Goal: Information Seeking & Learning: Understand process/instructions

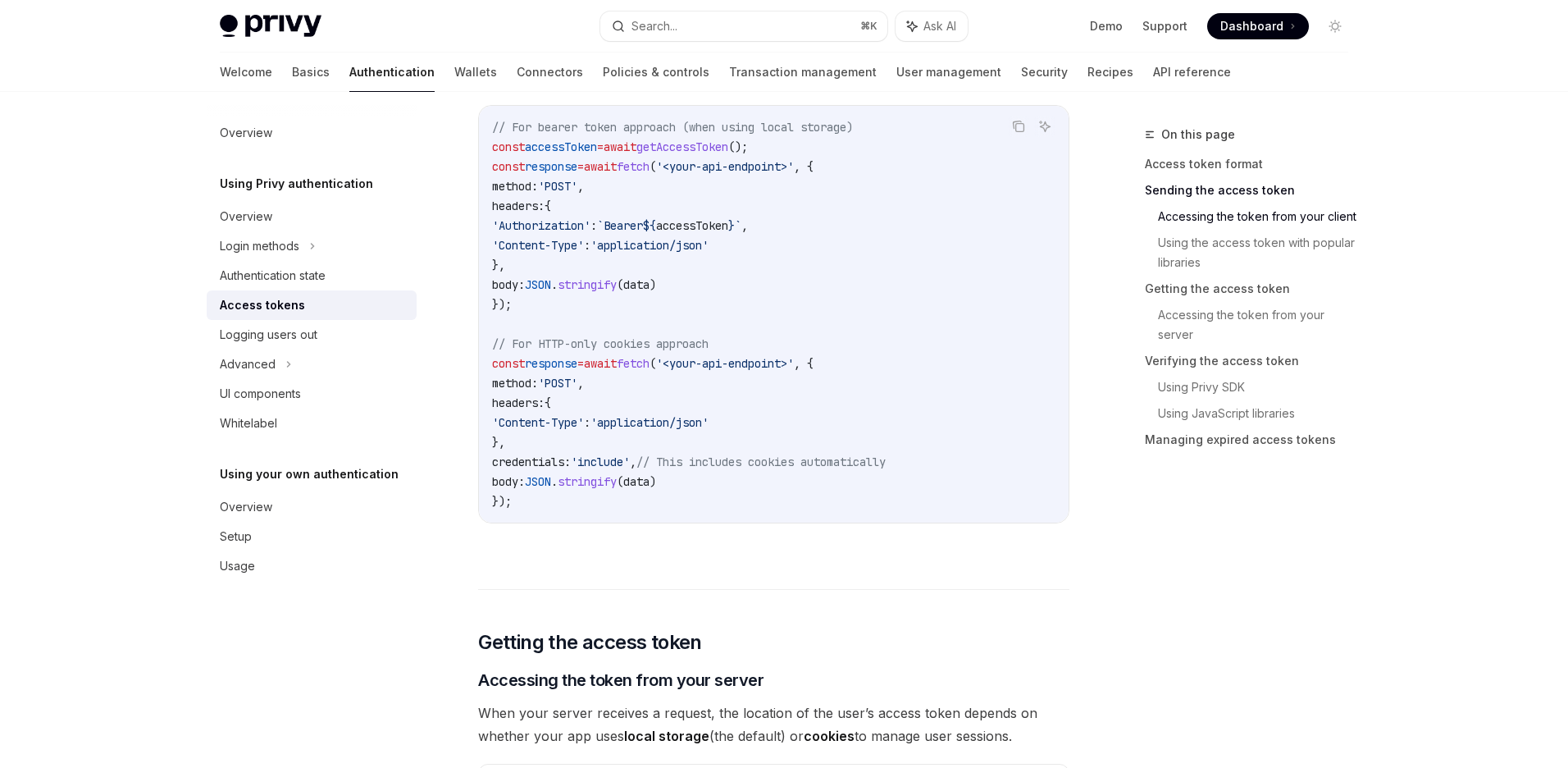
scroll to position [842, 0]
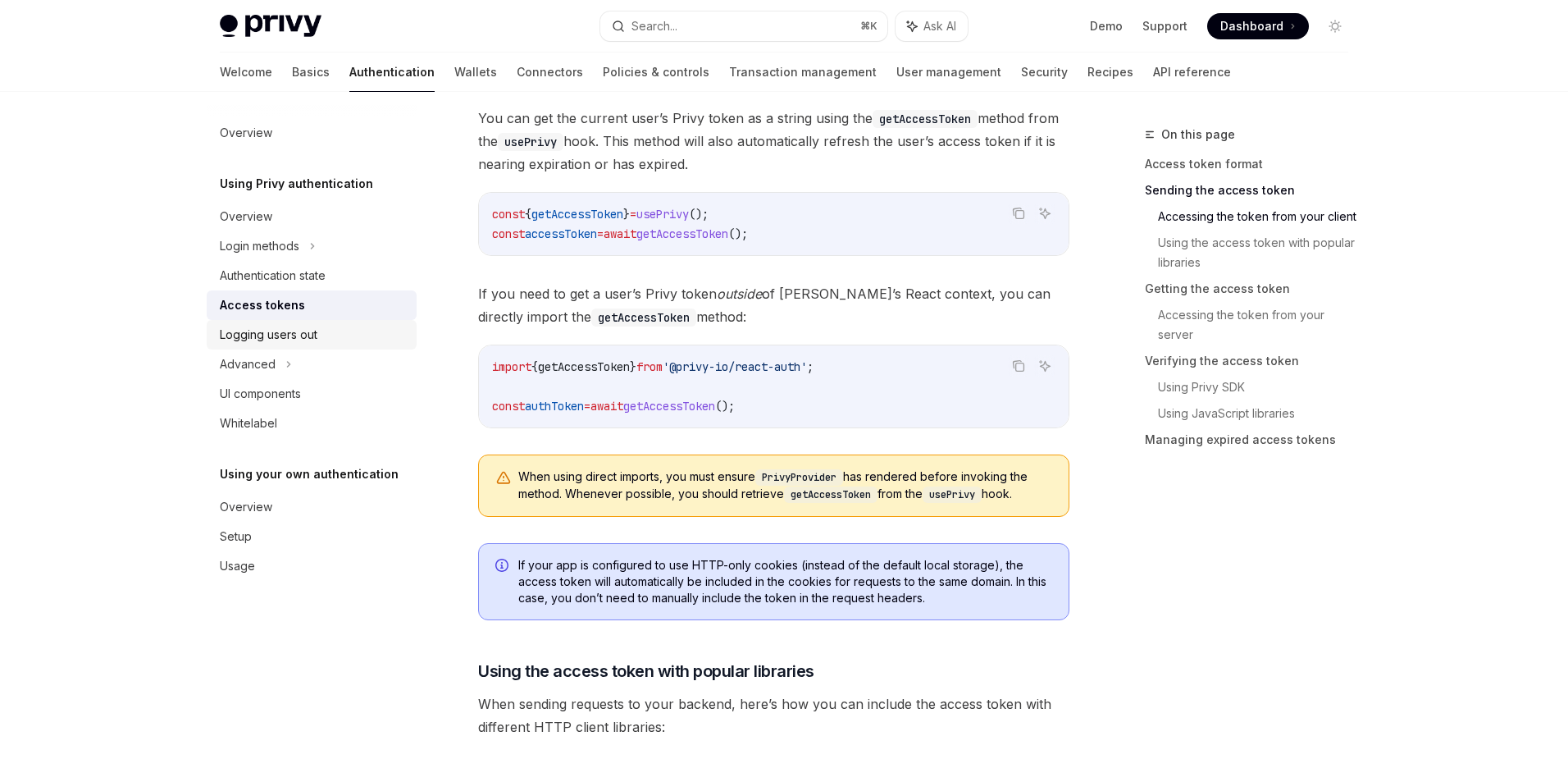
click at [246, 335] on div "Logging users out" at bounding box center [268, 335] width 98 height 20
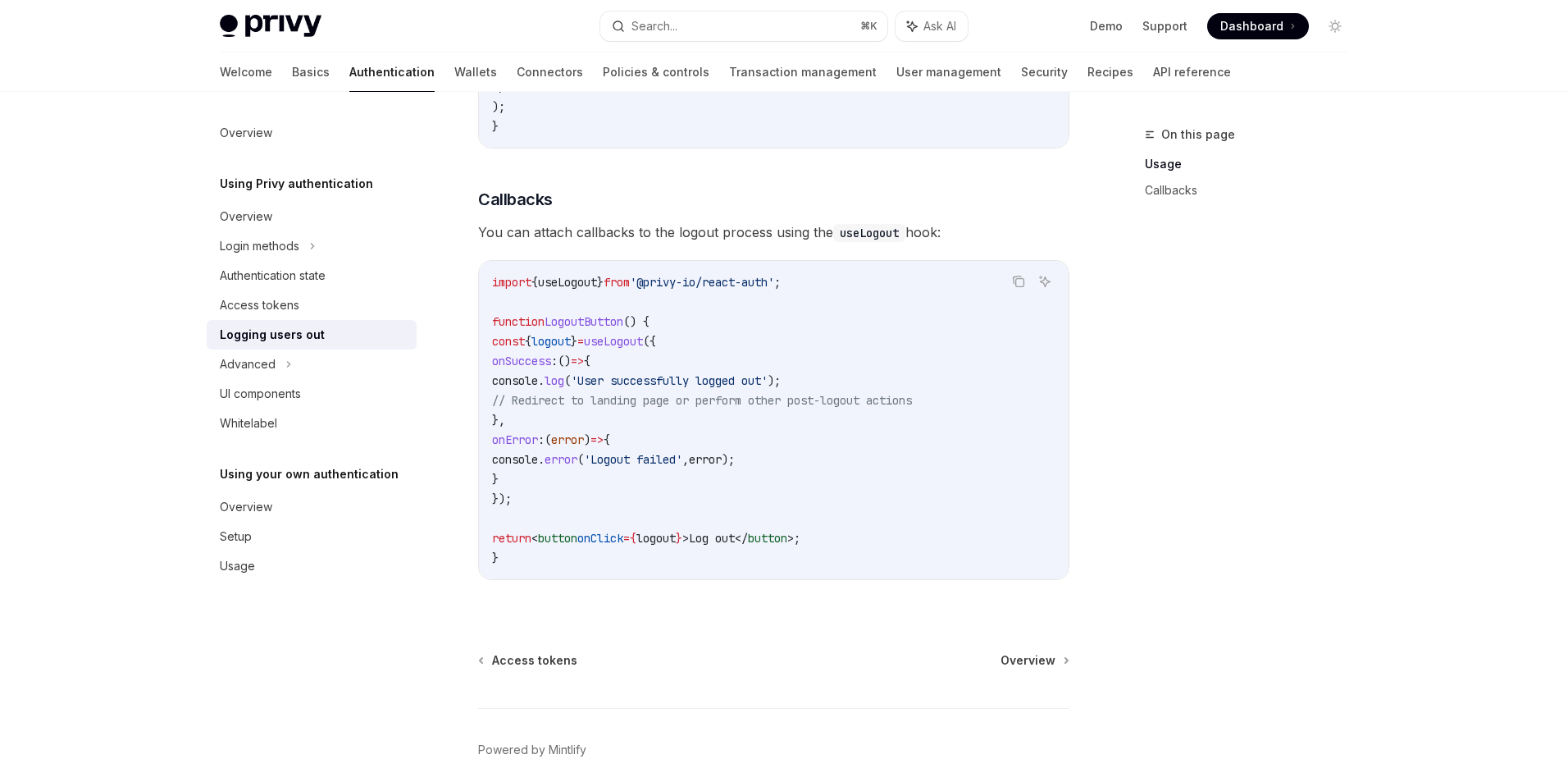
scroll to position [735, 0]
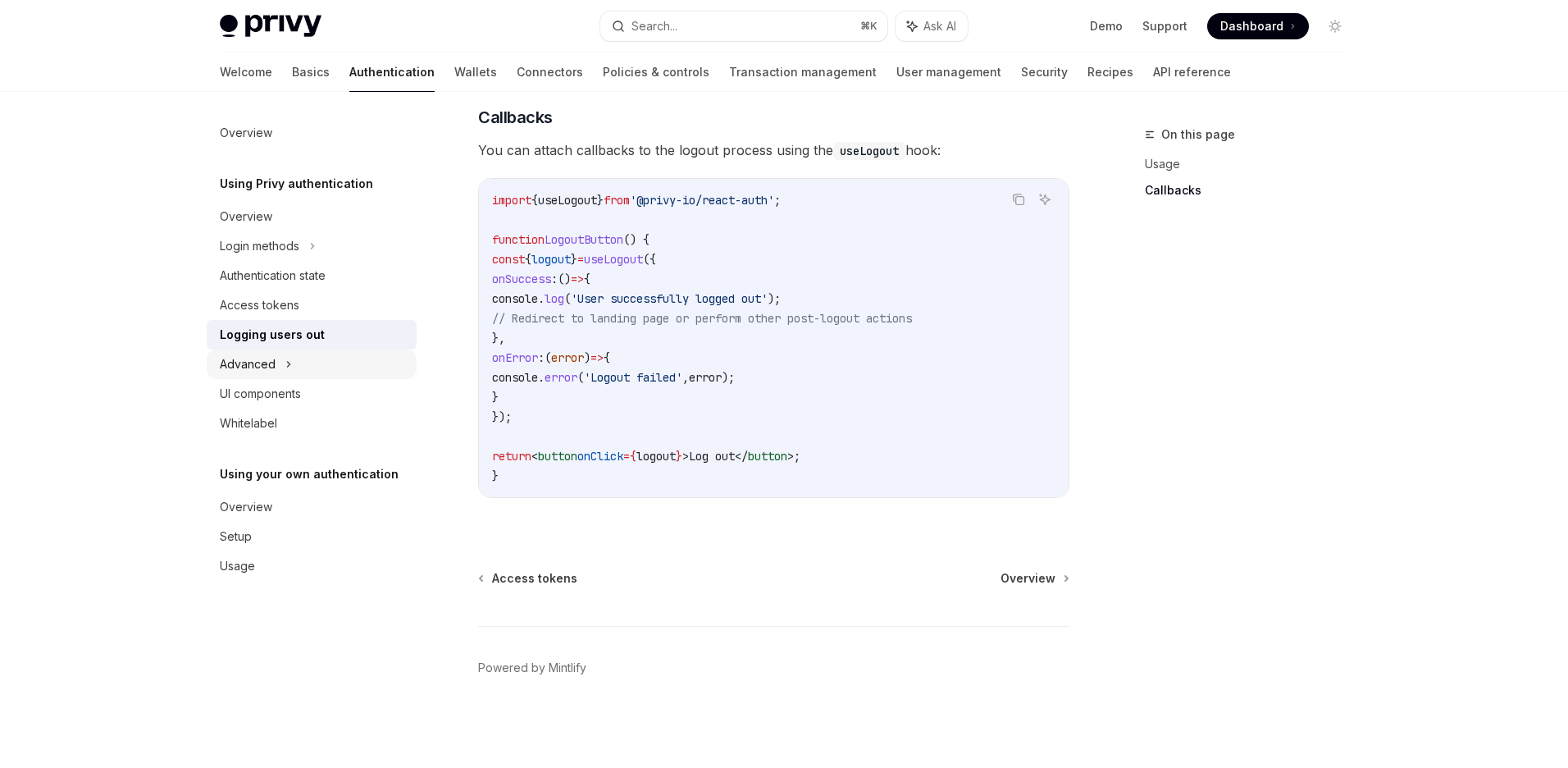
click at [247, 374] on div "Advanced" at bounding box center [311, 364] width 210 height 29
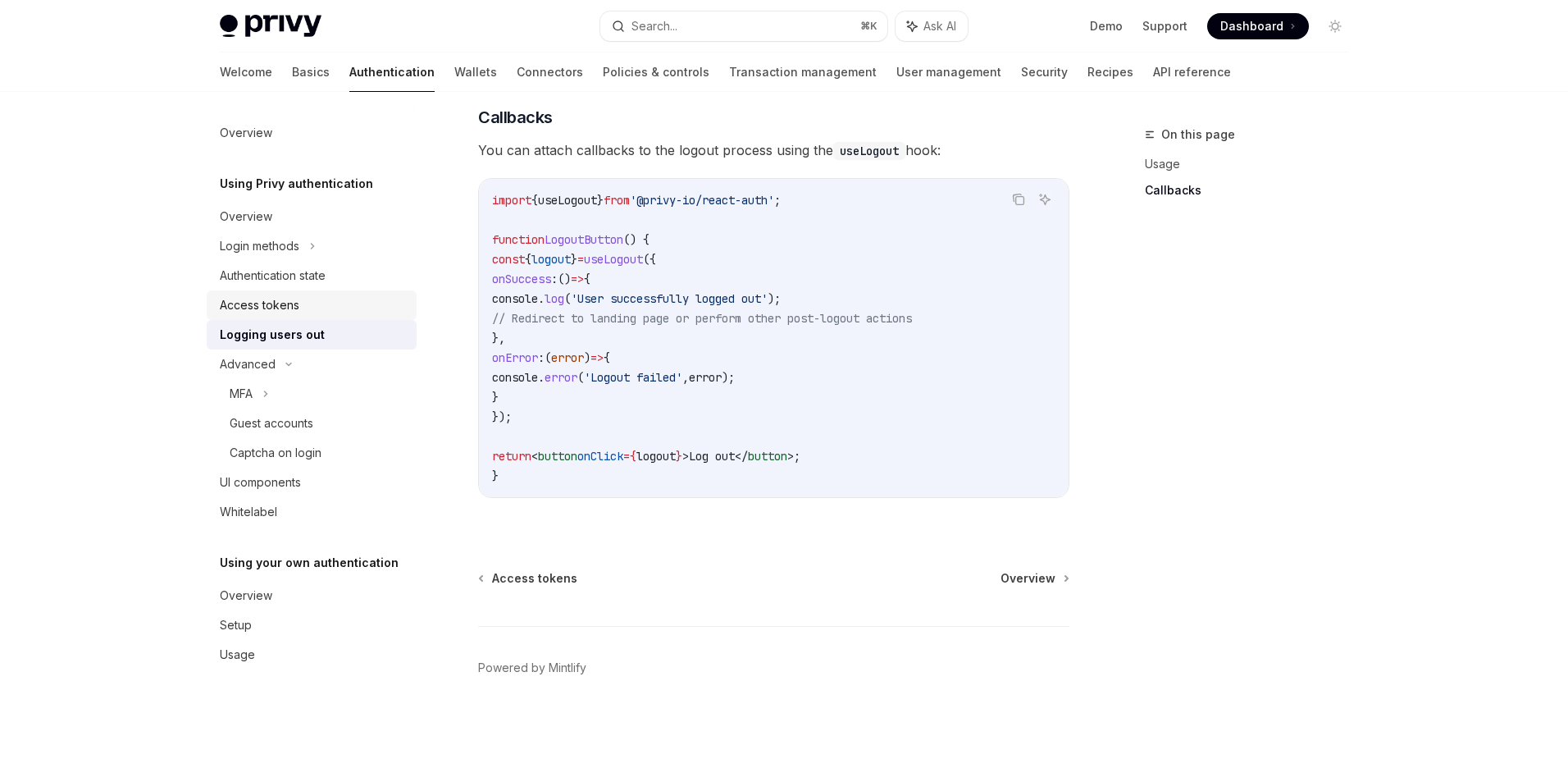
click at [268, 293] on link "Access tokens" at bounding box center [311, 305] width 210 height 29
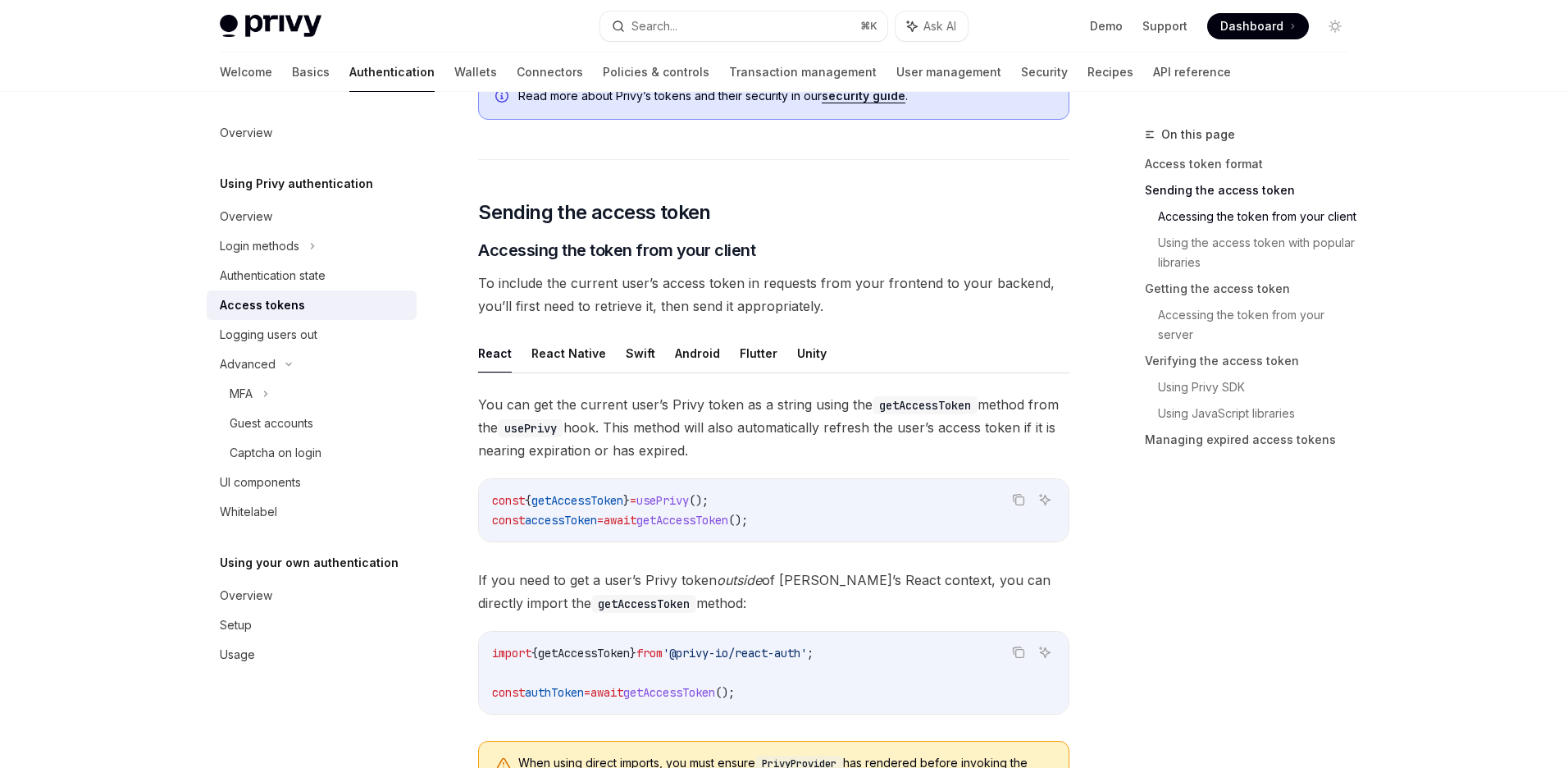
scroll to position [1214, 0]
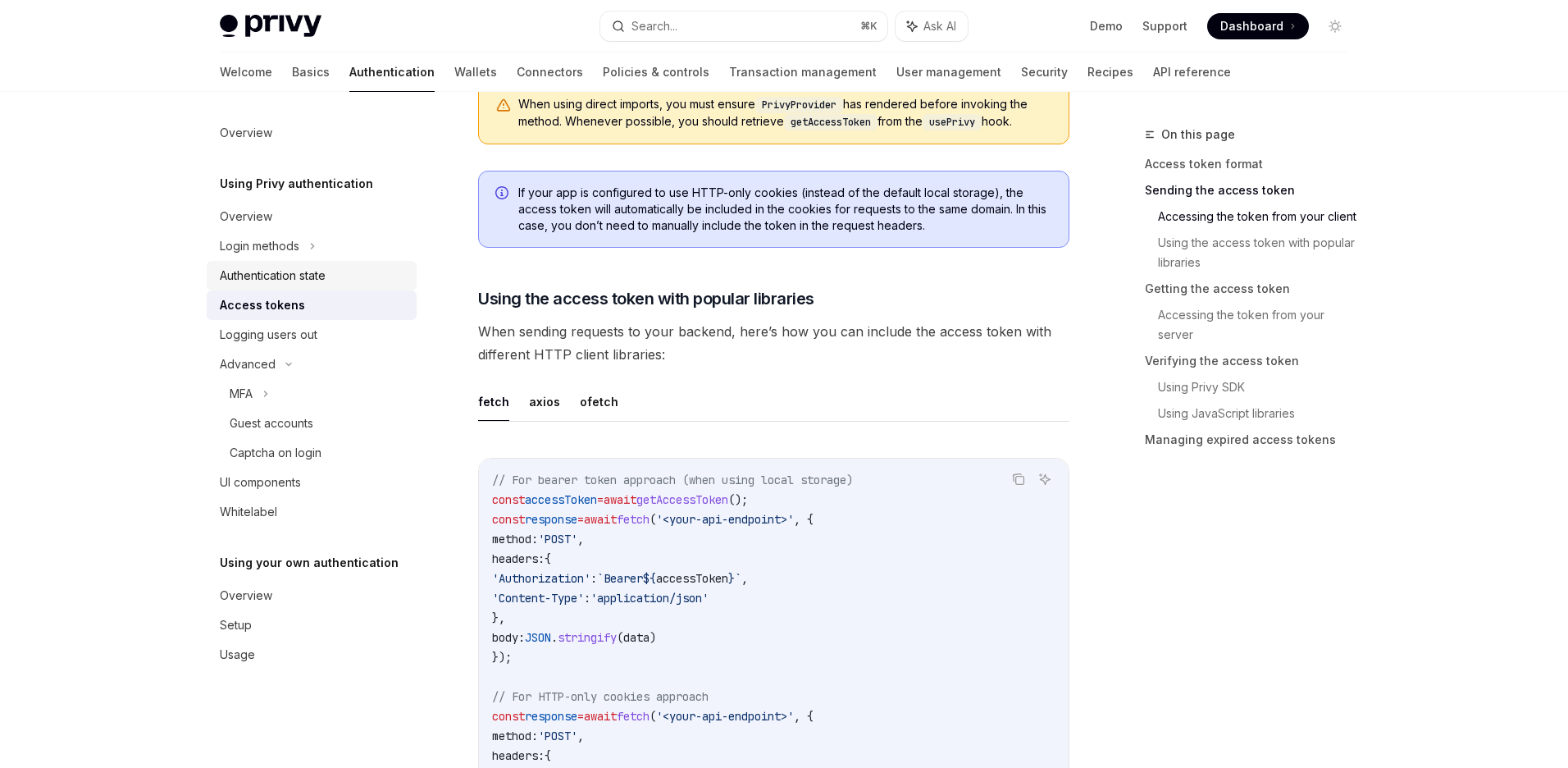
click at [294, 274] on div "Authentication state" at bounding box center [272, 275] width 106 height 20
type textarea "*"
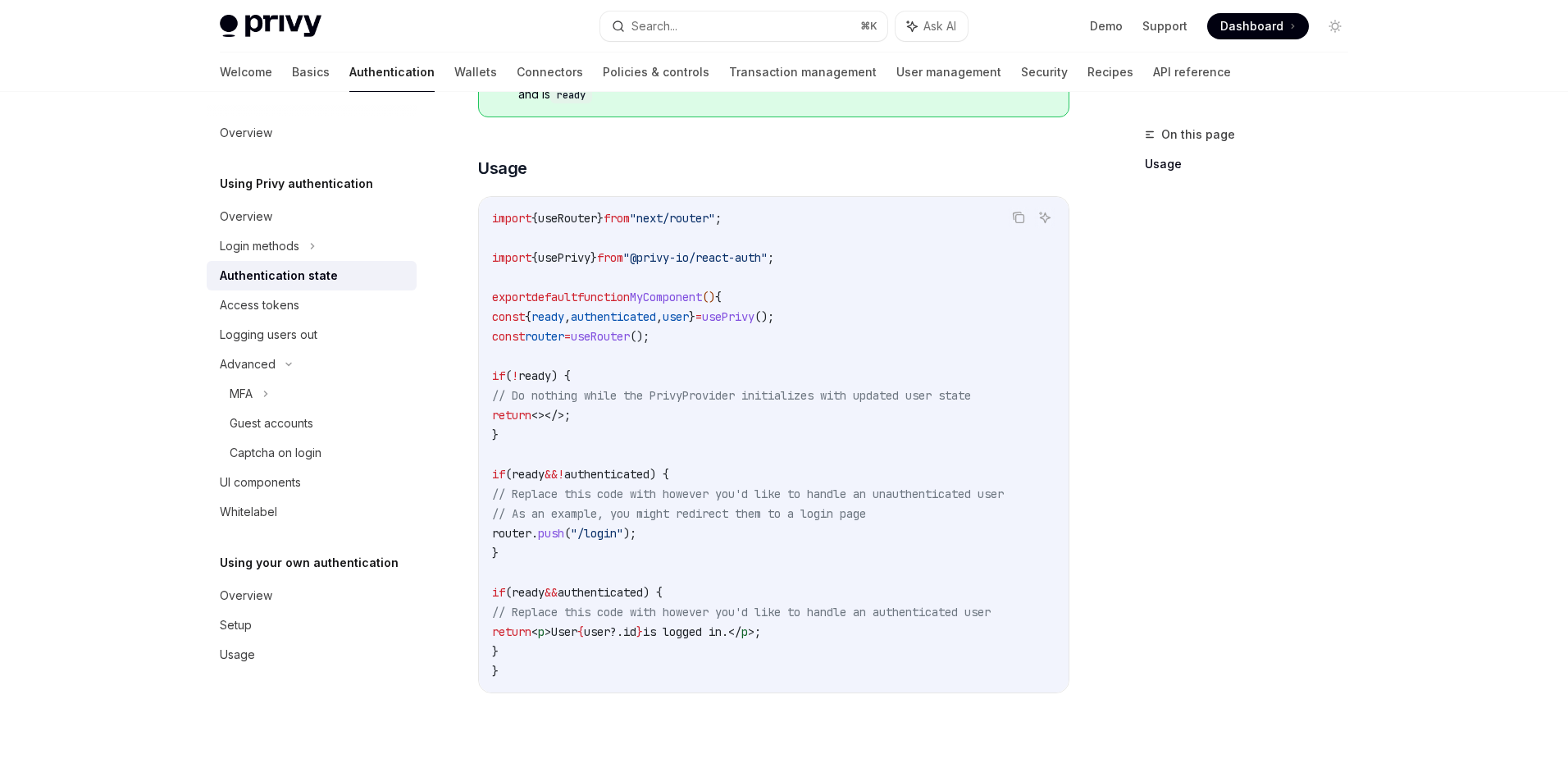
scroll to position [630, 0]
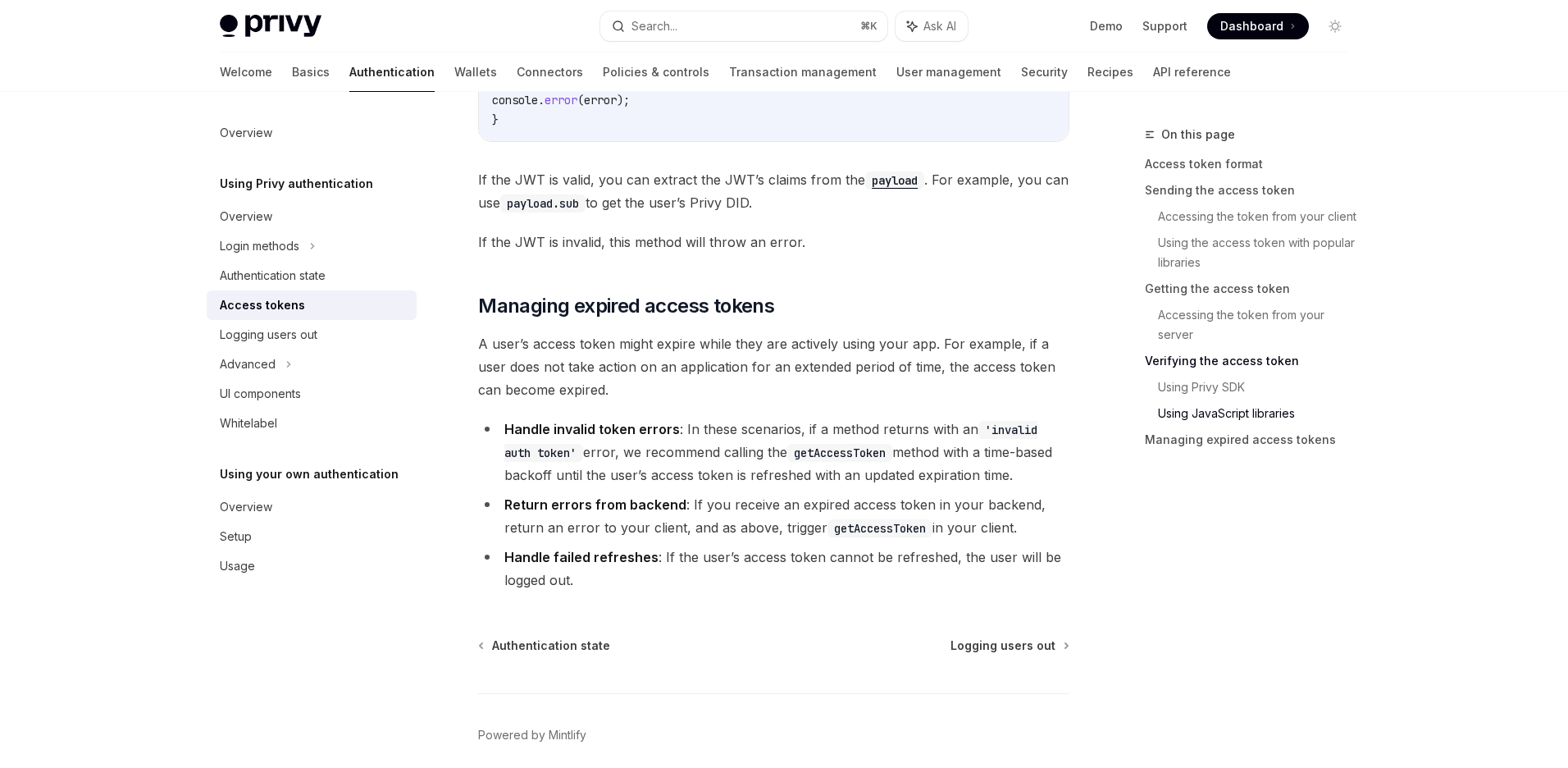
scroll to position [4230, 0]
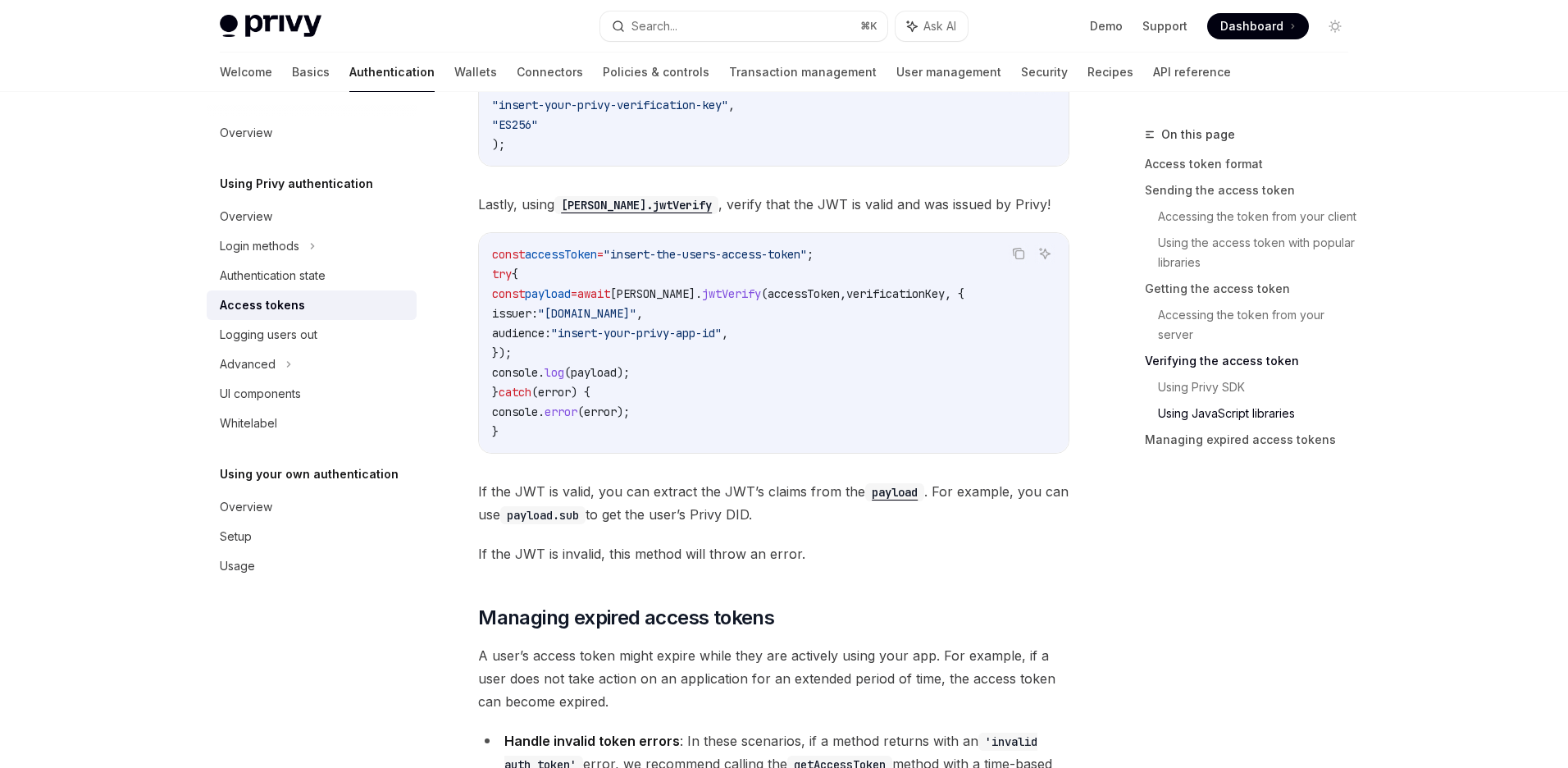
click at [823, 308] on code "const accessToken = "insert-the-users-access-token" ; try { const payload = awa…" at bounding box center [774, 342] width 564 height 197
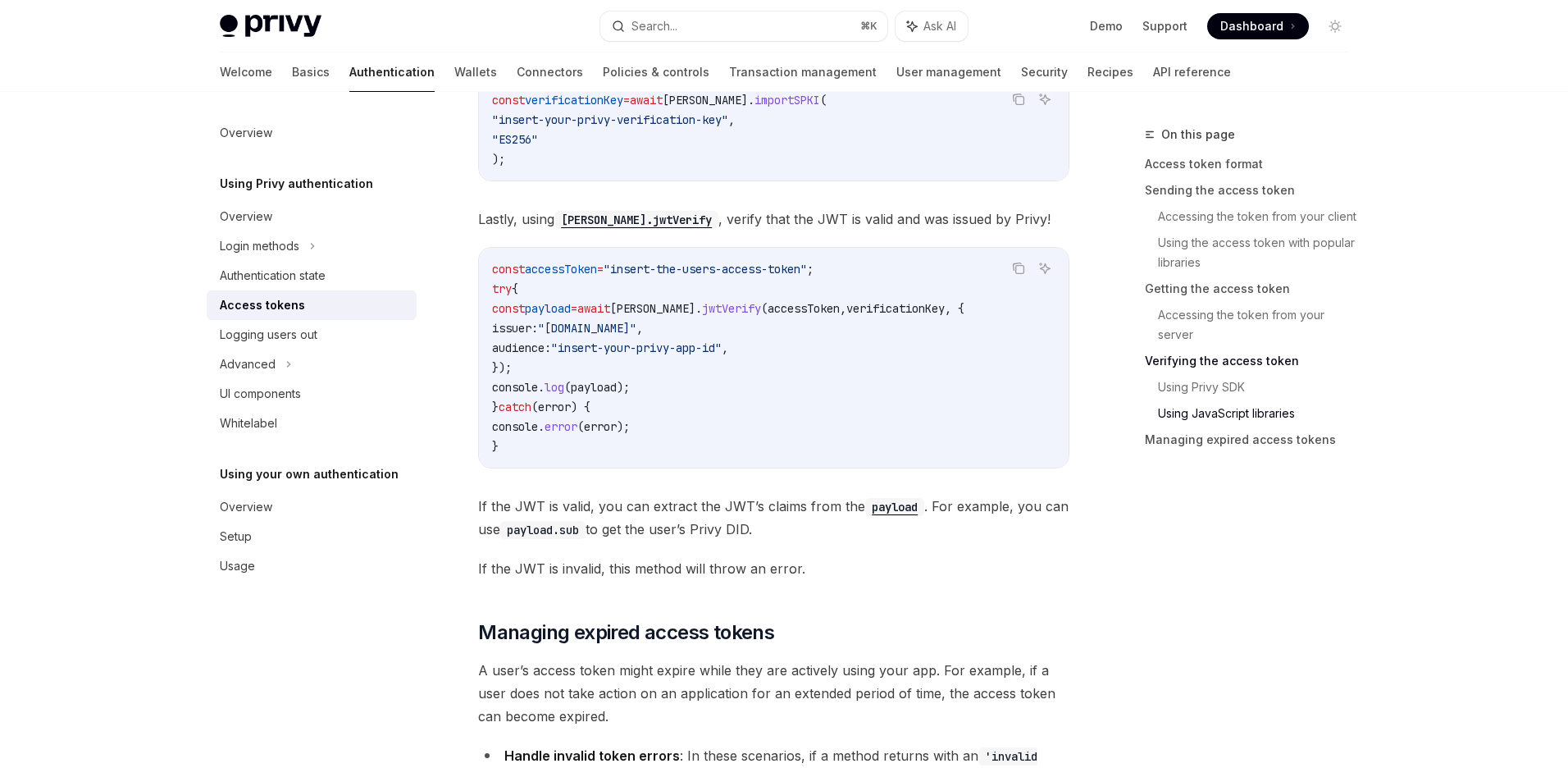
scroll to position [3835, 0]
click at [799, 302] on span "accessToken" at bounding box center [804, 309] width 72 height 15
click at [777, 315] on span "accessToken" at bounding box center [804, 309] width 72 height 15
click at [799, 314] on span "accessToken" at bounding box center [804, 309] width 72 height 15
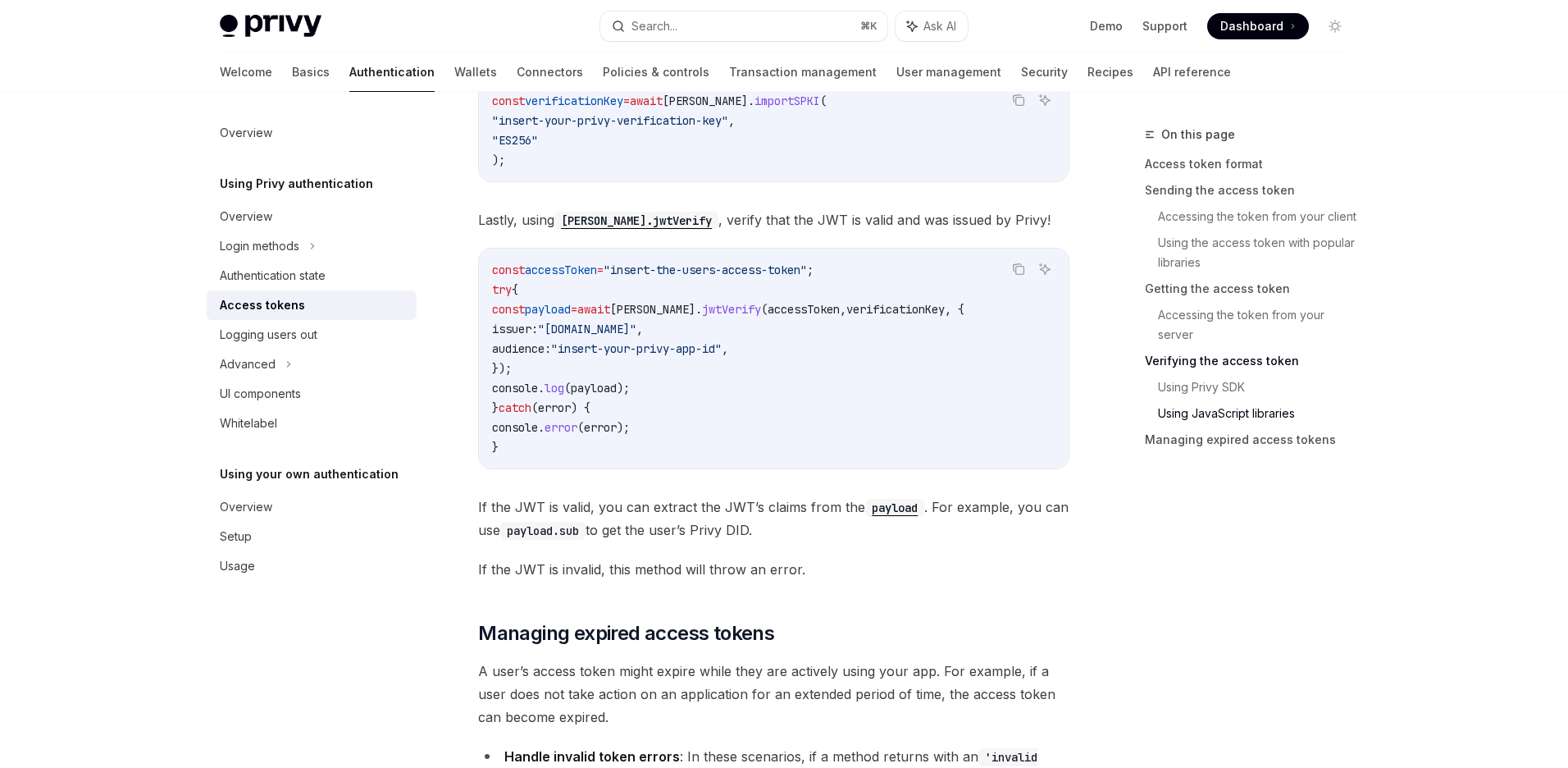
click at [799, 314] on span "accessToken" at bounding box center [804, 309] width 72 height 15
click at [752, 313] on span "jwtVerify" at bounding box center [731, 309] width 59 height 15
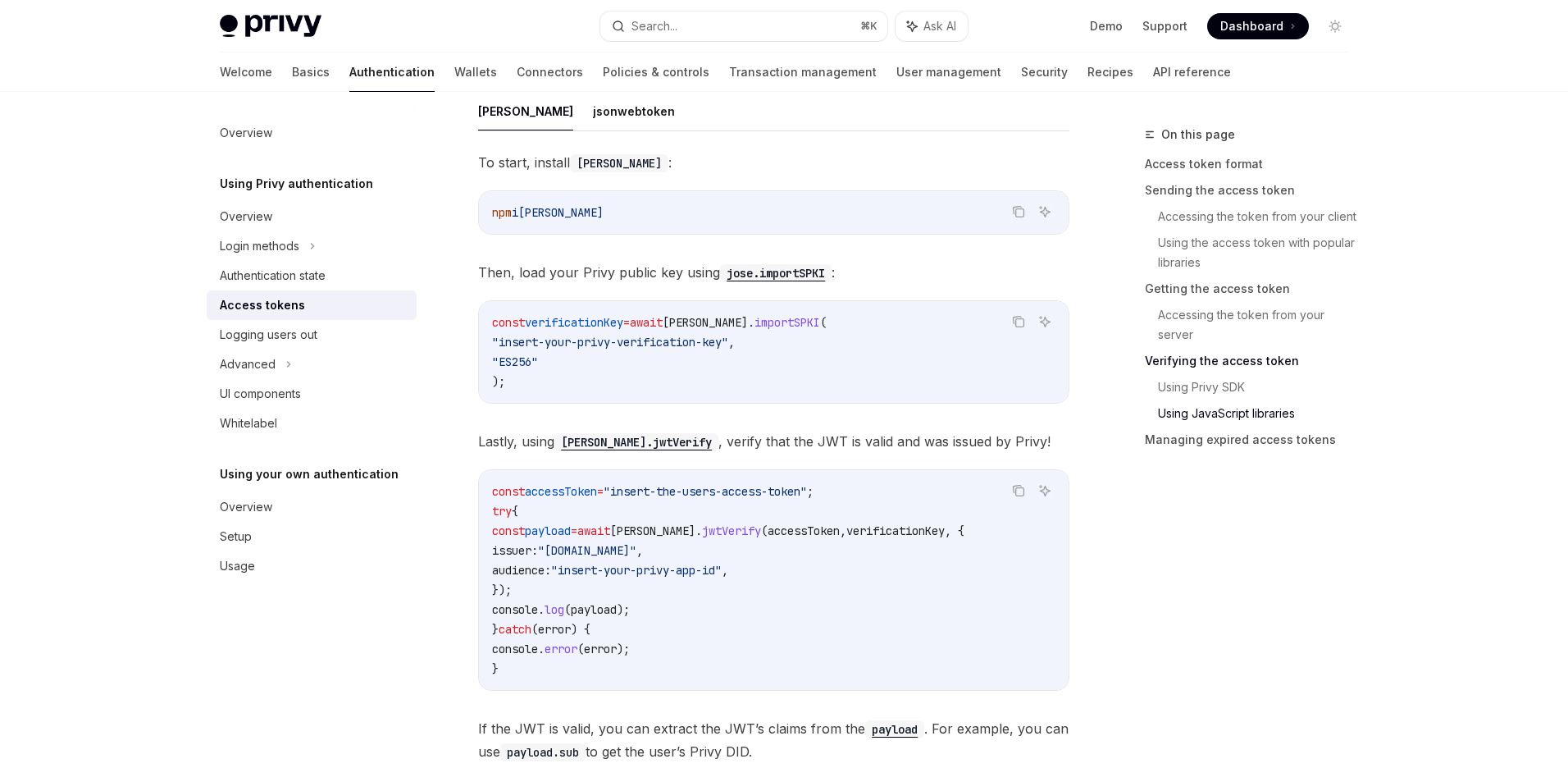
click at [752, 313] on code "const verificationKey = await jose . importSPKI ( "insert-your-privy-verificati…" at bounding box center [774, 352] width 564 height 79
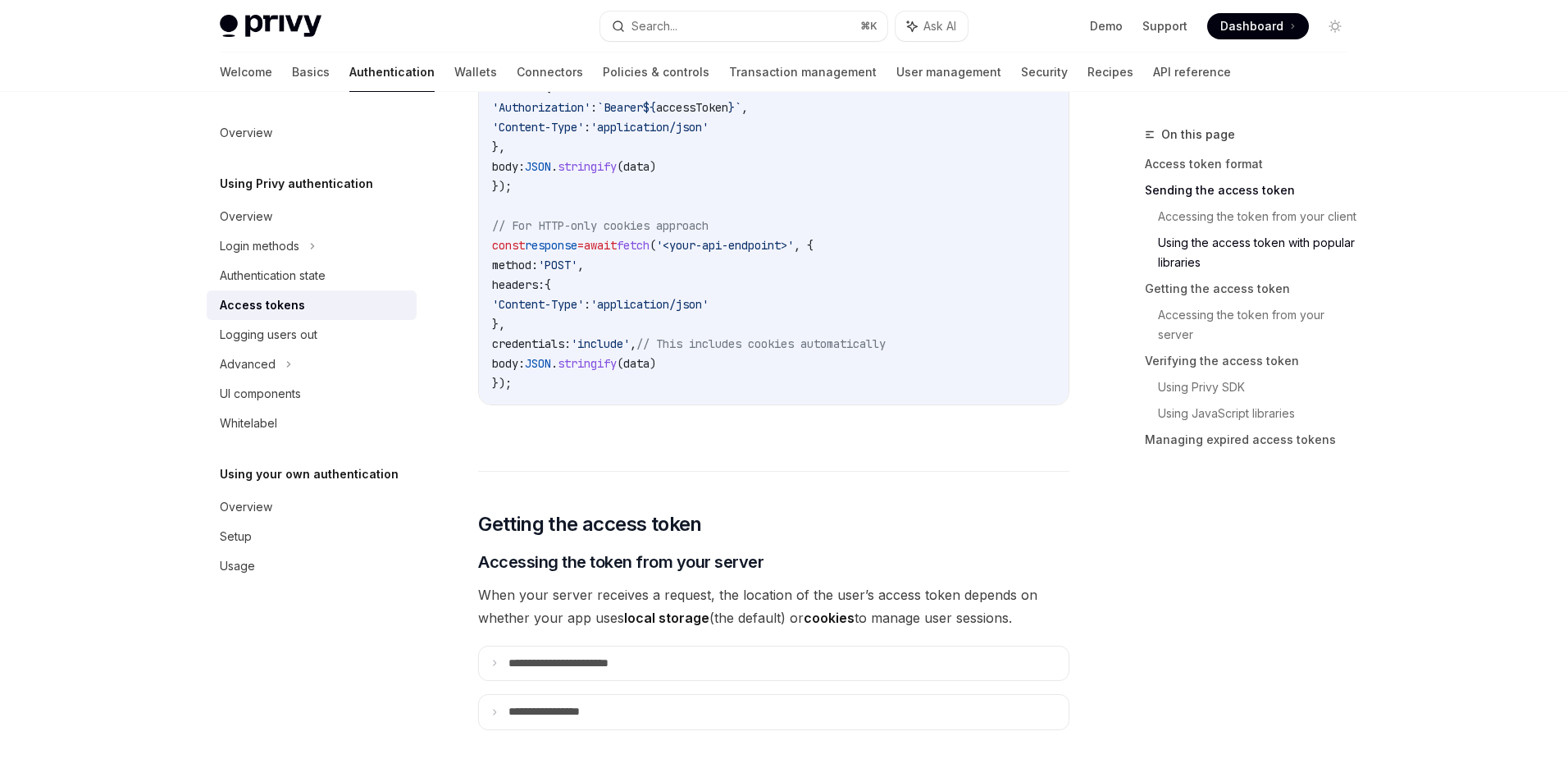
scroll to position [1587, 0]
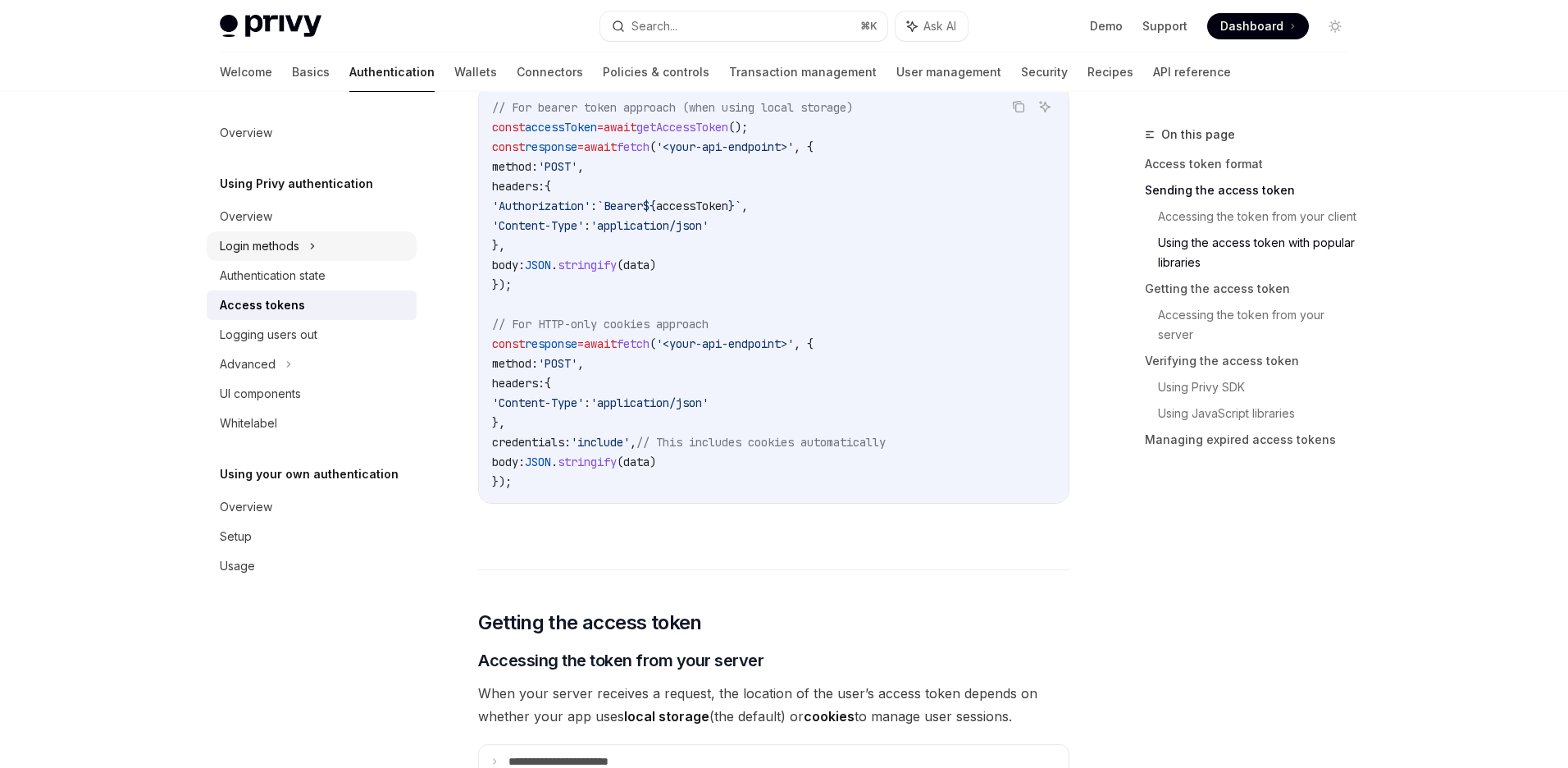
click at [267, 236] on div "Login methods" at bounding box center [259, 245] width 80 height 20
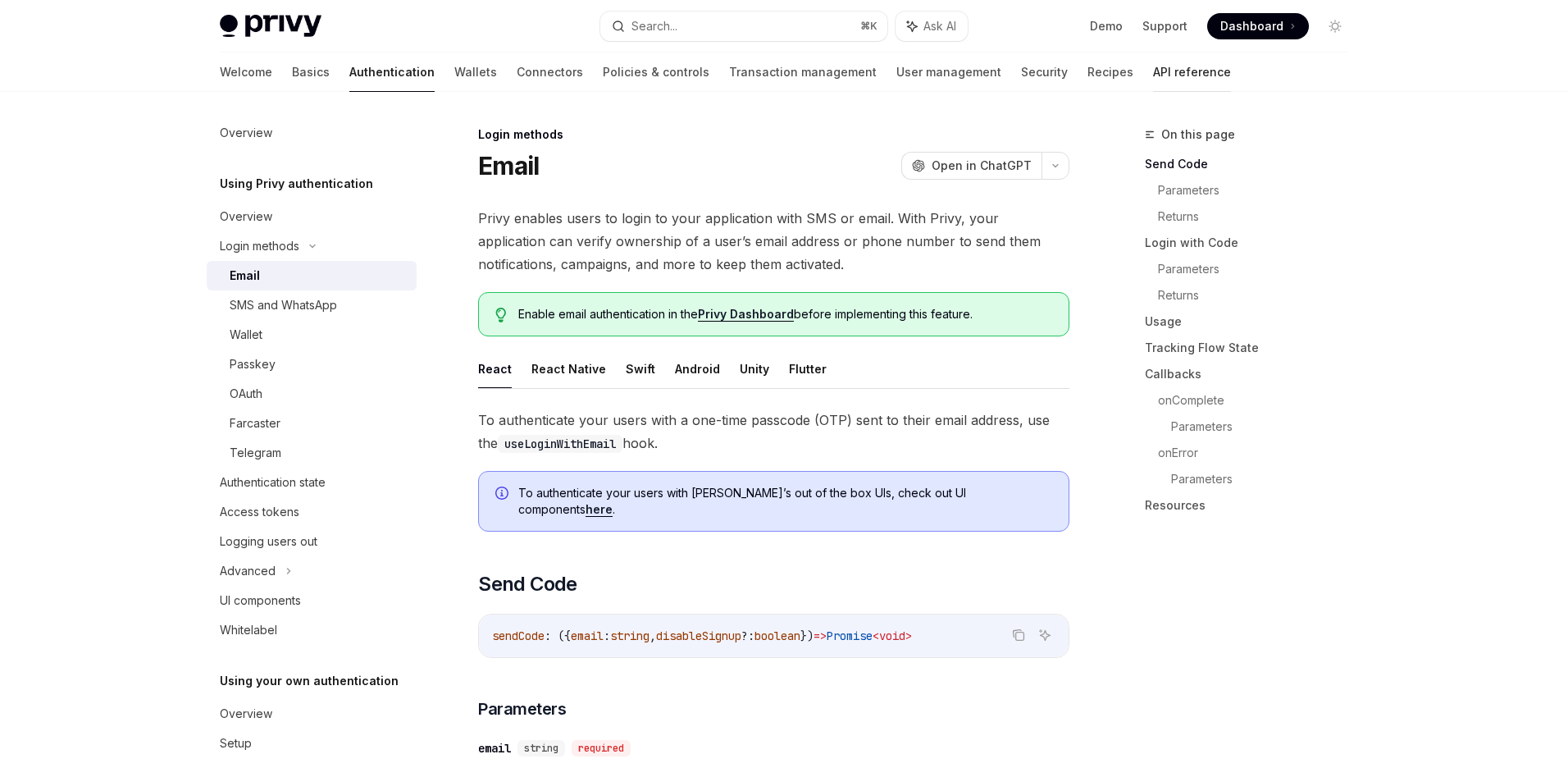
click at [1153, 72] on link "API reference" at bounding box center [1191, 72] width 78 height 39
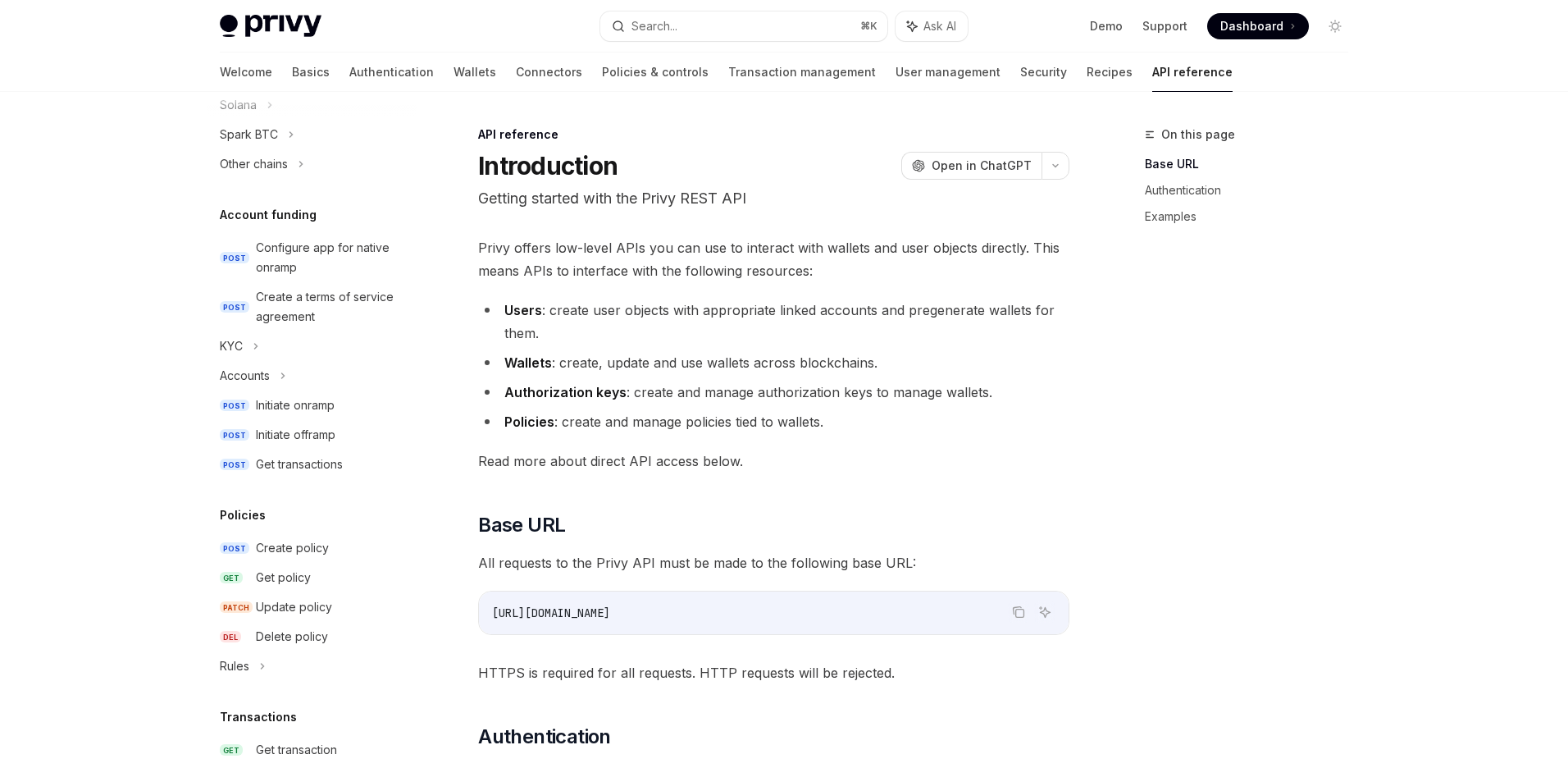
scroll to position [418, 0]
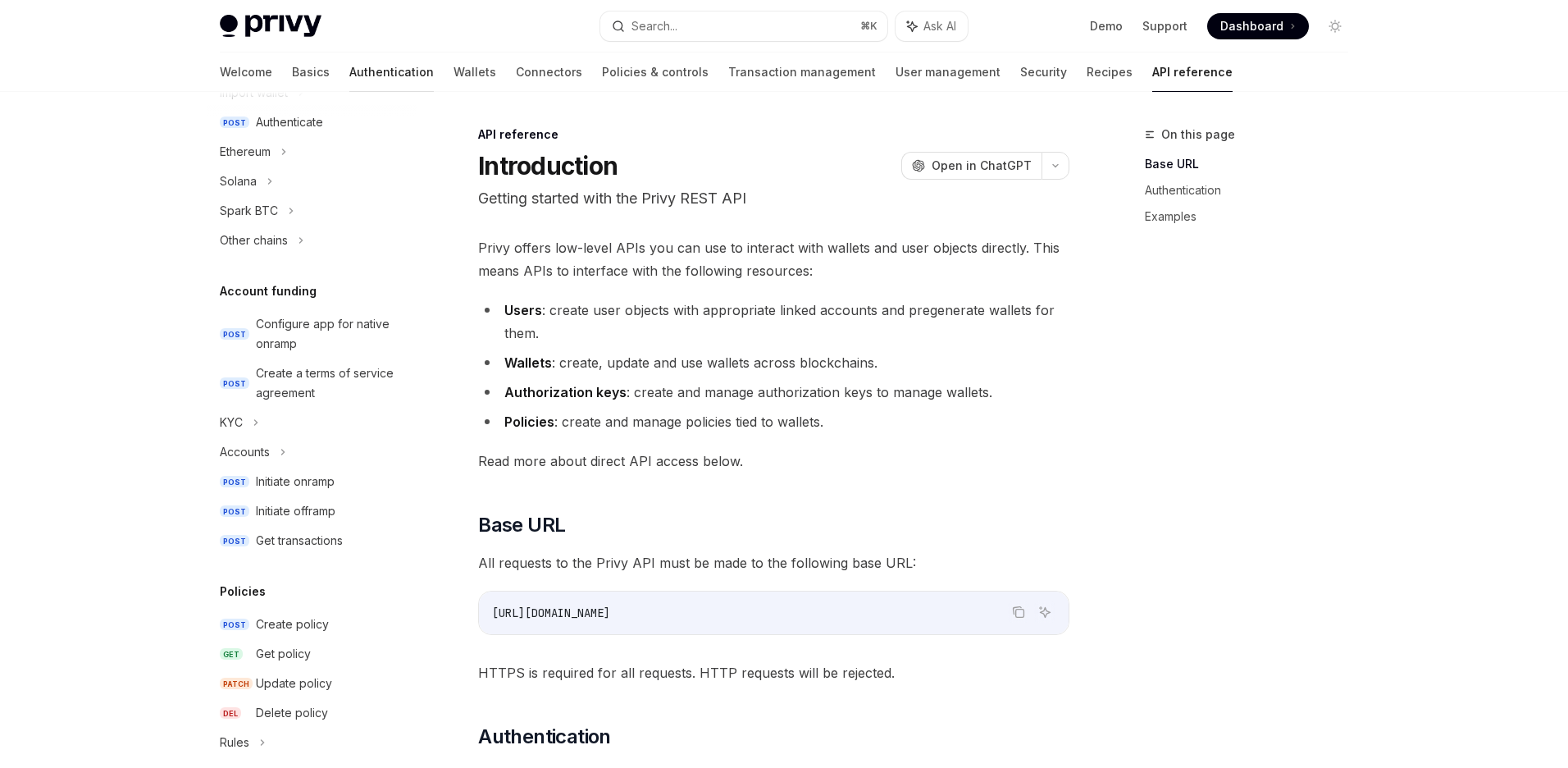
click at [349, 70] on link "Authentication" at bounding box center [391, 72] width 84 height 39
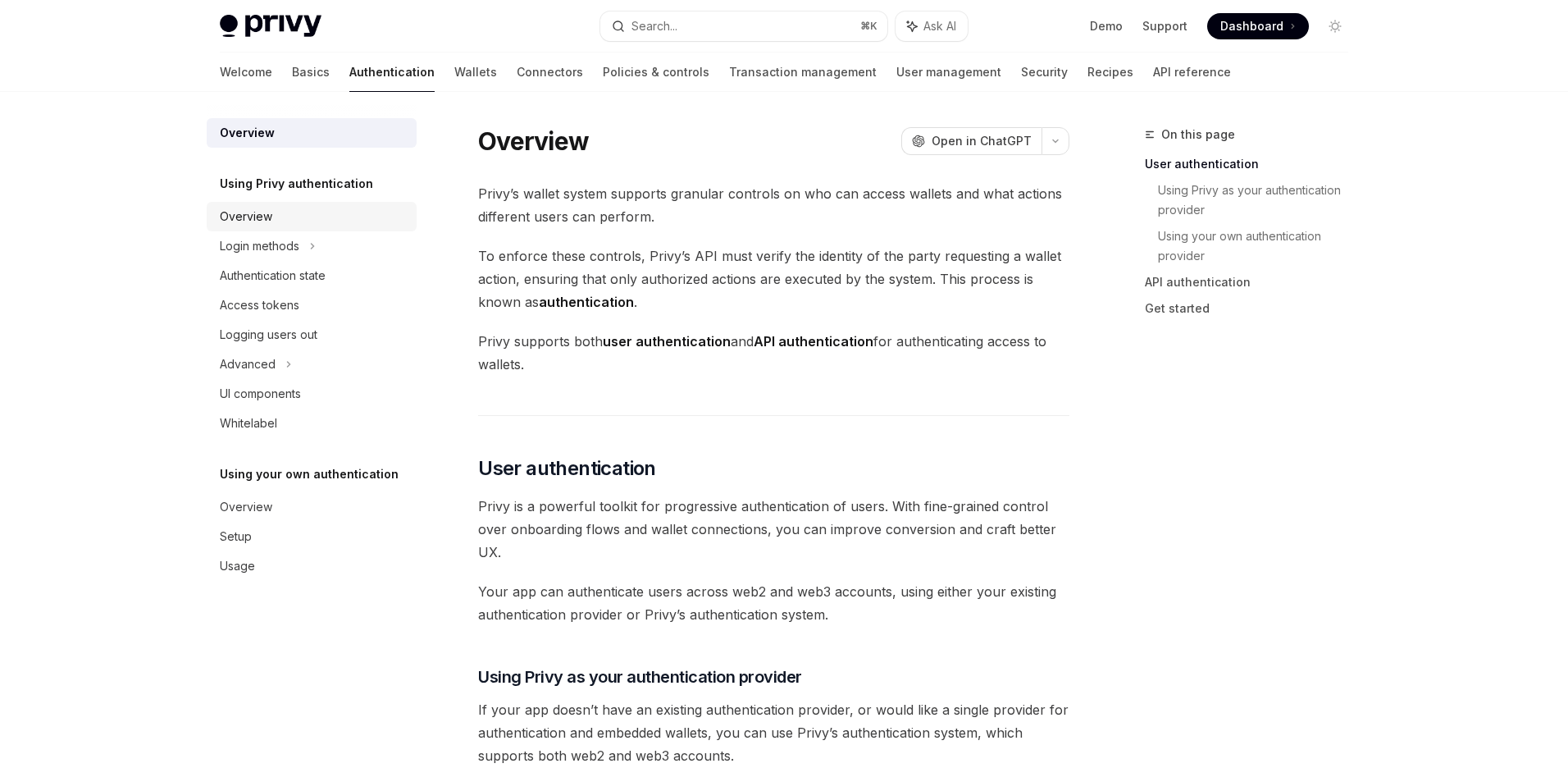
click at [292, 215] on div "Overview" at bounding box center [313, 216] width 187 height 20
type textarea "*"
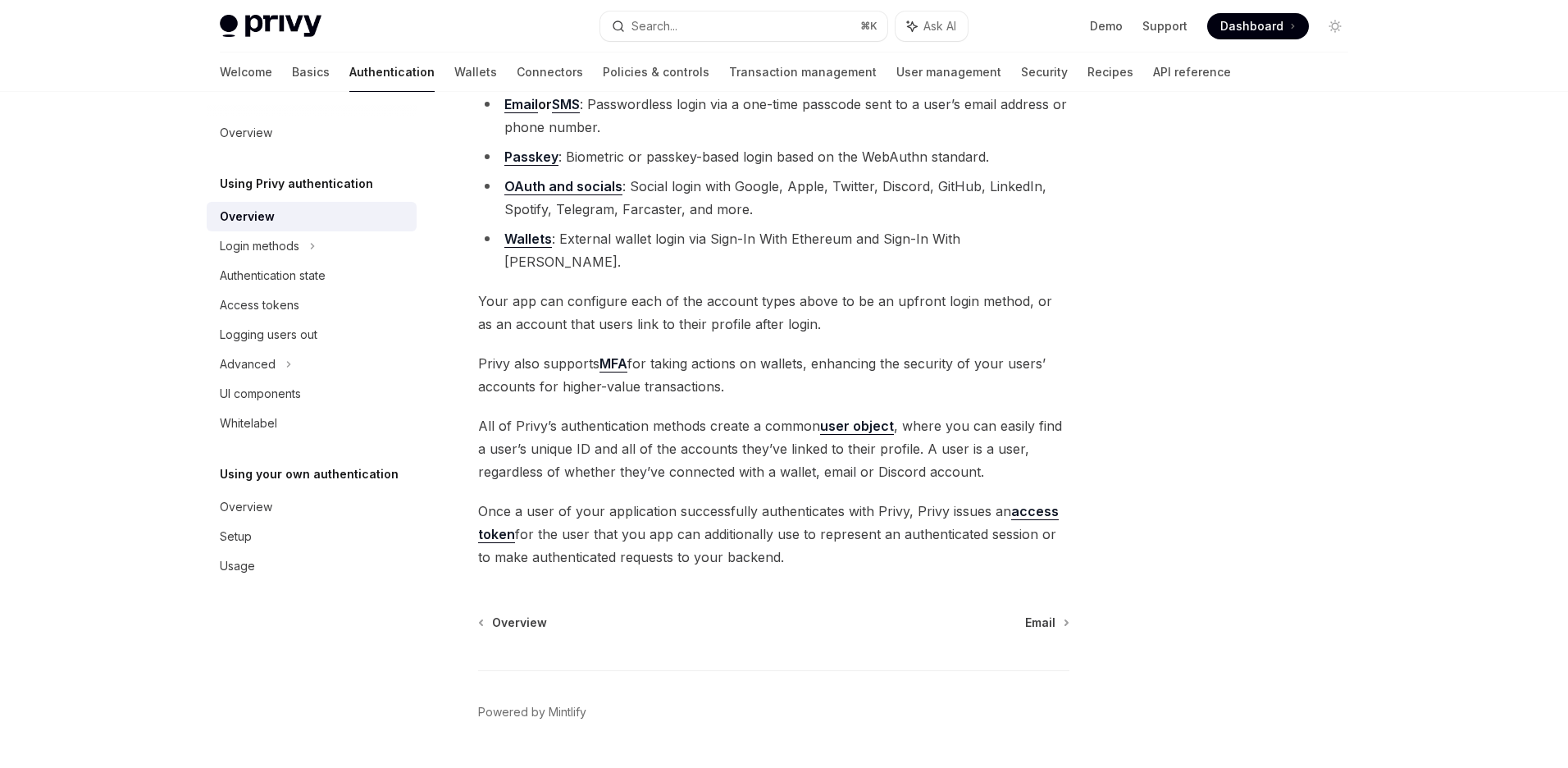
scroll to position [204, 0]
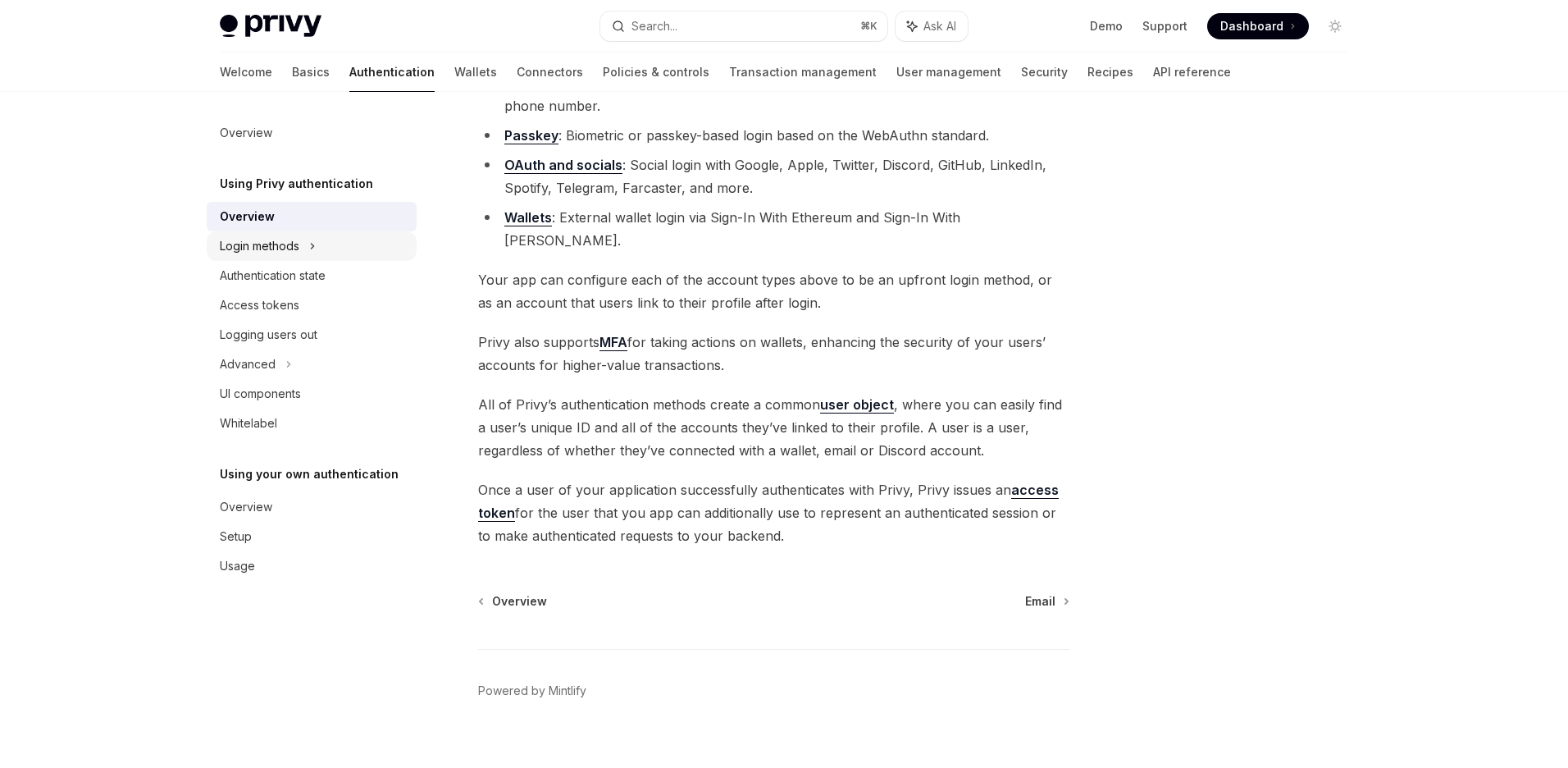
click at [312, 245] on icon at bounding box center [312, 245] width 7 height 20
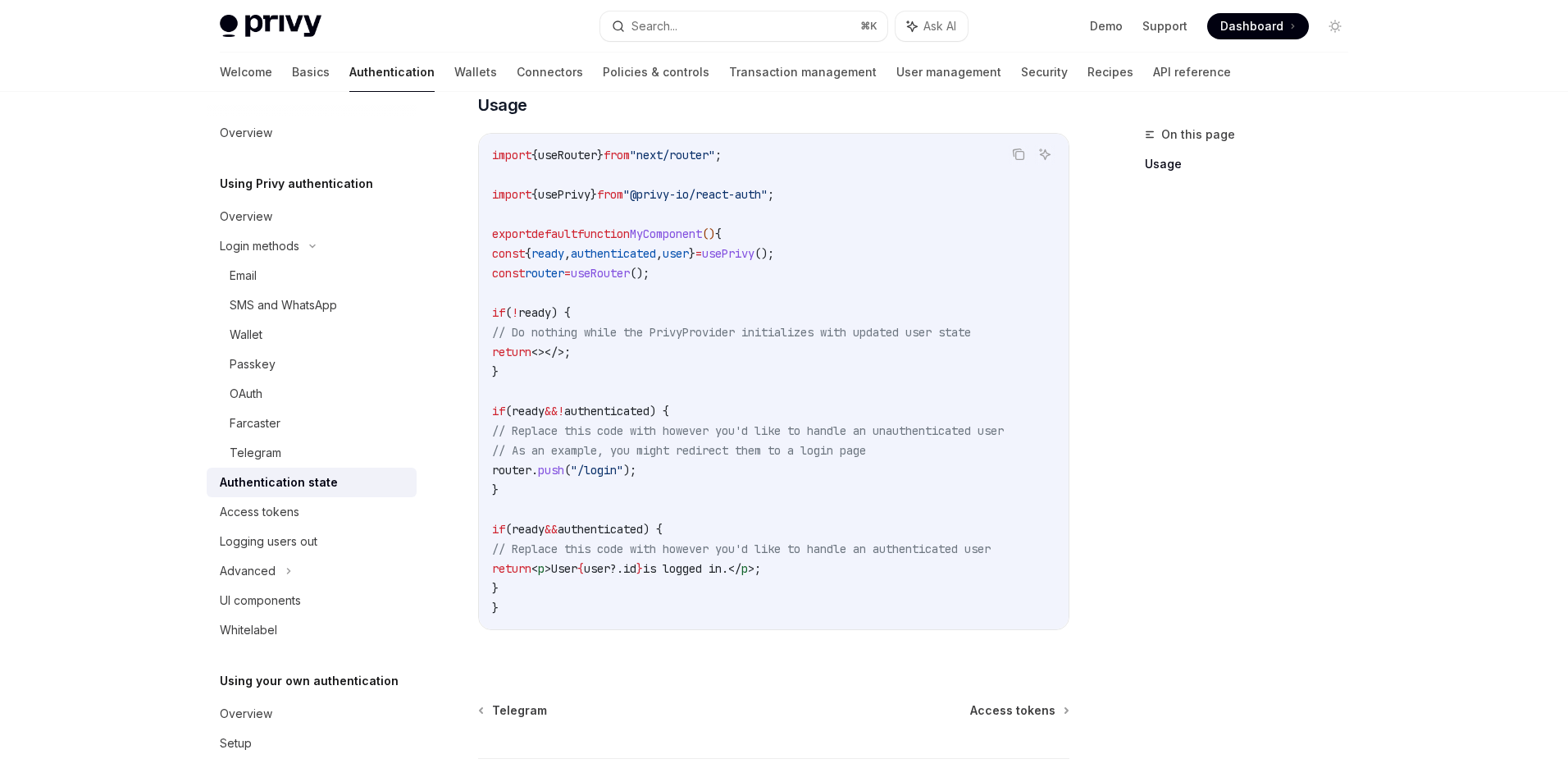
scroll to position [630, 0]
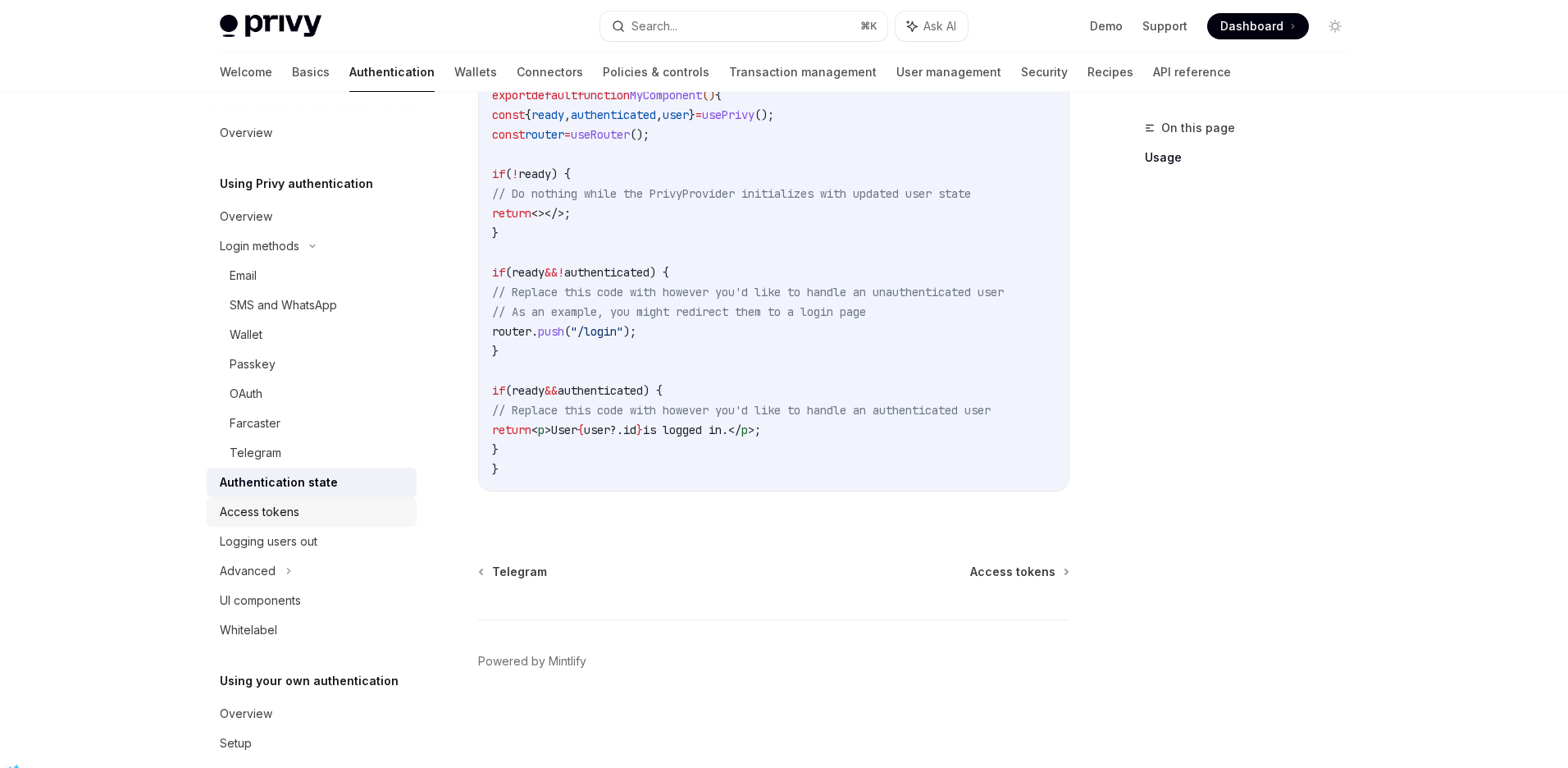
click at [237, 505] on div "Access tokens" at bounding box center [259, 511] width 80 height 20
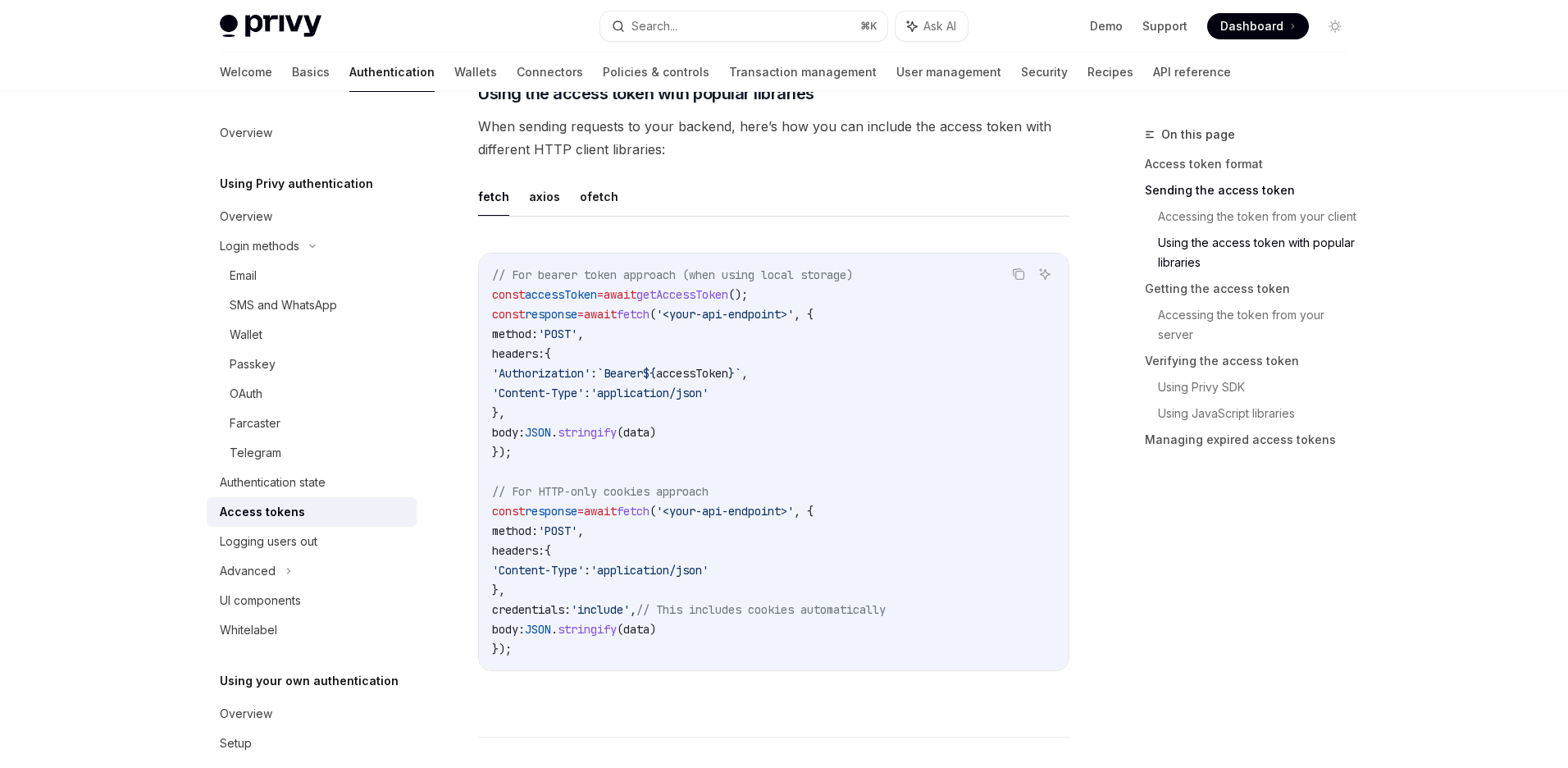
scroll to position [1430, 0]
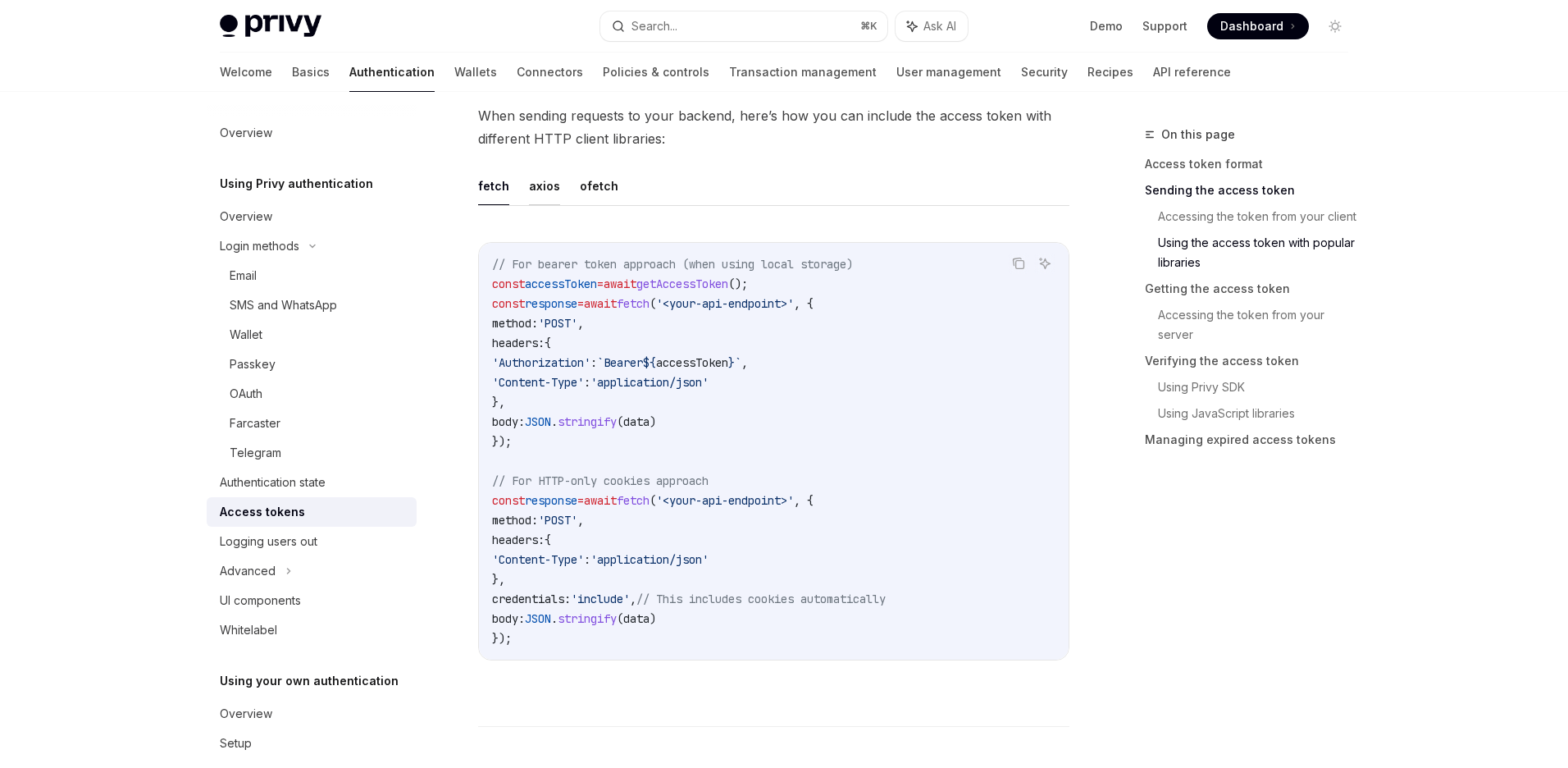
click at [536, 178] on button "axios" at bounding box center [545, 185] width 31 height 39
type textarea "*"
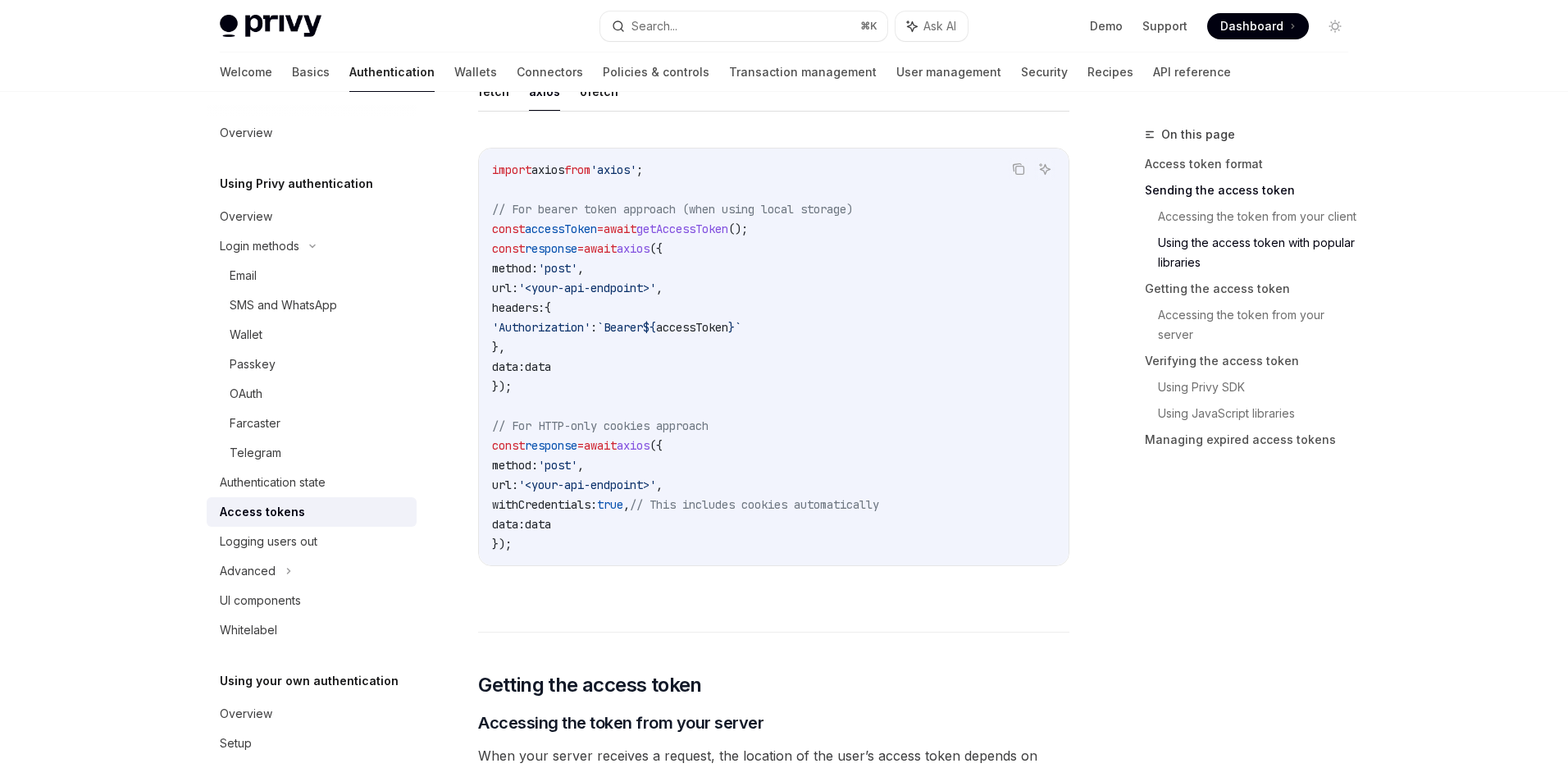
scroll to position [1515, 0]
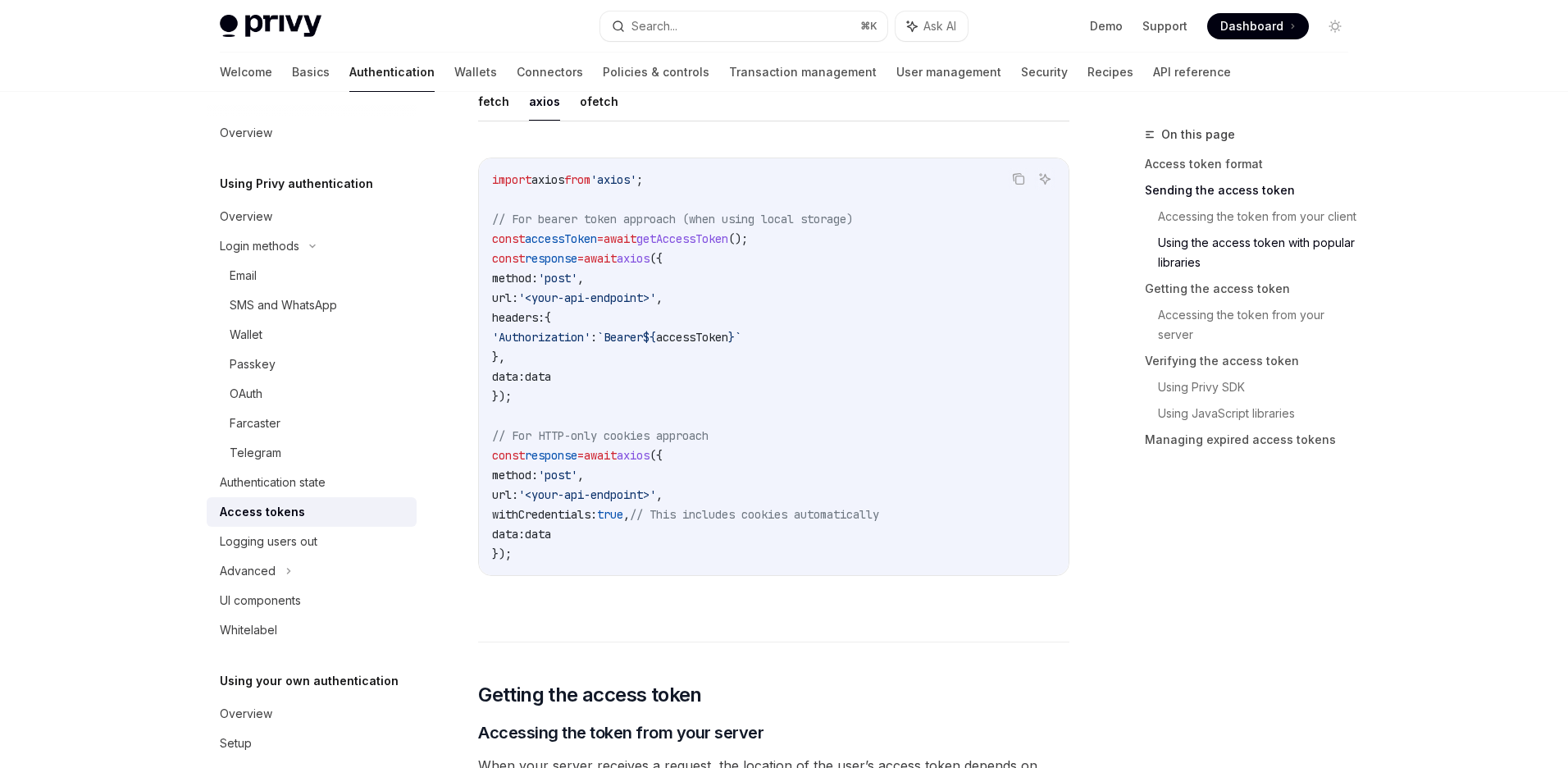
click at [823, 244] on code "import axios from 'axios' ; // For bearer token approach (when using local stor…" at bounding box center [774, 366] width 564 height 394
click at [728, 234] on span "getAccessToken" at bounding box center [682, 239] width 92 height 15
click at [695, 240] on span "getAccessToken" at bounding box center [682, 239] width 92 height 15
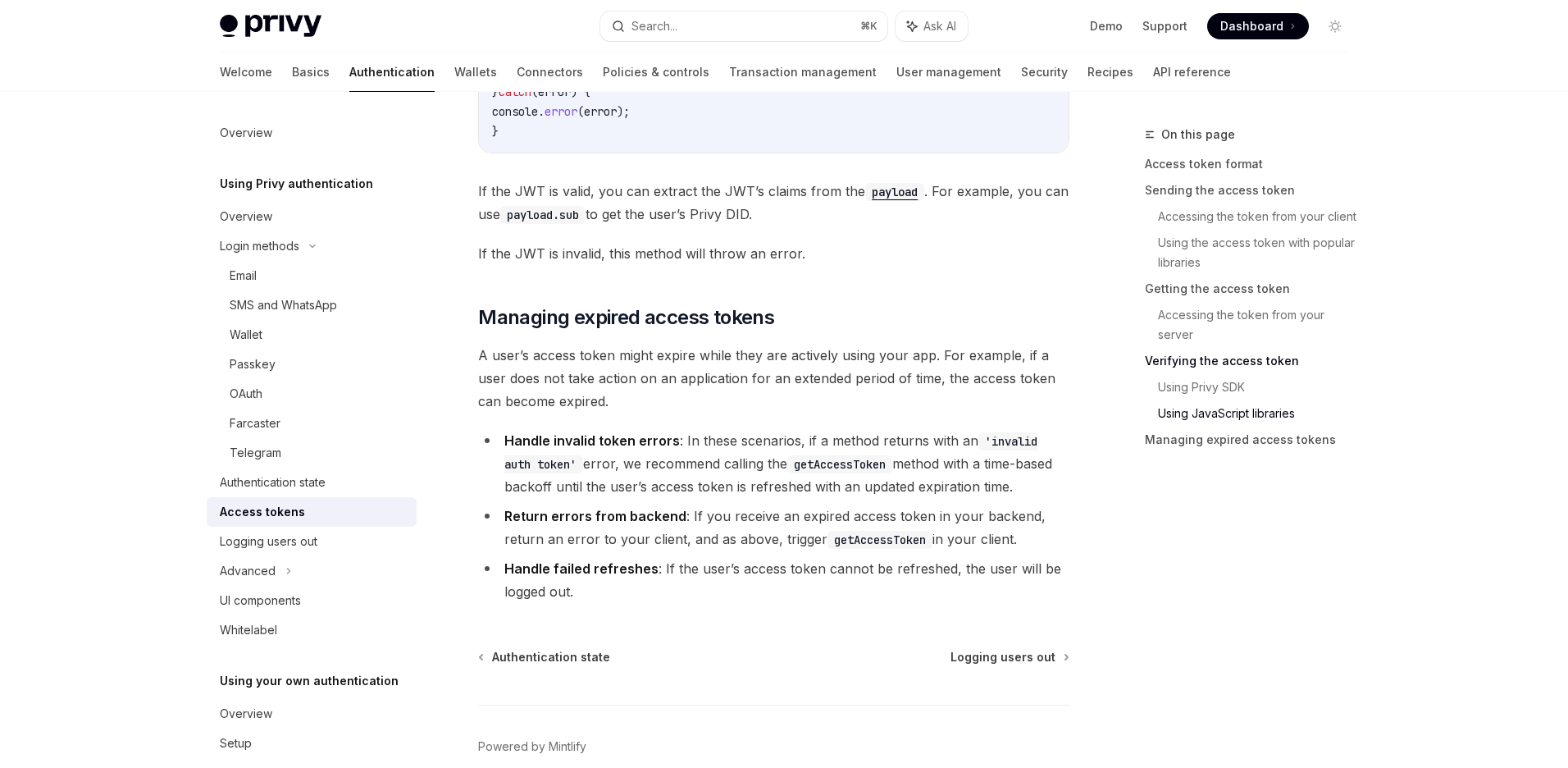
scroll to position [4230, 0]
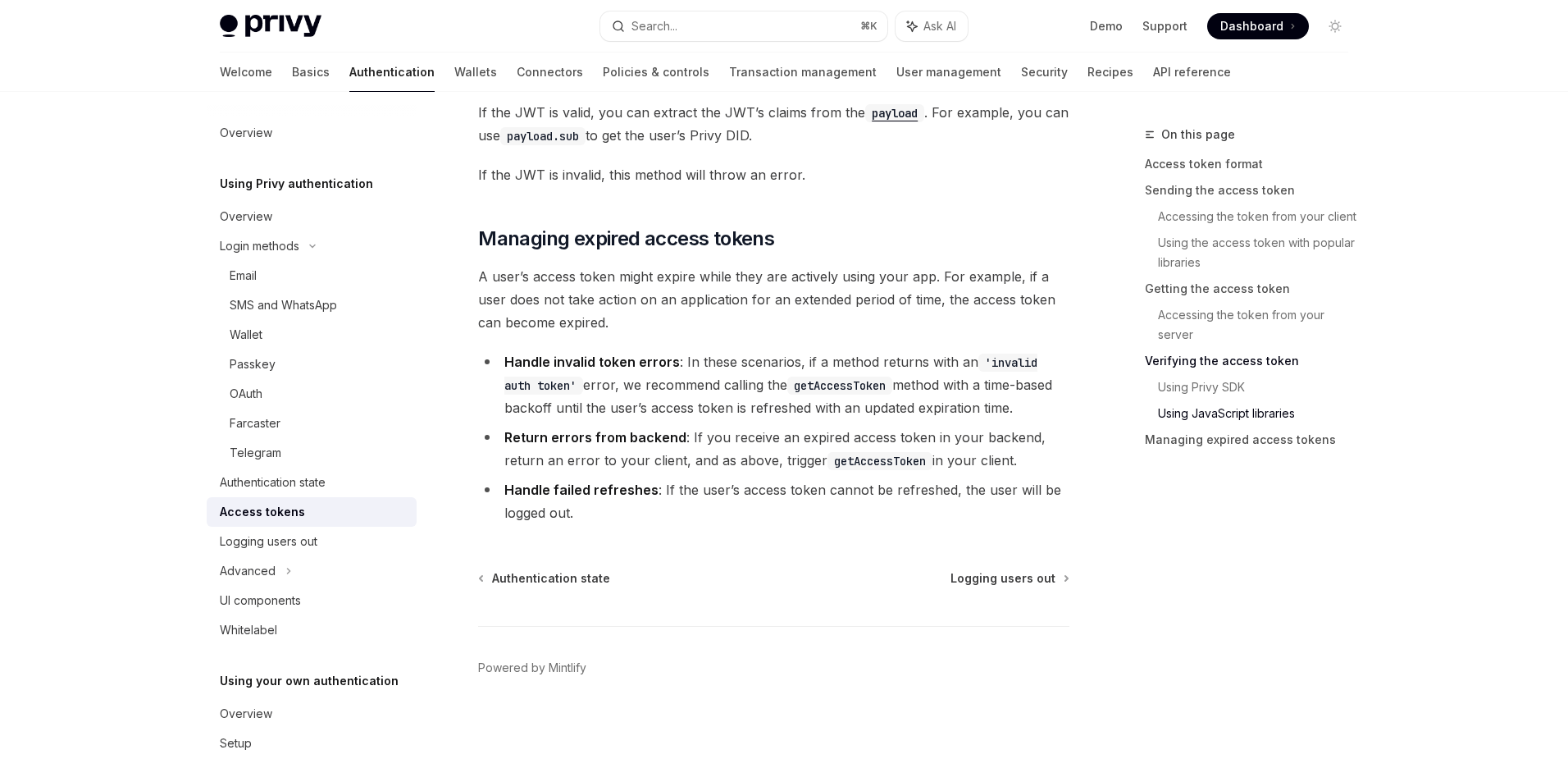
drag, startPoint x: 1016, startPoint y: 411, endPoint x: 594, endPoint y: 385, distance: 422.8
click at [594, 385] on li "Handle invalid token errors : In these scenarios, if a method returns with an '…" at bounding box center [773, 384] width 591 height 69
copy li "we recommend calling the getAccessToken method with a time-based backoff until …"
click at [884, 359] on li "Handle invalid token errors : In these scenarios, if a method returns with an '…" at bounding box center [773, 384] width 591 height 69
click at [928, 277] on span "A user’s access token might expire while they are actively using your app. For …" at bounding box center [773, 299] width 591 height 69
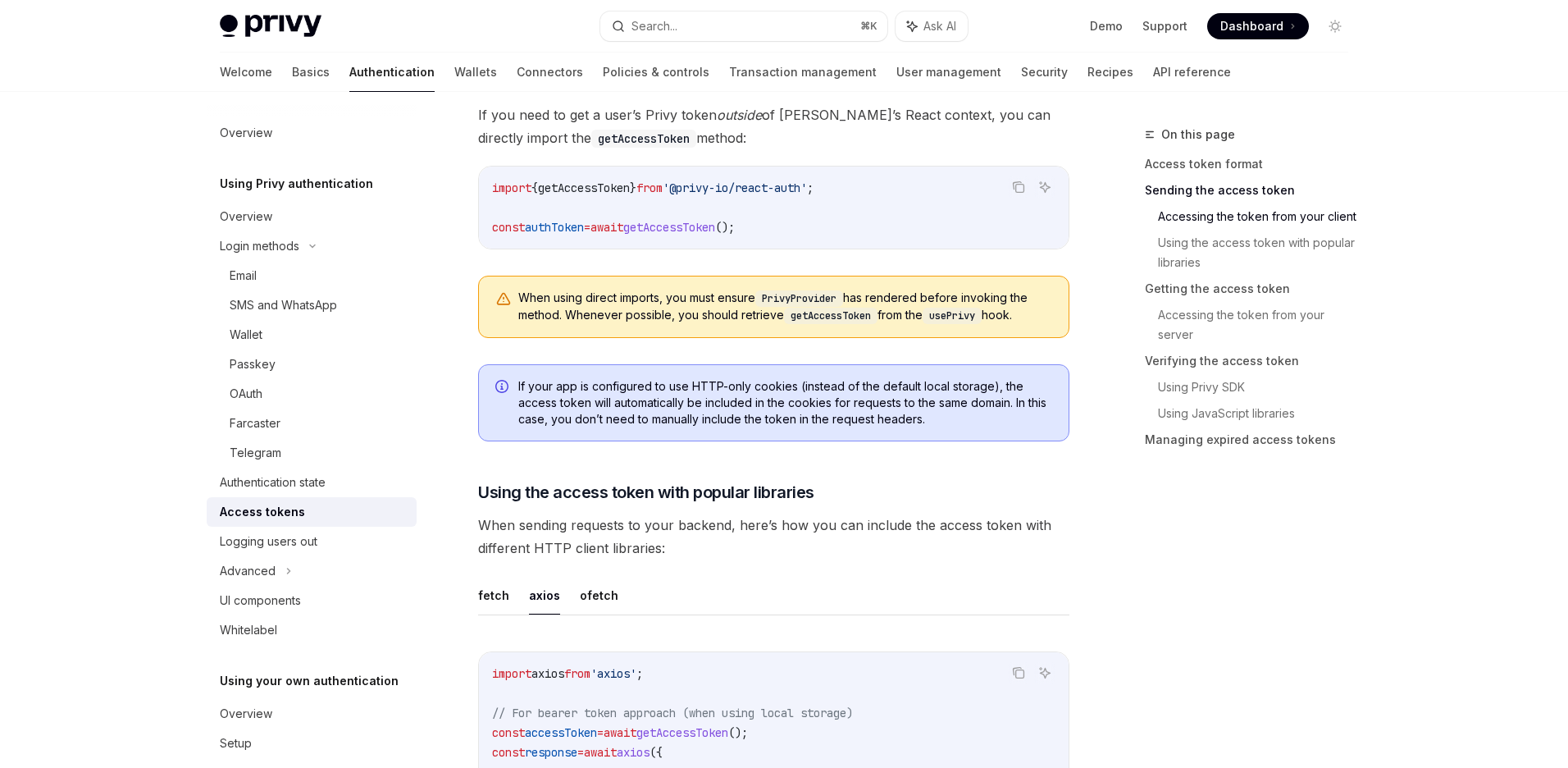
scroll to position [962, 0]
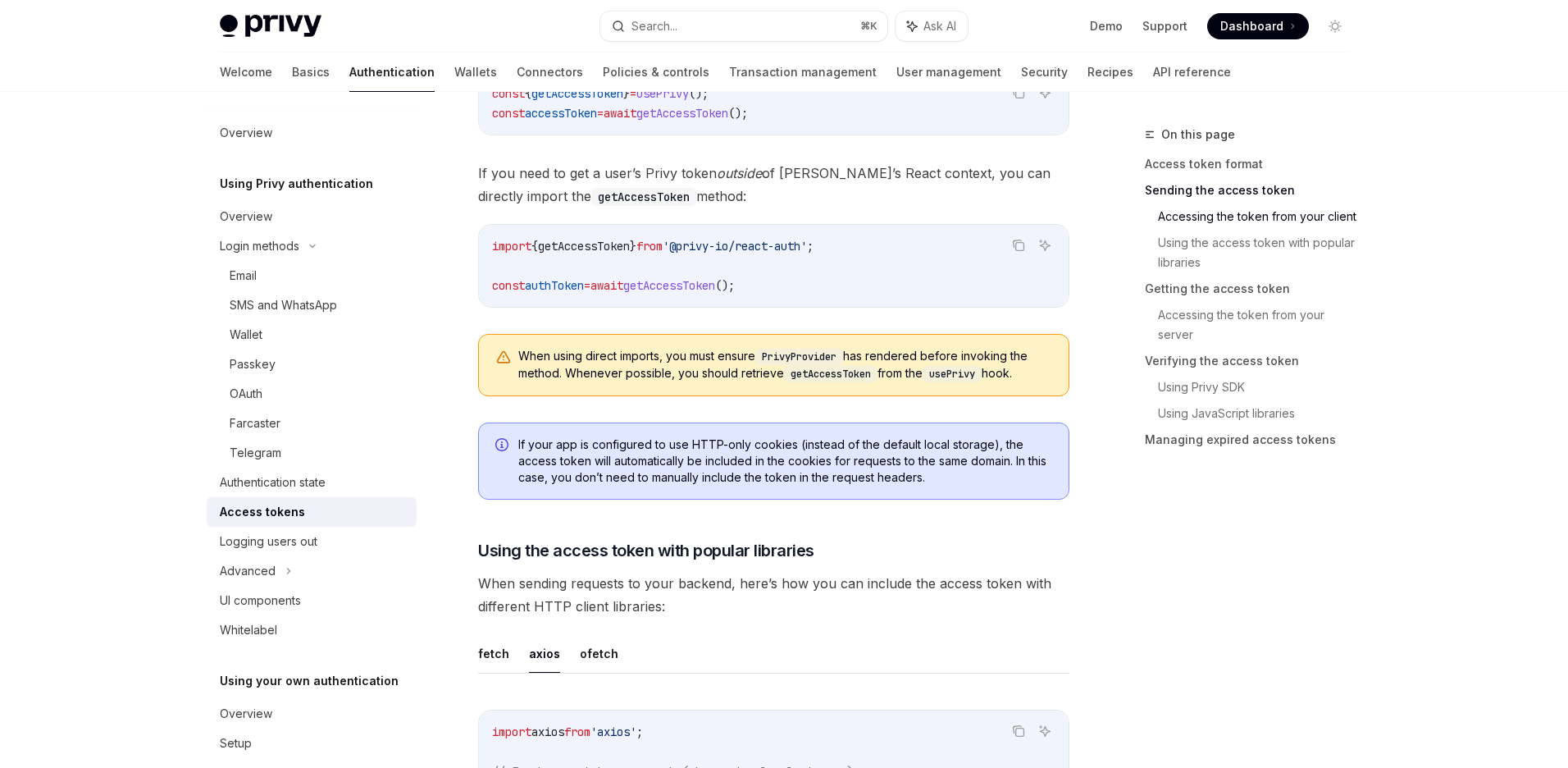
click at [813, 458] on span "If your app is configured to use HTTP-only cookies (instead of the default loca…" at bounding box center [785, 461] width 534 height 49
click at [726, 360] on span "When using direct imports, you must ensure PrivyProvider has rendered before in…" at bounding box center [785, 365] width 534 height 34
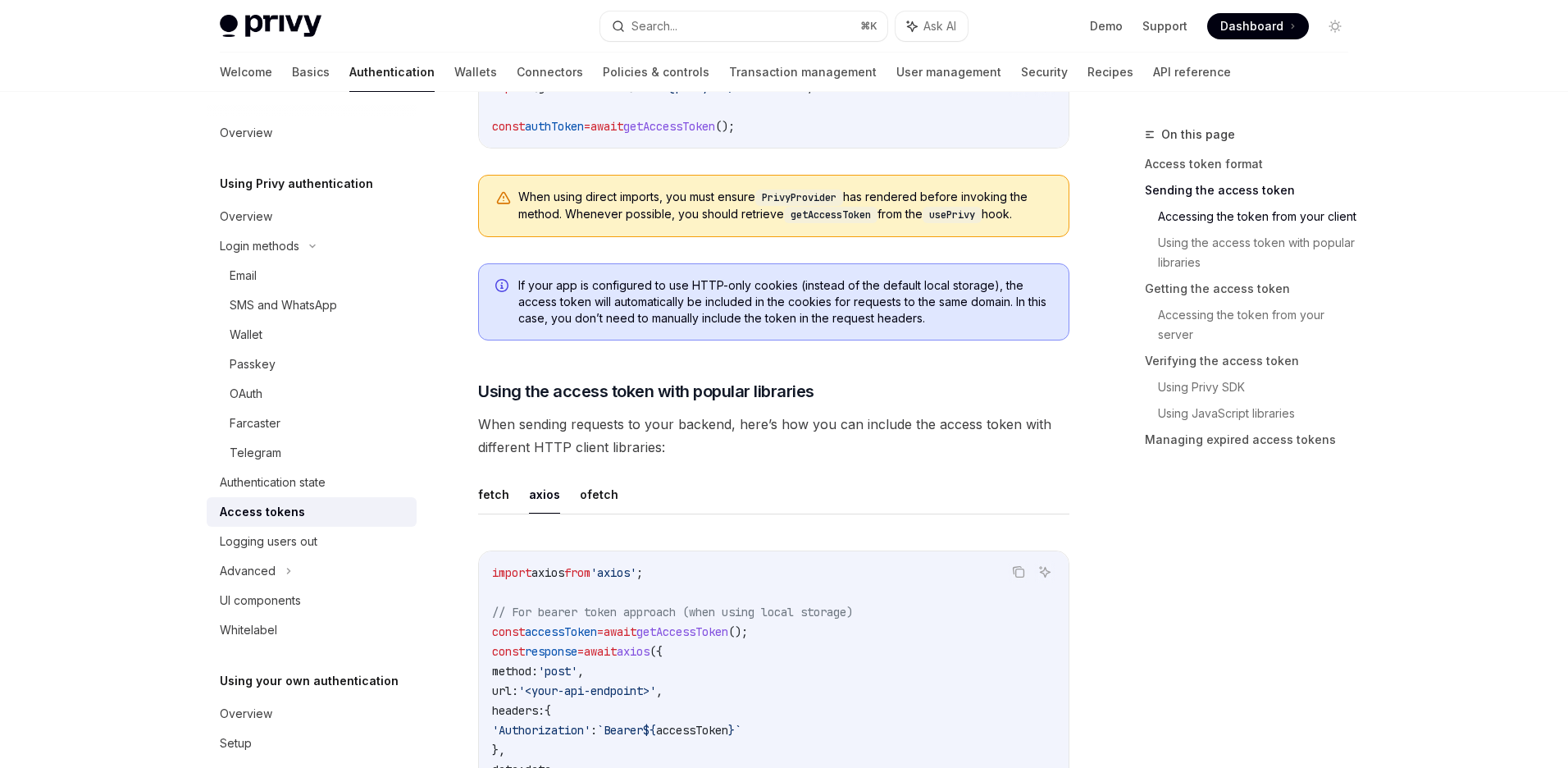
scroll to position [1091, 0]
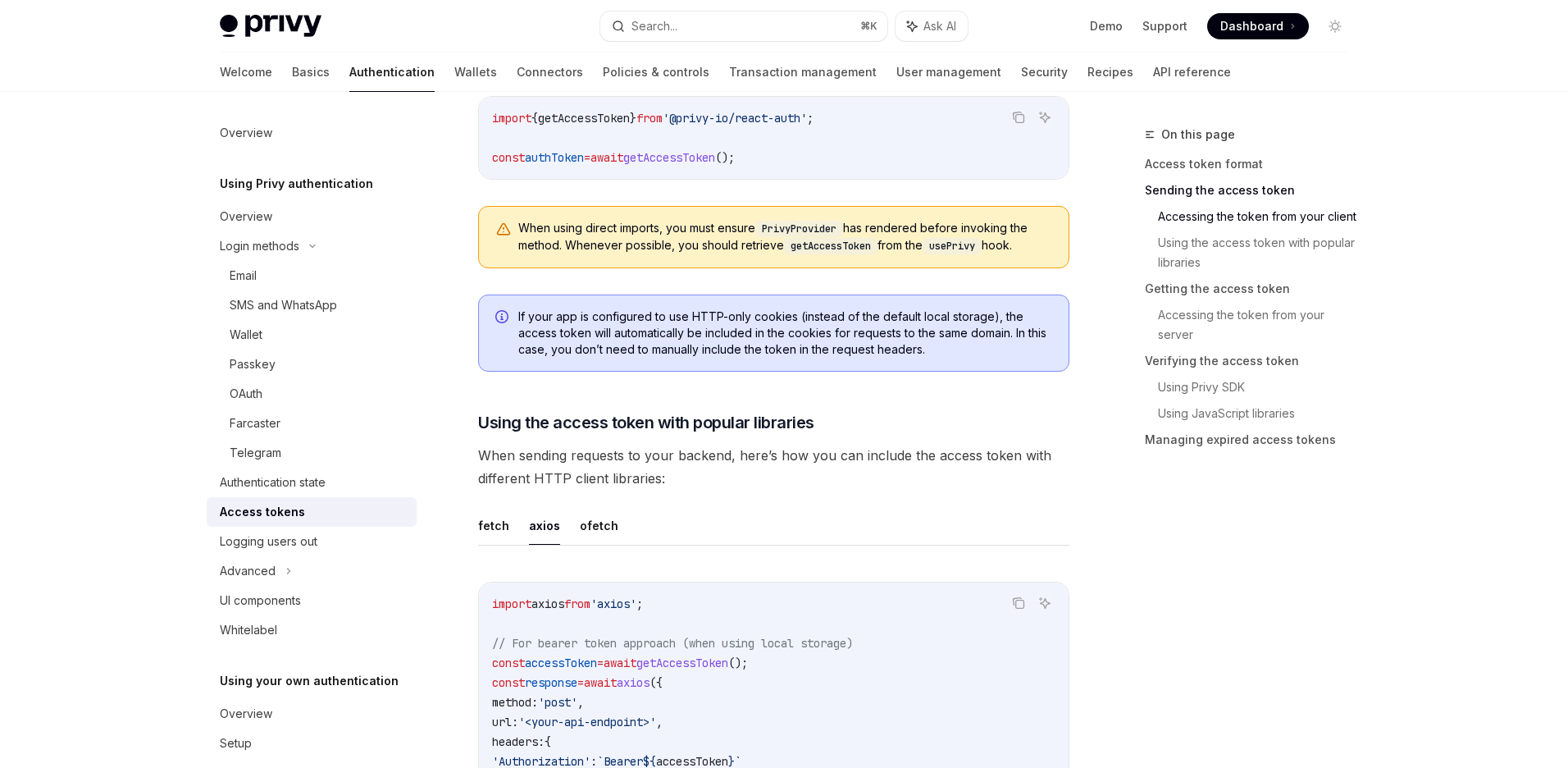
click at [871, 454] on span "When sending requests to your backend, here’s how you can include the access to…" at bounding box center [773, 467] width 591 height 46
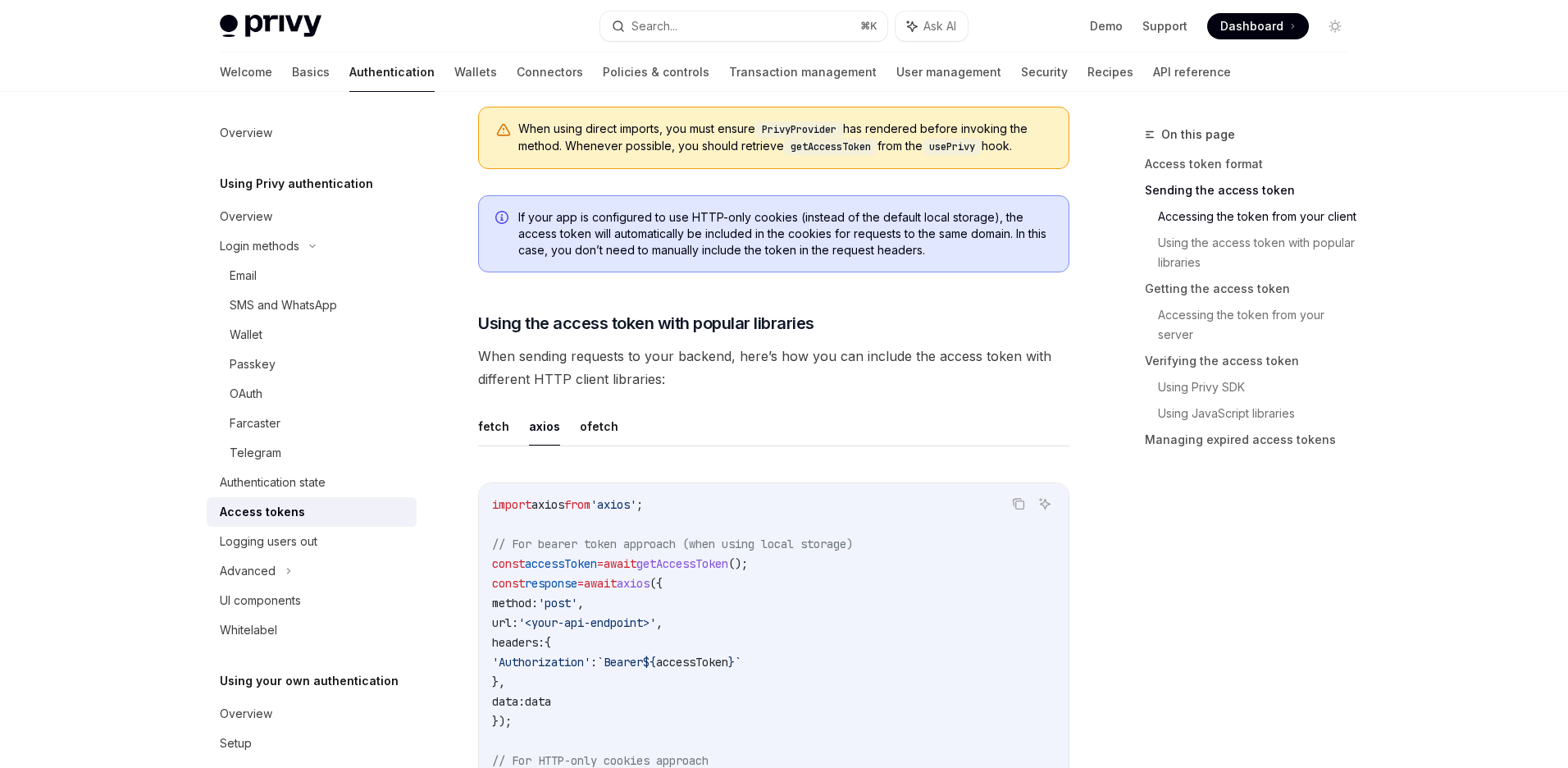
scroll to position [1223, 0]
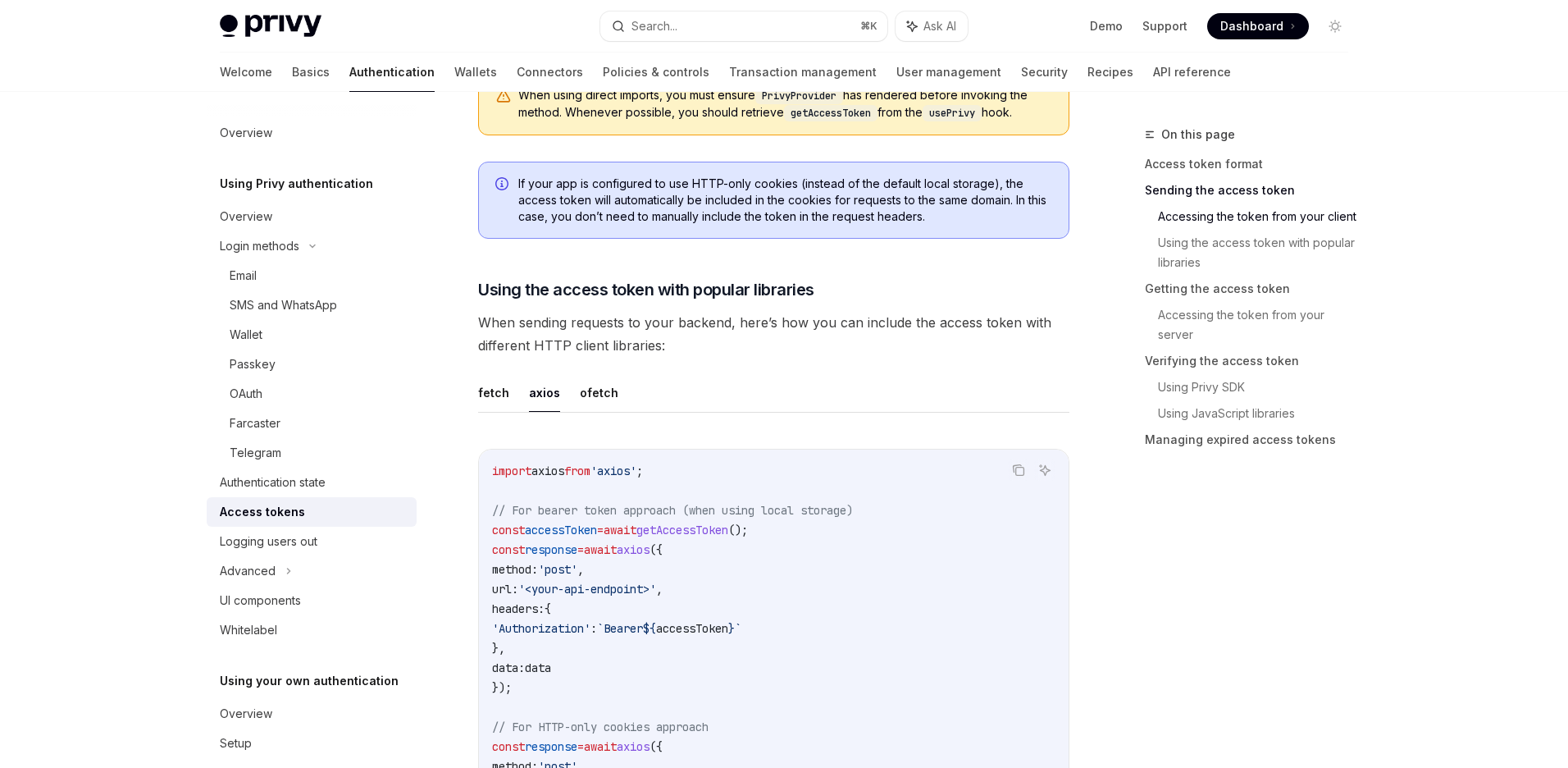
click at [927, 330] on span "When sending requests to your backend, here’s how you can include the access to…" at bounding box center [773, 334] width 591 height 46
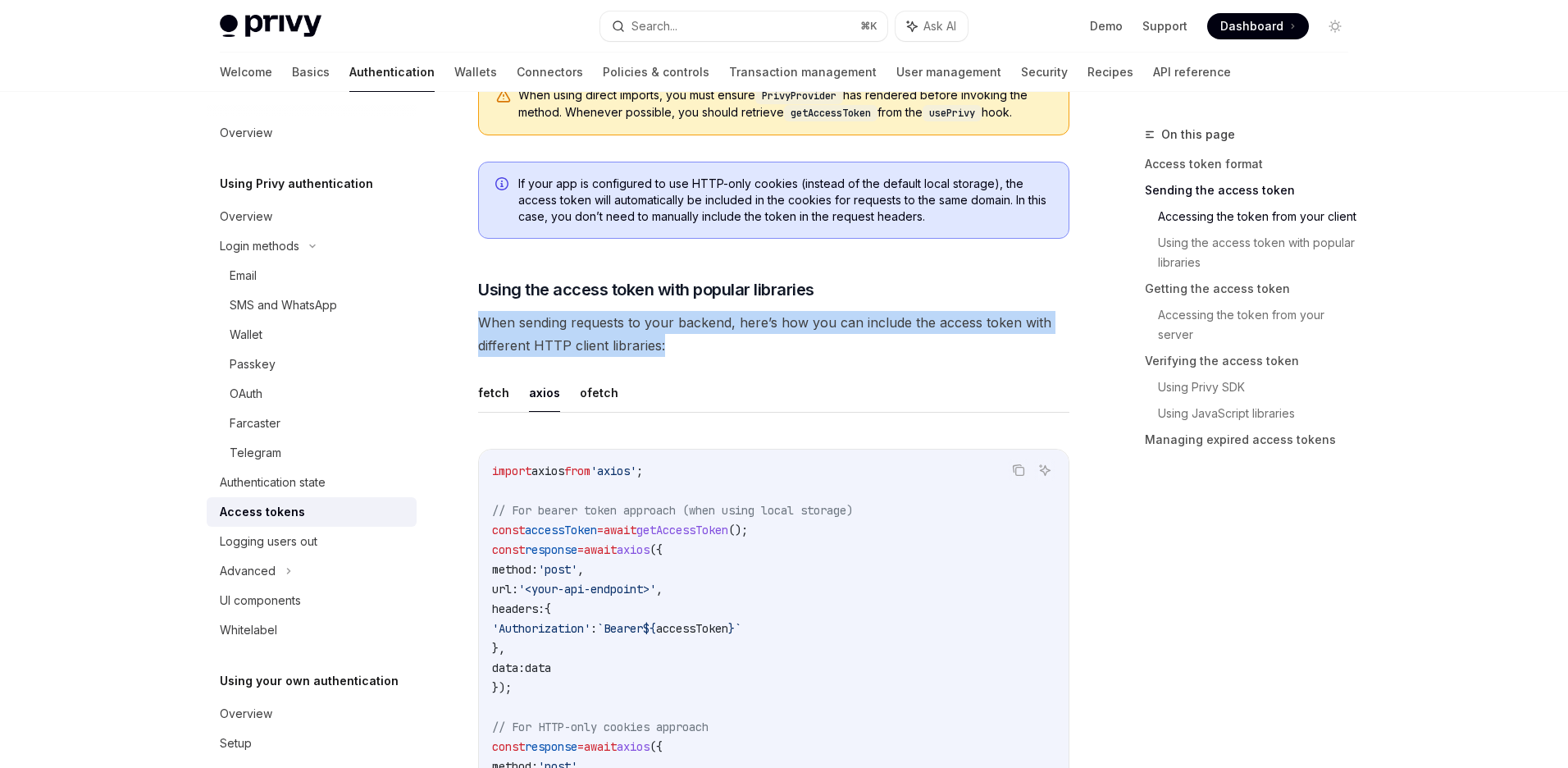
drag, startPoint x: 684, startPoint y: 348, endPoint x: 460, endPoint y: 326, distance: 225.1
click at [727, 327] on span "When sending requests to your backend, here’s how you can include the access to…" at bounding box center [773, 334] width 591 height 46
drag, startPoint x: 702, startPoint y: 336, endPoint x: 455, endPoint y: 322, distance: 247.4
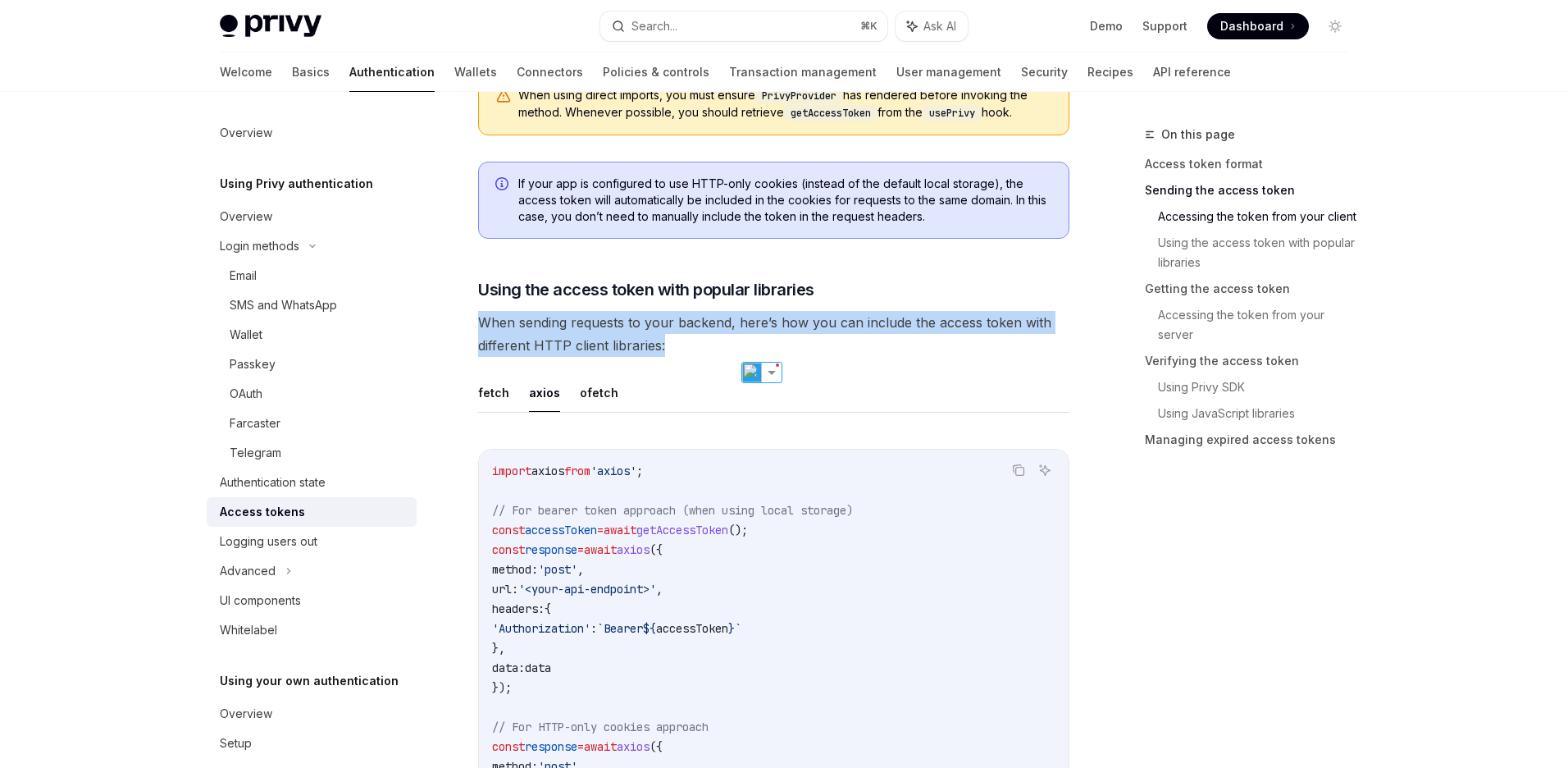
click at [672, 349] on span "When sending requests to your backend, here’s how you can include the access to…" at bounding box center [773, 334] width 591 height 46
drag, startPoint x: 721, startPoint y: 354, endPoint x: 469, endPoint y: 321, distance: 254.2
click at [708, 353] on span "When sending requests to your backend, here’s how you can include the access to…" at bounding box center [773, 334] width 591 height 46
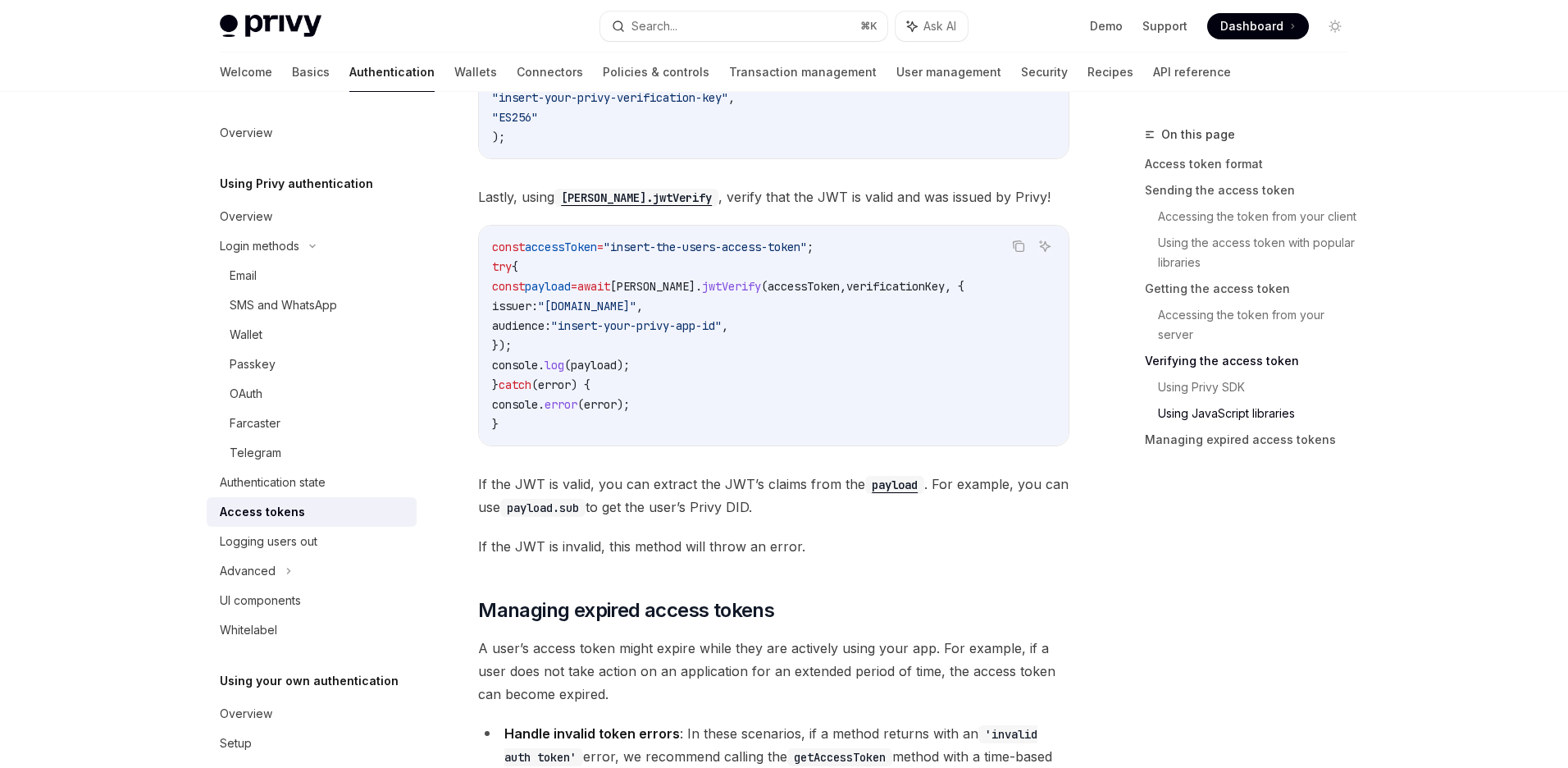
scroll to position [4230, 0]
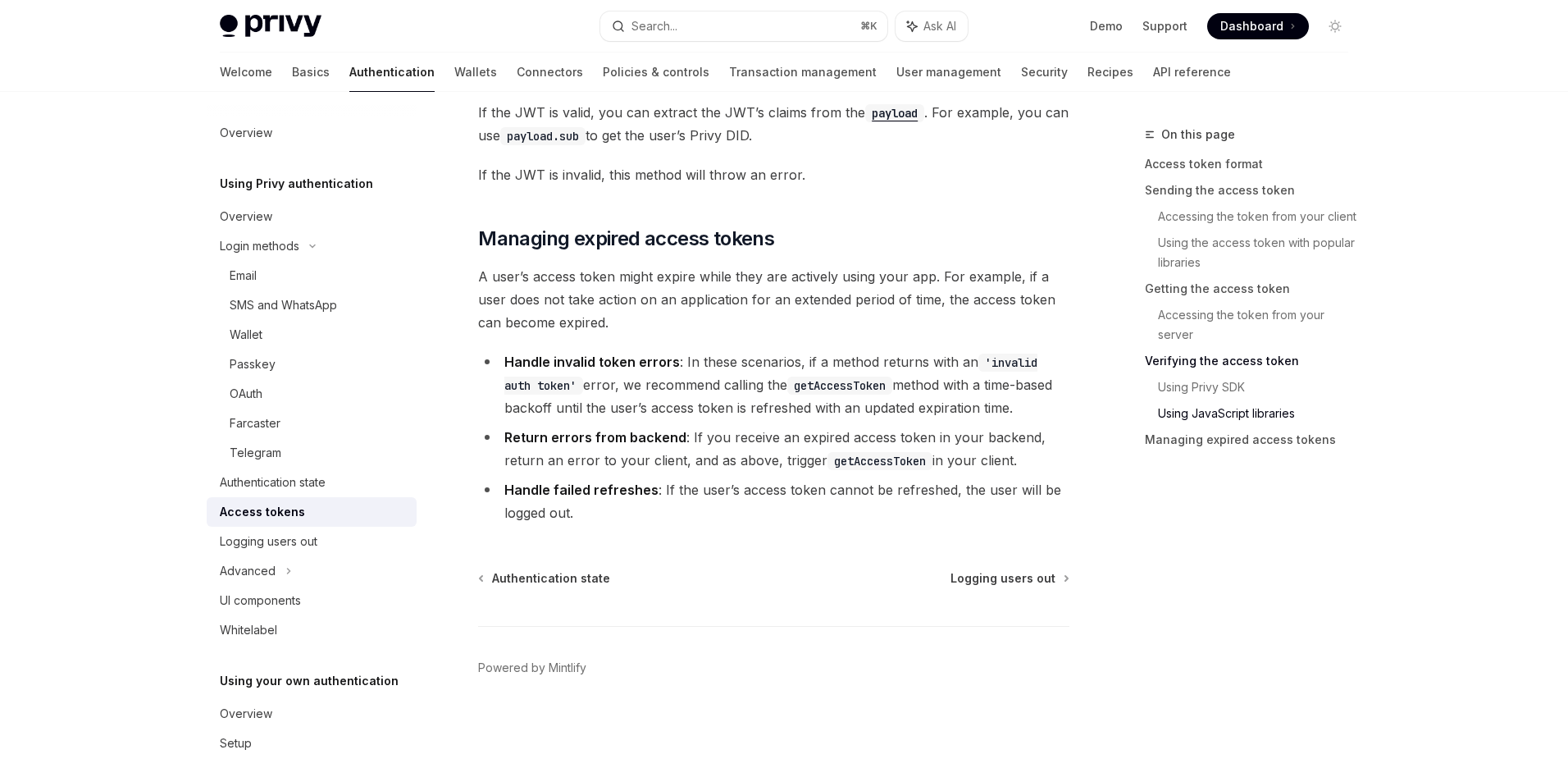
click at [950, 436] on li "Return errors from backend : If you receive an expired access token in your bac…" at bounding box center [773, 449] width 591 height 46
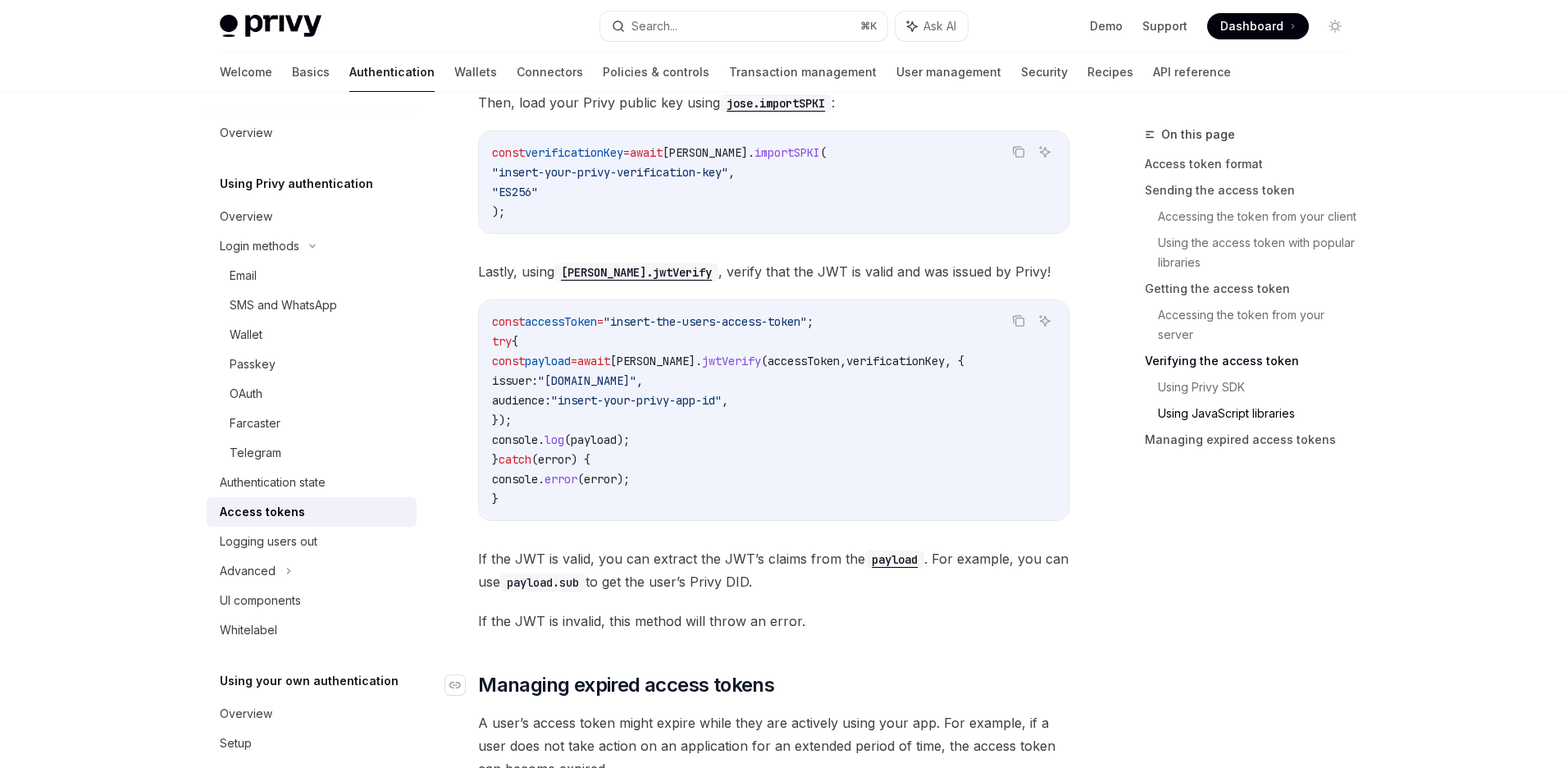
click at [591, 240] on div "To start, install jose : Copy Ask AI npm i jose Then, load your Privy public ke…" at bounding box center [773, 306] width 591 height 651
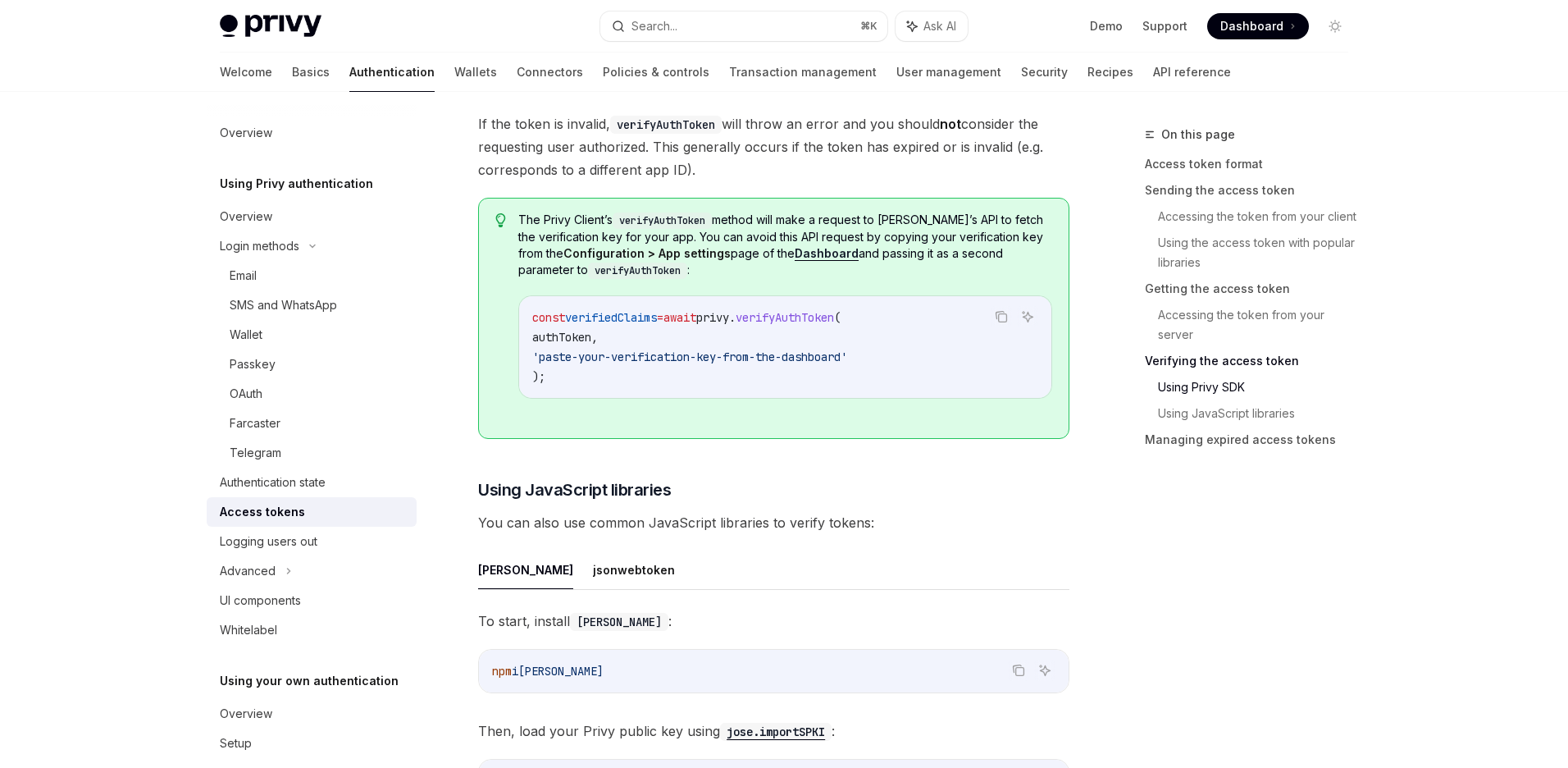
scroll to position [2948, 0]
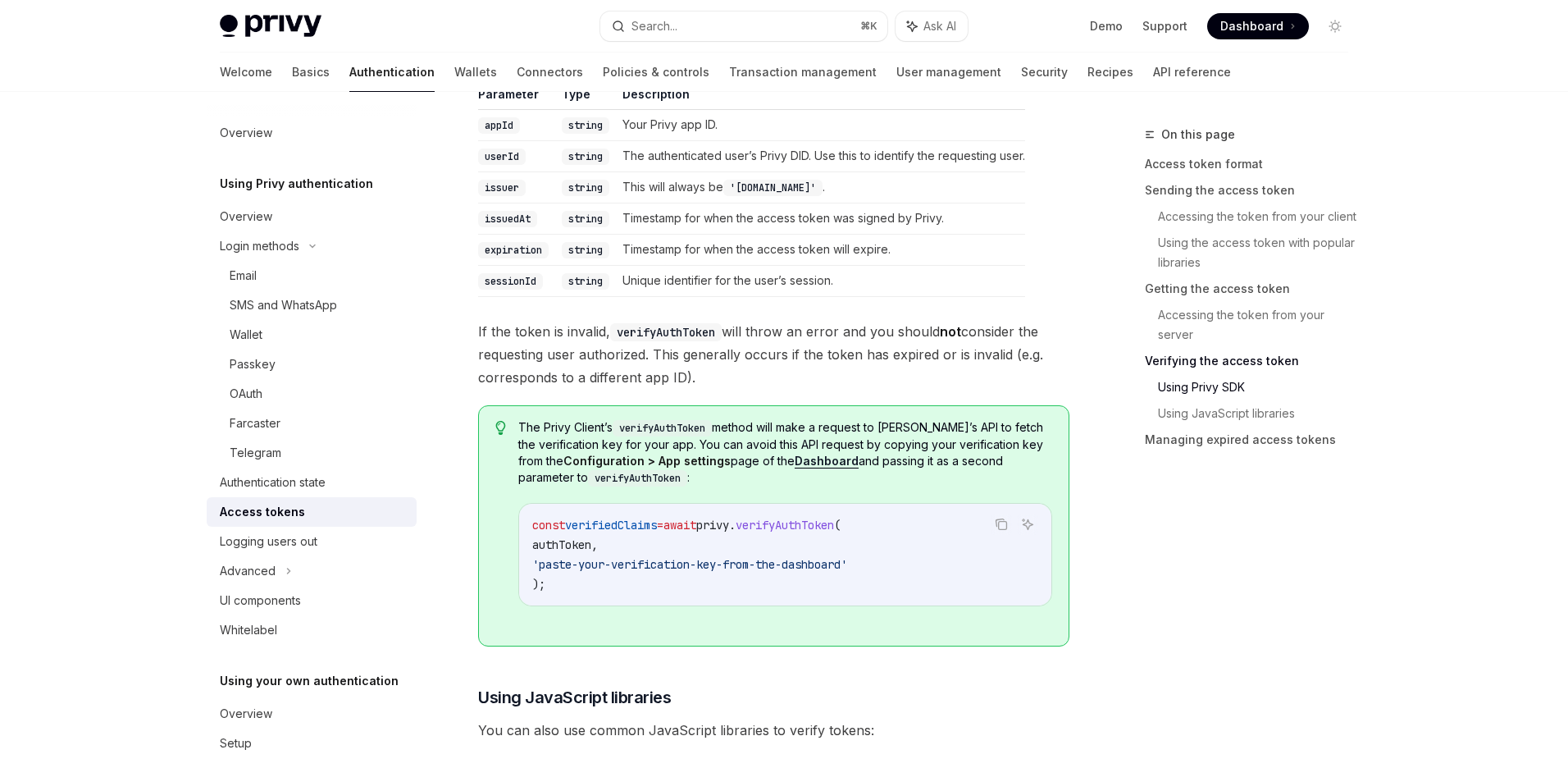
click at [644, 392] on div "​ Using Privy SDK Pass the user’s access token as a string to the PrivyClient ’…" at bounding box center [773, 622] width 591 height 1692
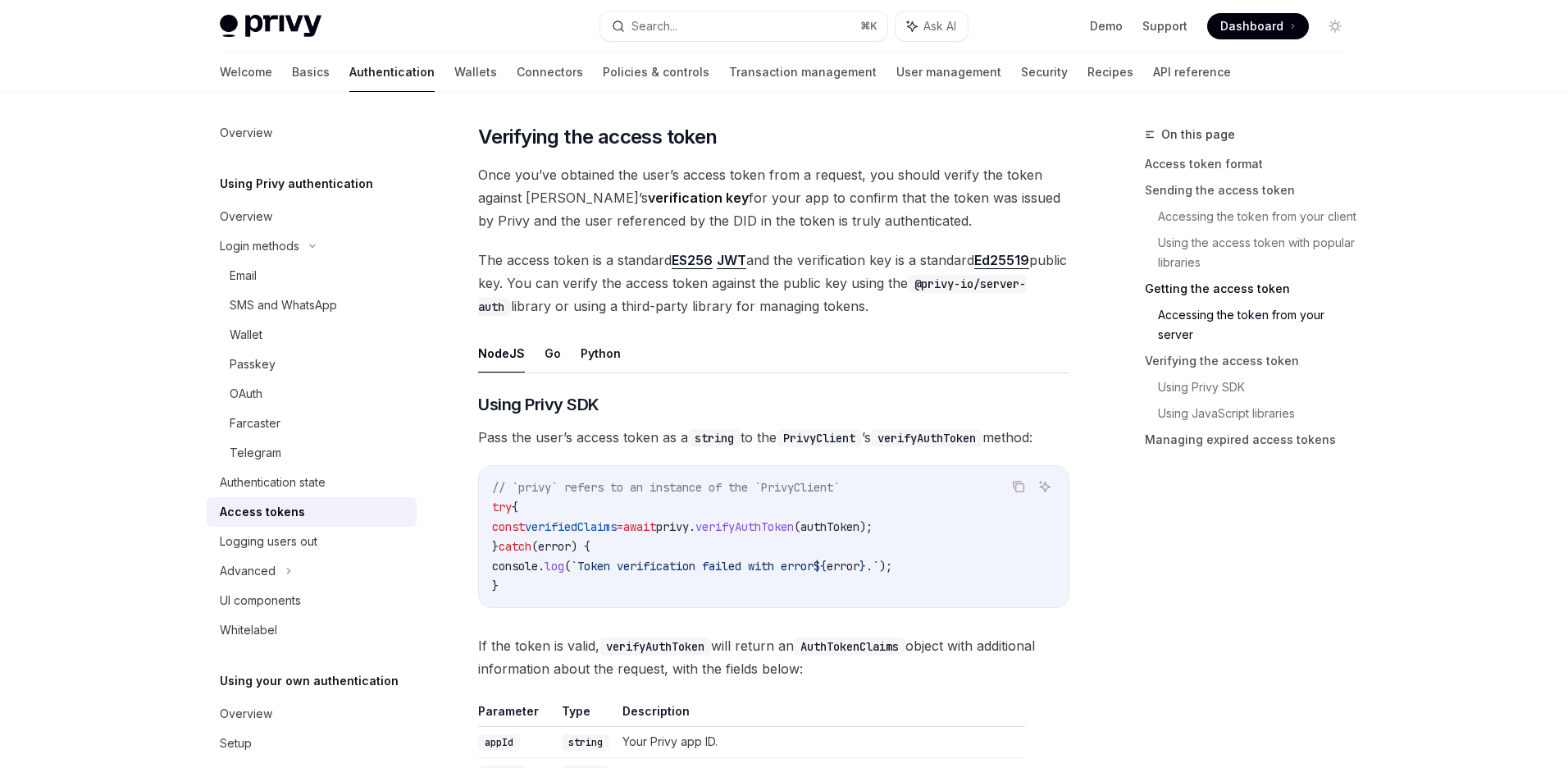
scroll to position [2120, 0]
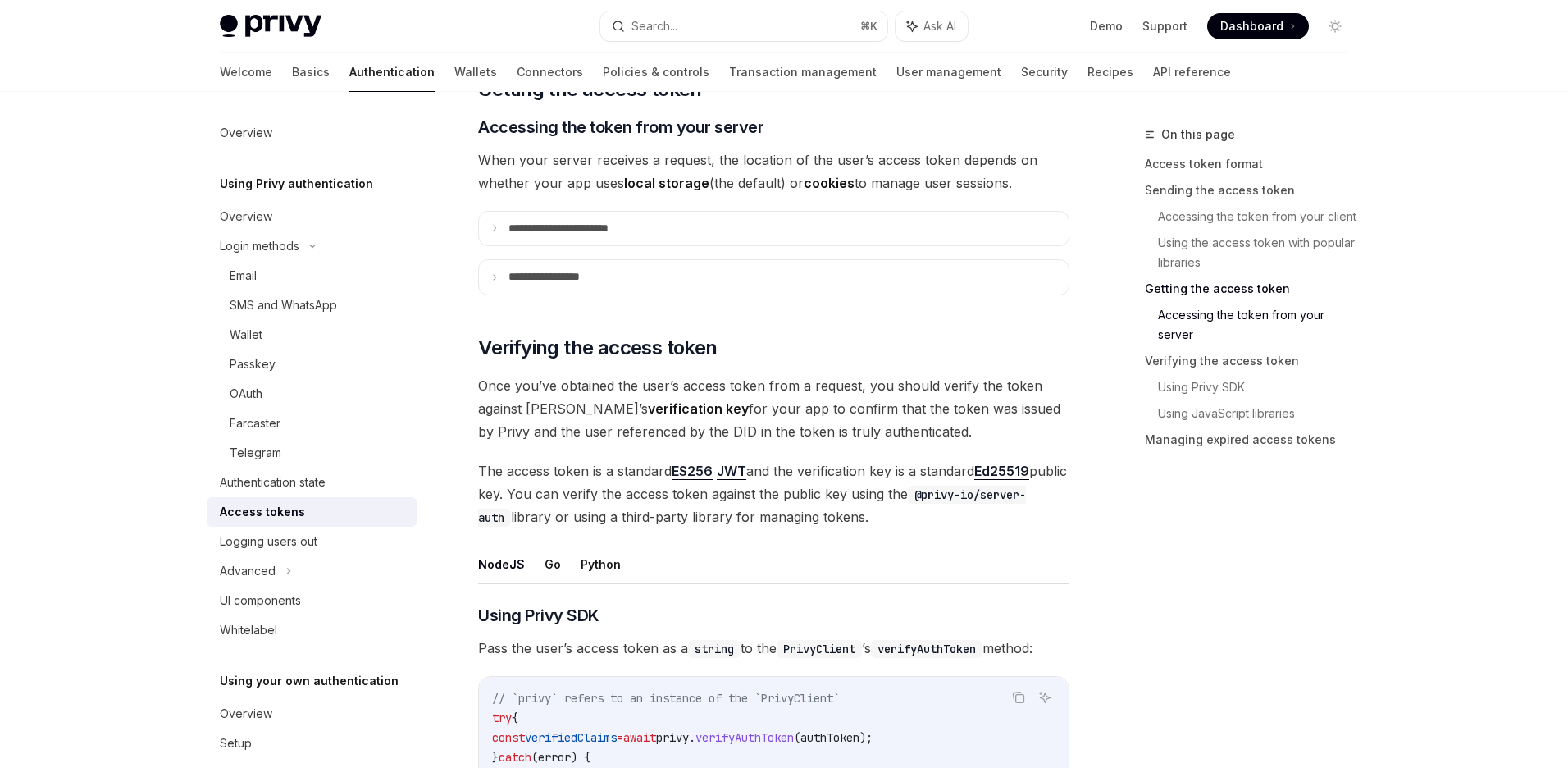
click at [598, 299] on div "**********" at bounding box center [773, 360] width 591 height 4547
click at [623, 281] on summary "**********" at bounding box center [773, 277] width 589 height 34
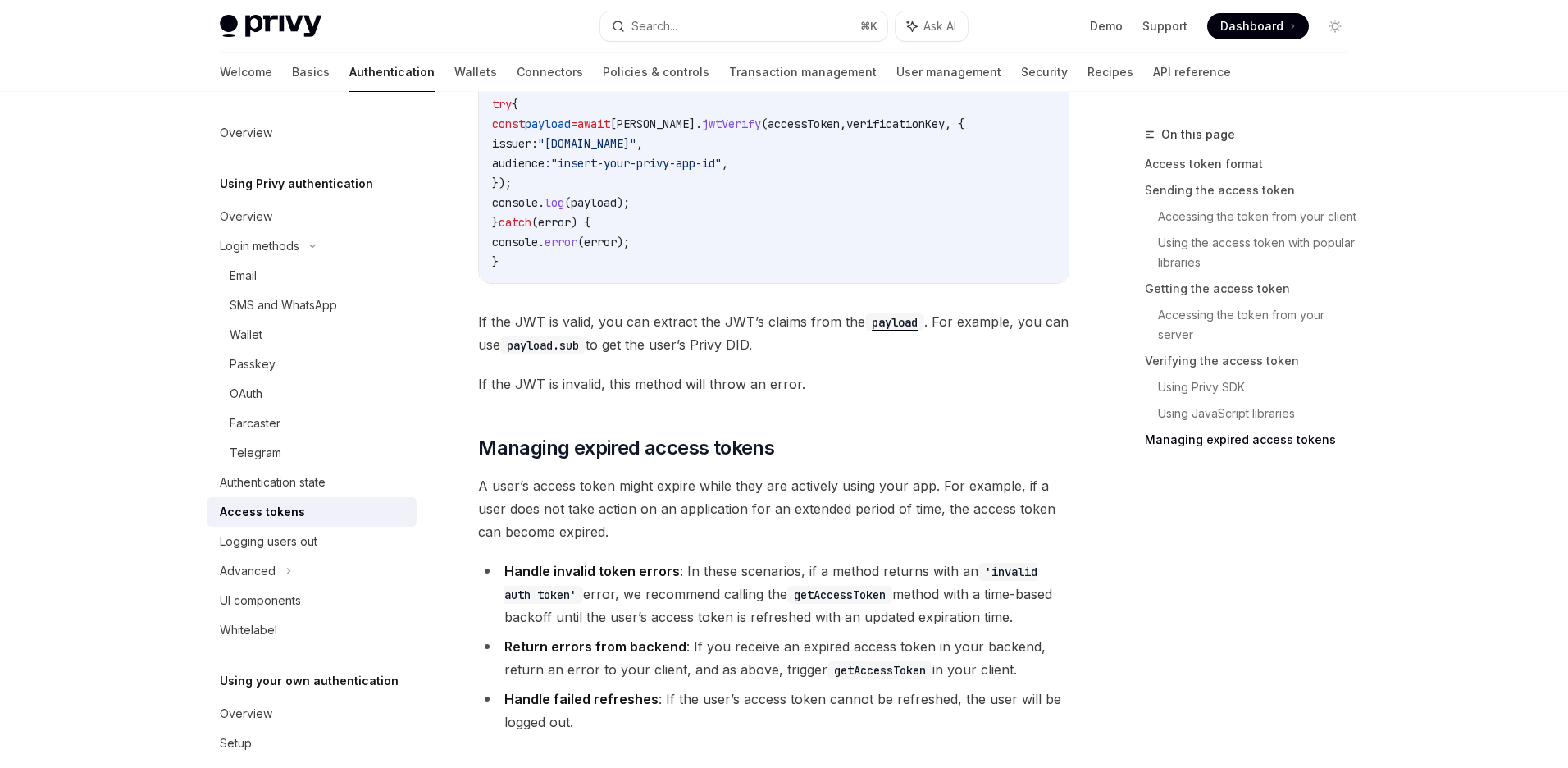
scroll to position [4351, 0]
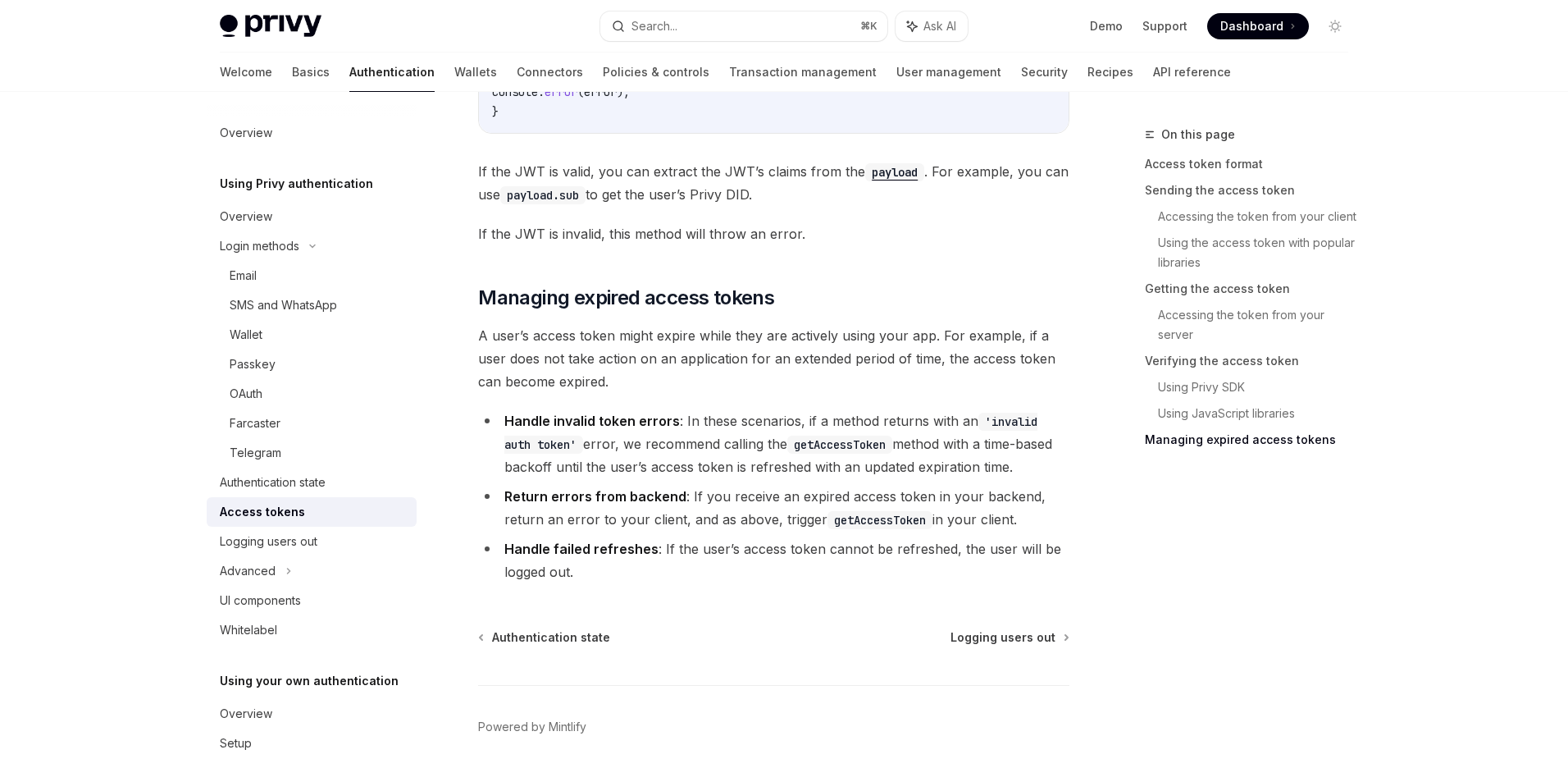
scroll to position [4581, 0]
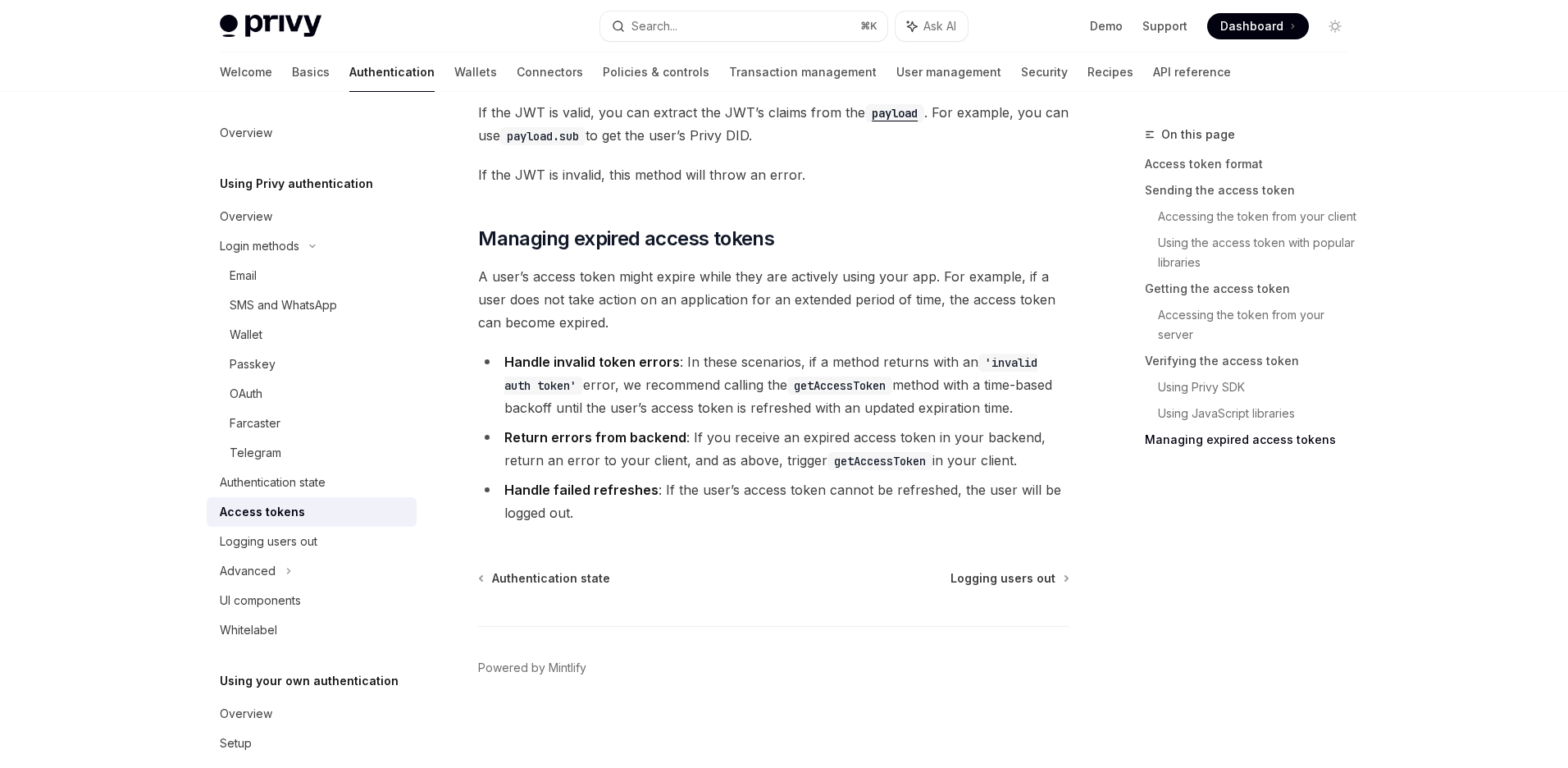
click at [640, 429] on strong "Return errors from backend" at bounding box center [595, 437] width 182 height 16
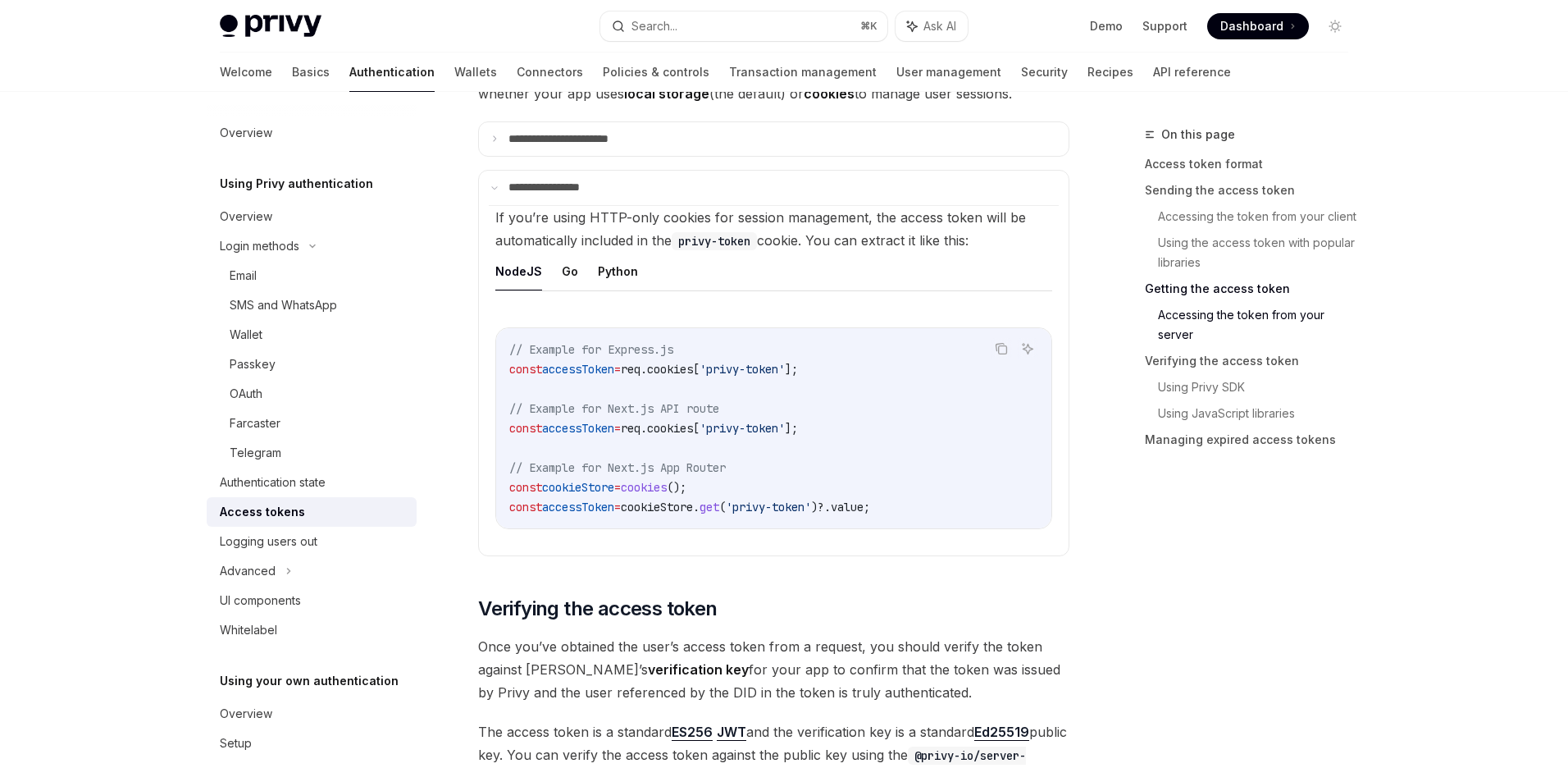
click at [627, 458] on code "// Example for Express.js const accessToken = req . cookies [ 'privy-token' ]; …" at bounding box center [774, 428] width 529 height 178
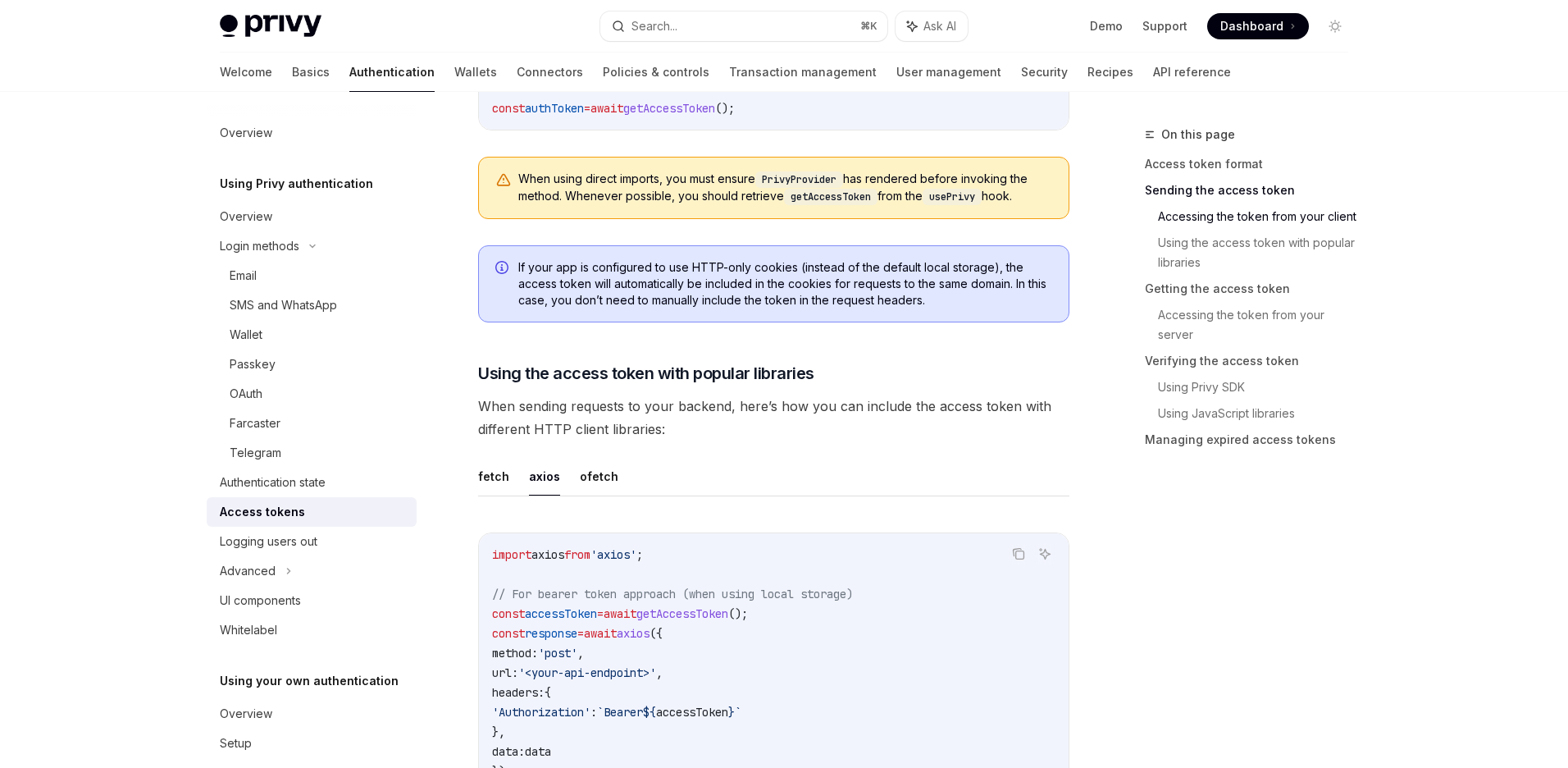
click at [686, 429] on span "When sending requests to your backend, here’s how you can include the access to…" at bounding box center [773, 418] width 591 height 46
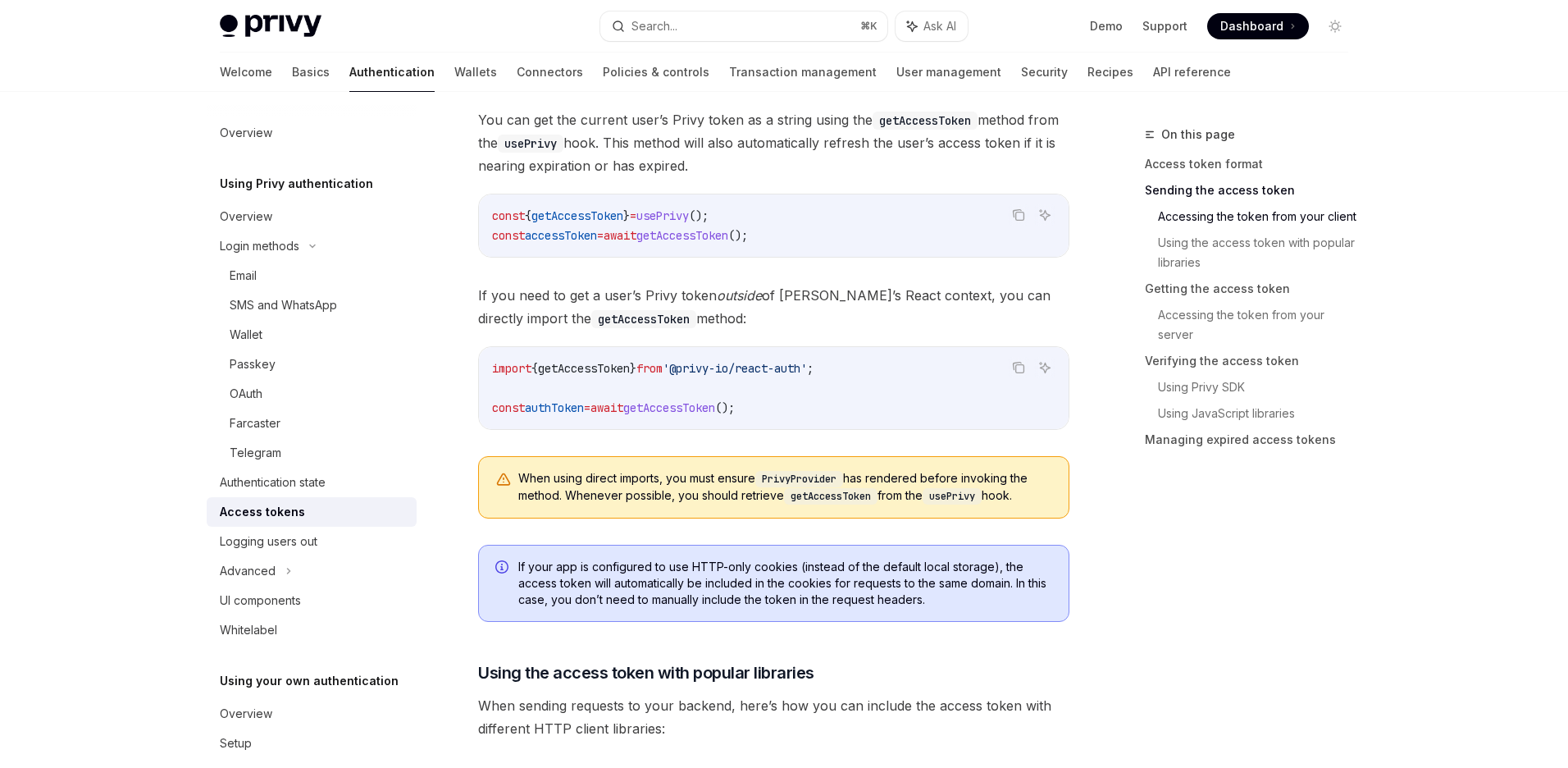
scroll to position [839, 0]
click at [630, 365] on span "getAccessToken" at bounding box center [583, 369] width 92 height 15
copy span "getAccessToken"
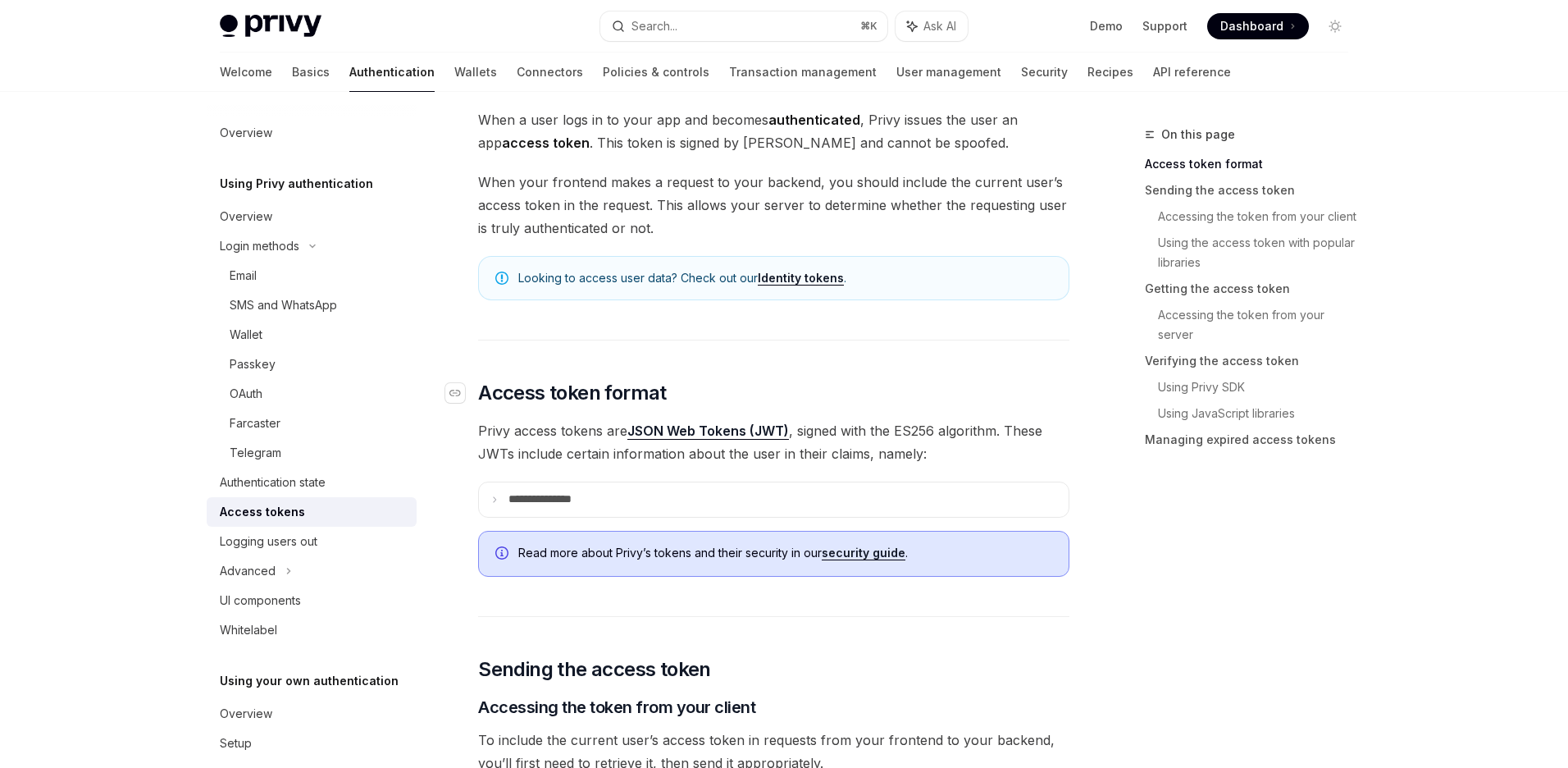
scroll to position [0, 0]
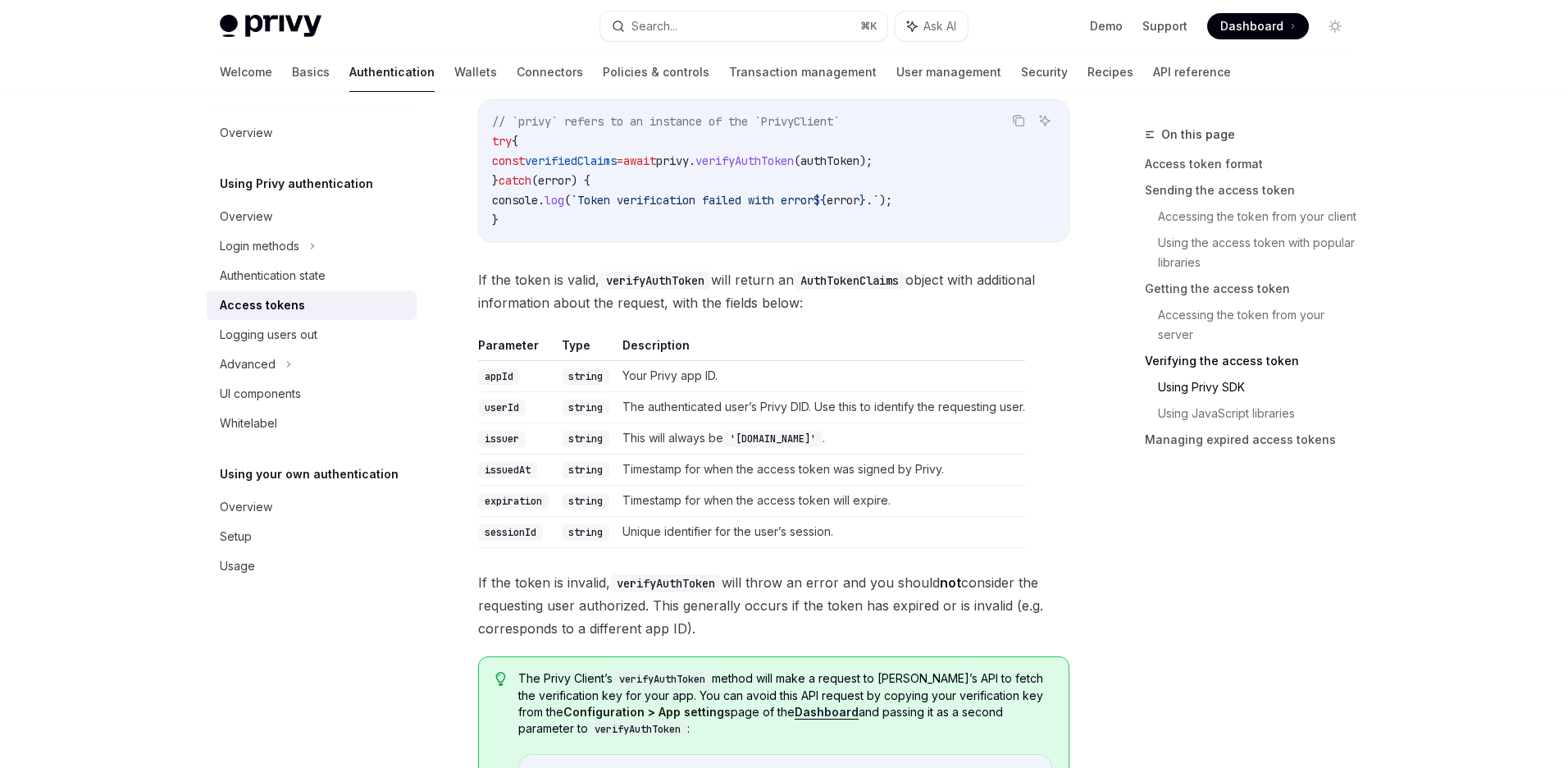
scroll to position [2541, 0]
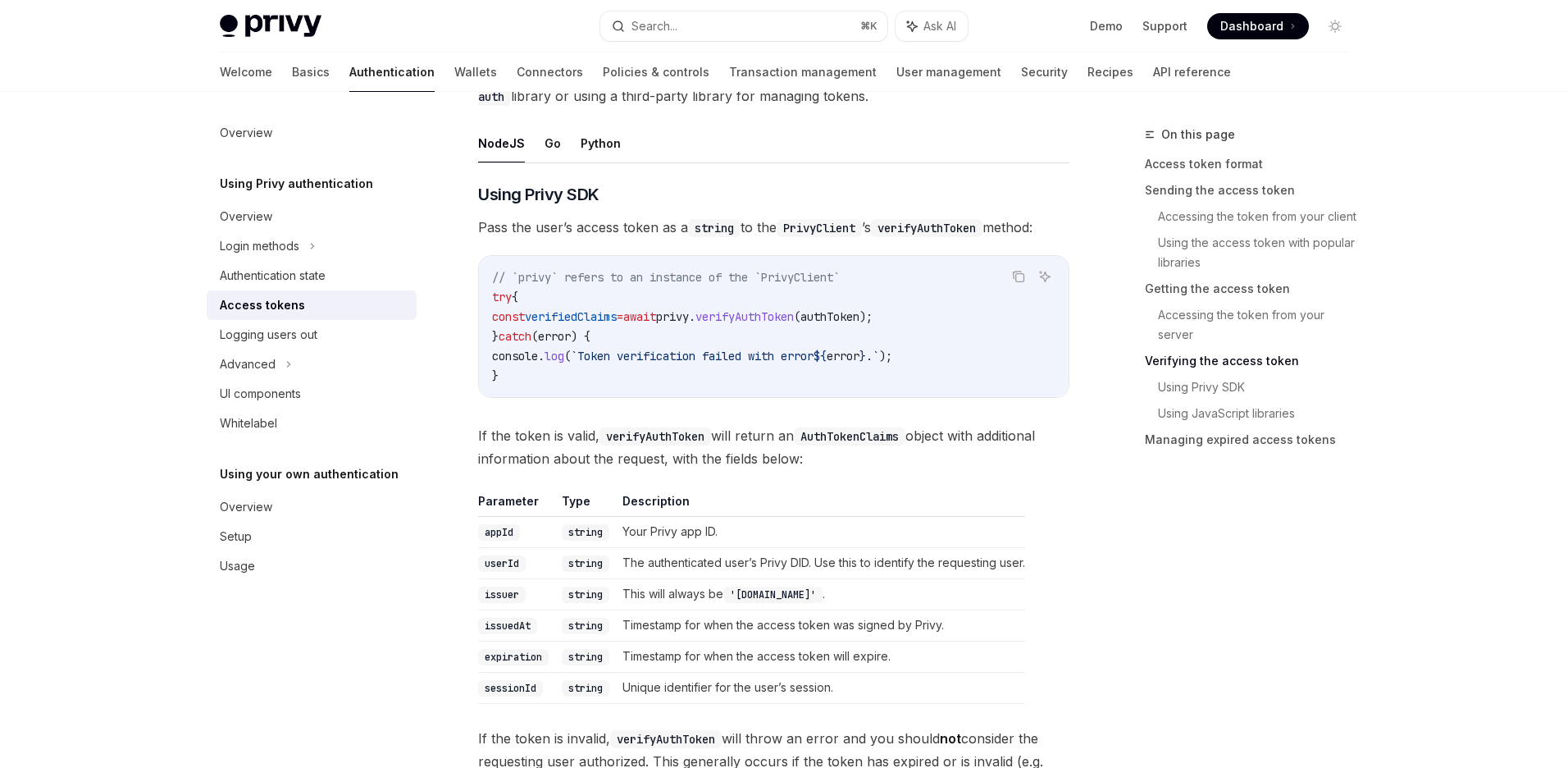
click at [752, 361] on span "`Token verification failed with error" at bounding box center [691, 355] width 243 height 15
click at [684, 375] on code "// `privy` refers to an instance of the `PrivyClient` try { const verifiedClaim…" at bounding box center [774, 327] width 564 height 118
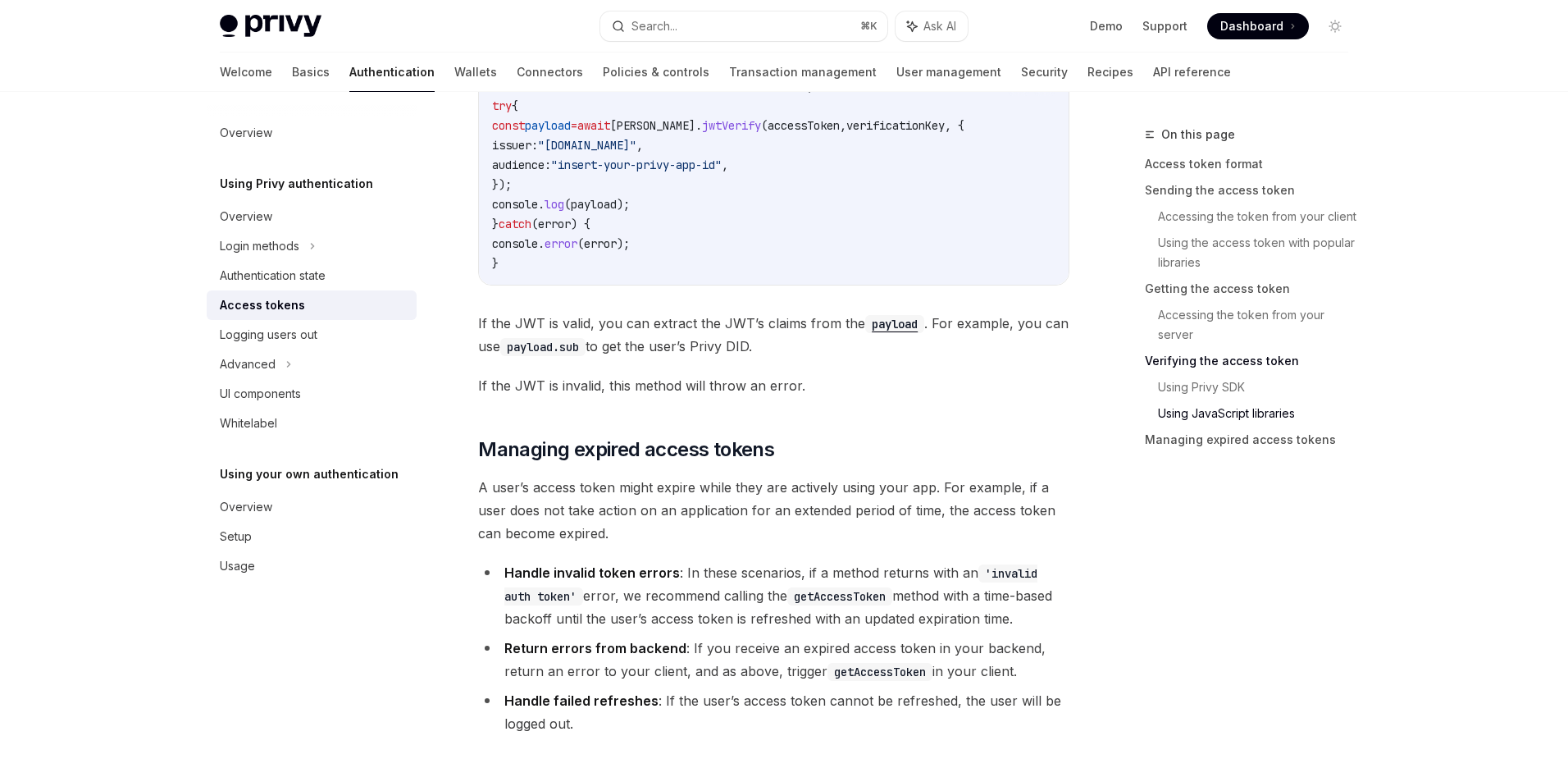
scroll to position [4230, 0]
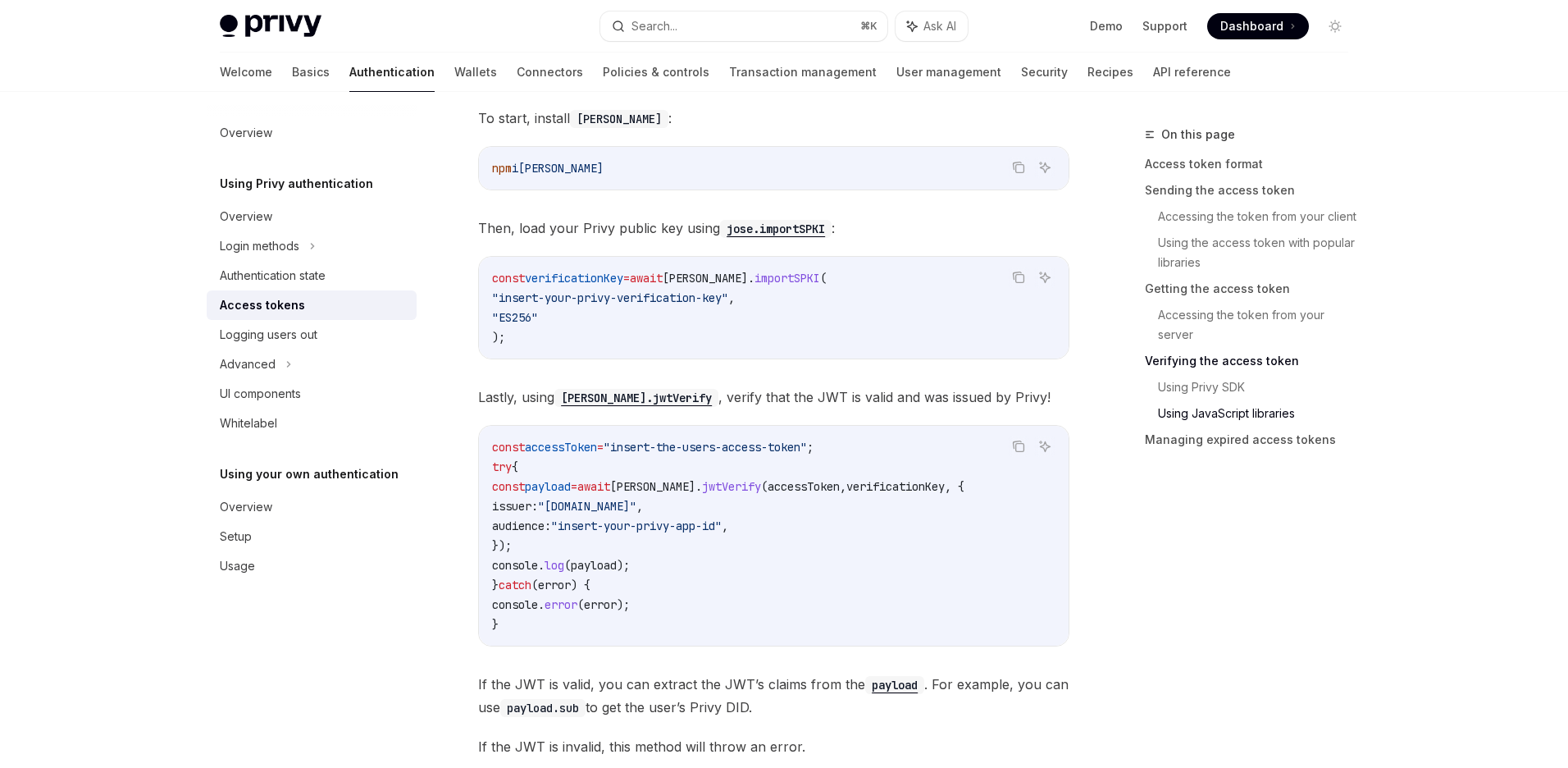
scroll to position [3656, 0]
click at [732, 312] on code "const verificationKey = await jose . importSPKI ( "insert-your-privy-verificati…" at bounding box center [774, 310] width 564 height 79
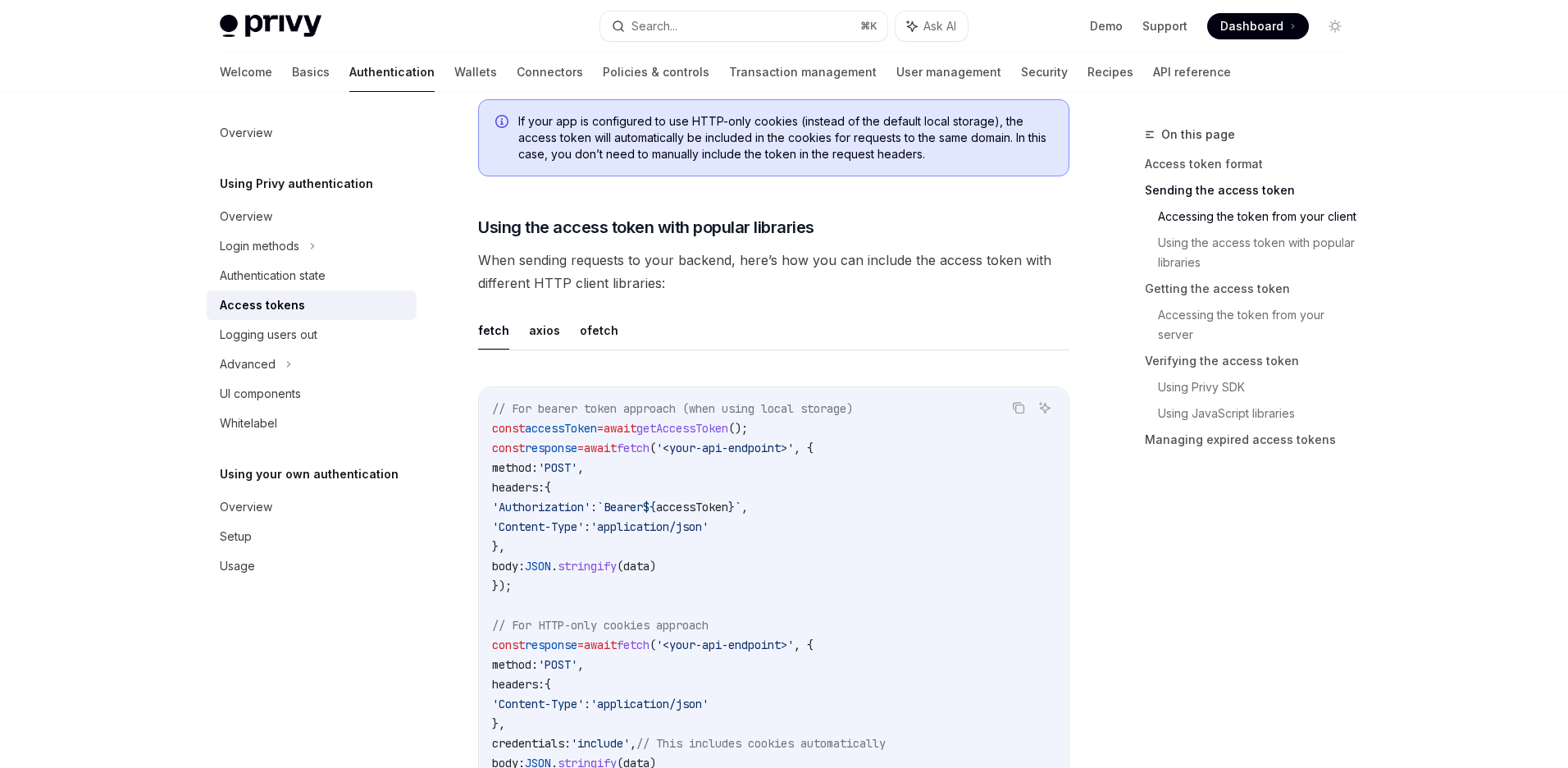
scroll to position [1290, 0]
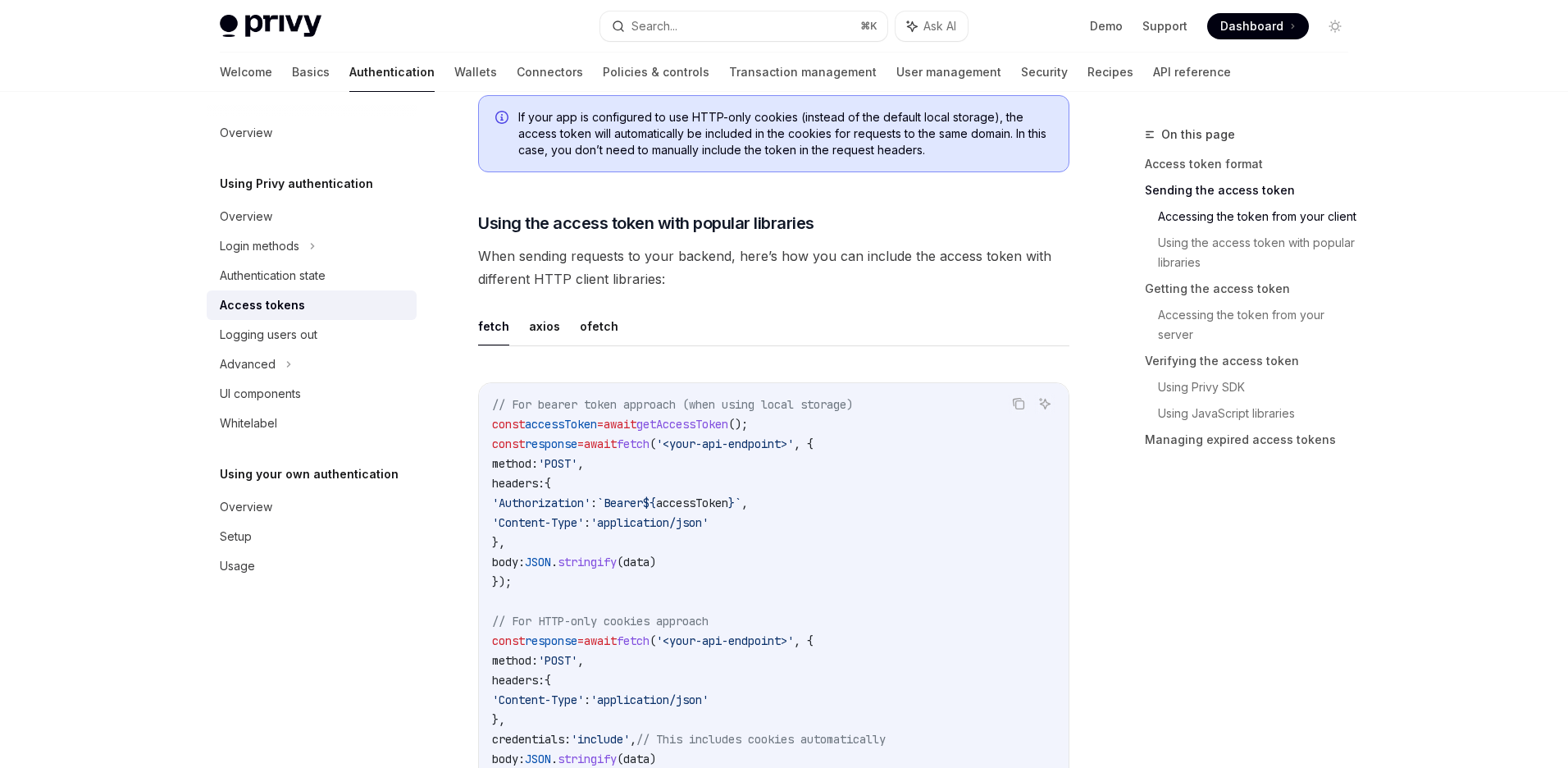
click at [721, 426] on span "getAccessToken" at bounding box center [682, 424] width 92 height 15
copy span "getAccessToken"
click at [1176, 34] on ul "Demo Support Dashboard Dashboard" at bounding box center [1199, 26] width 219 height 27
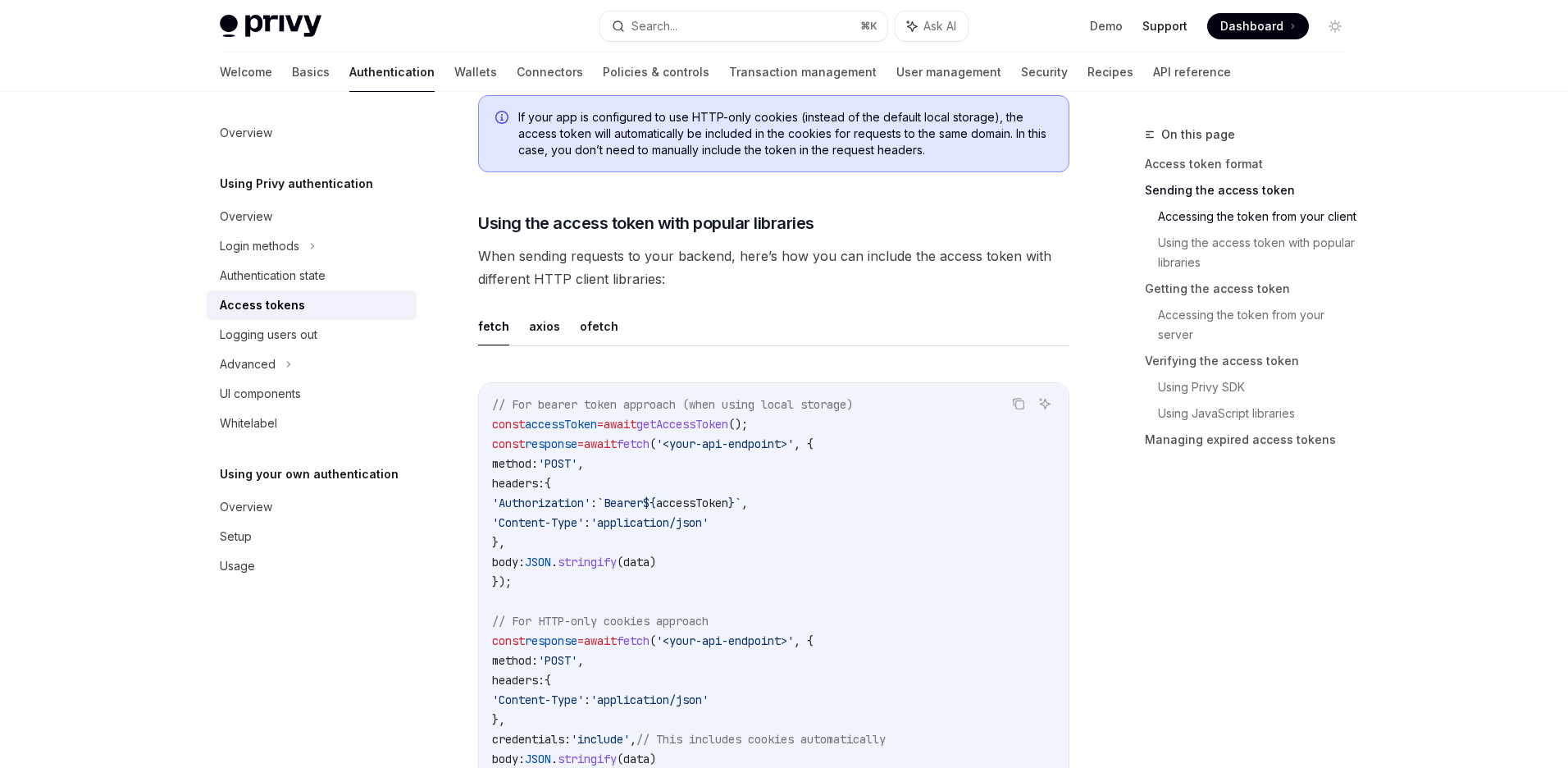
click at [1166, 29] on link "Support" at bounding box center [1165, 26] width 45 height 16
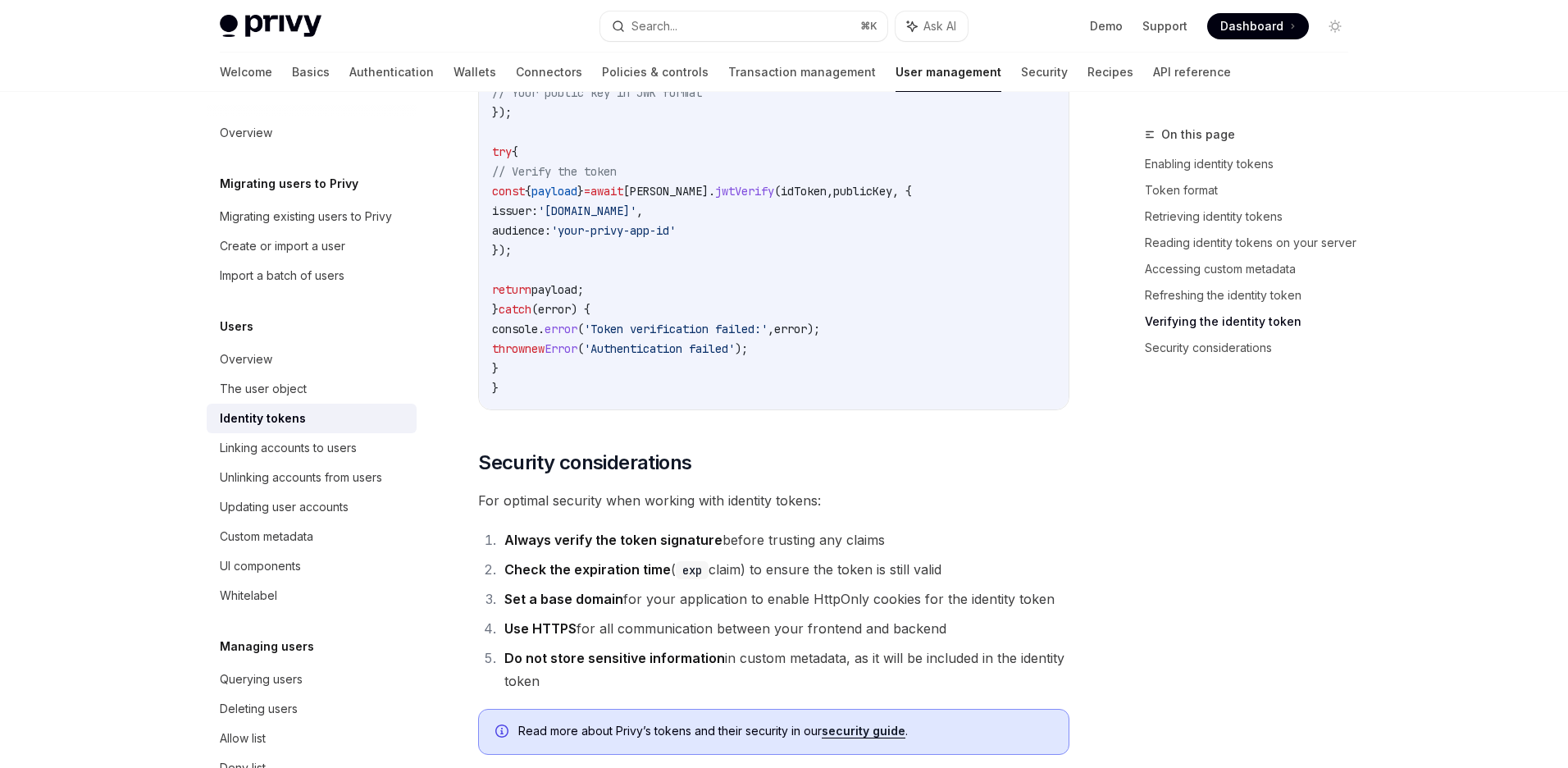
scroll to position [5271, 0]
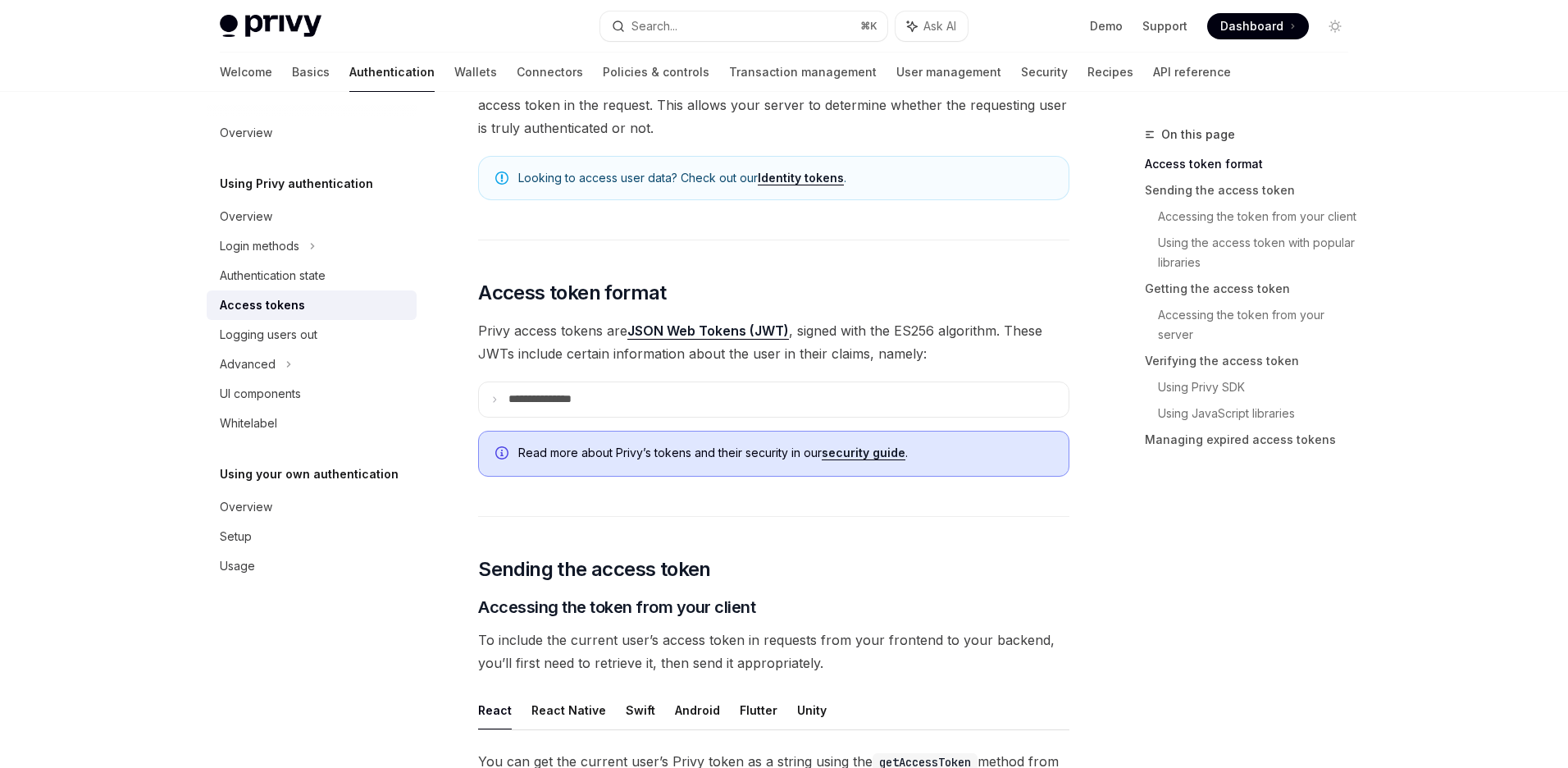
scroll to position [339, 0]
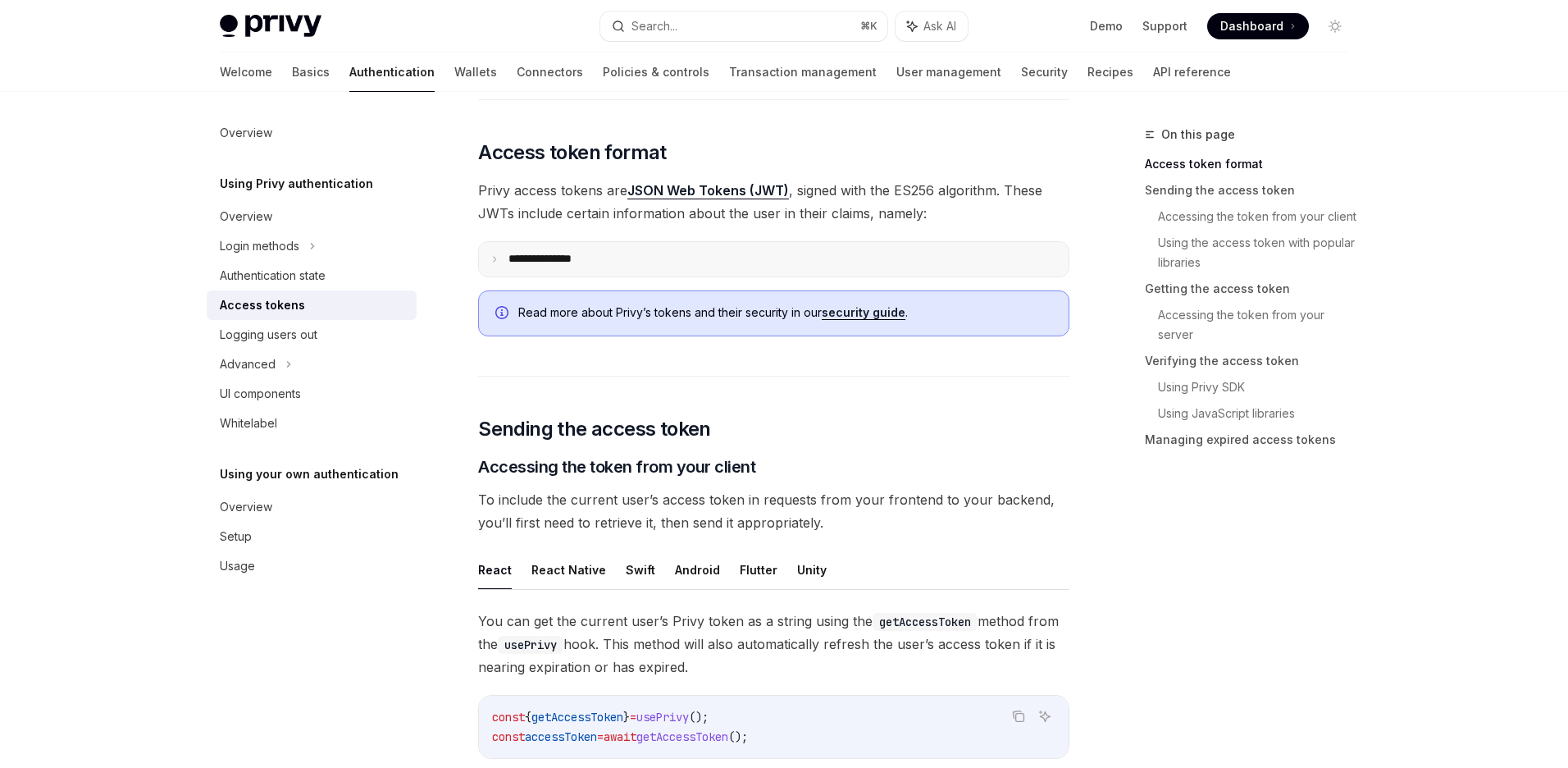
click at [641, 256] on summary "**********" at bounding box center [773, 259] width 589 height 34
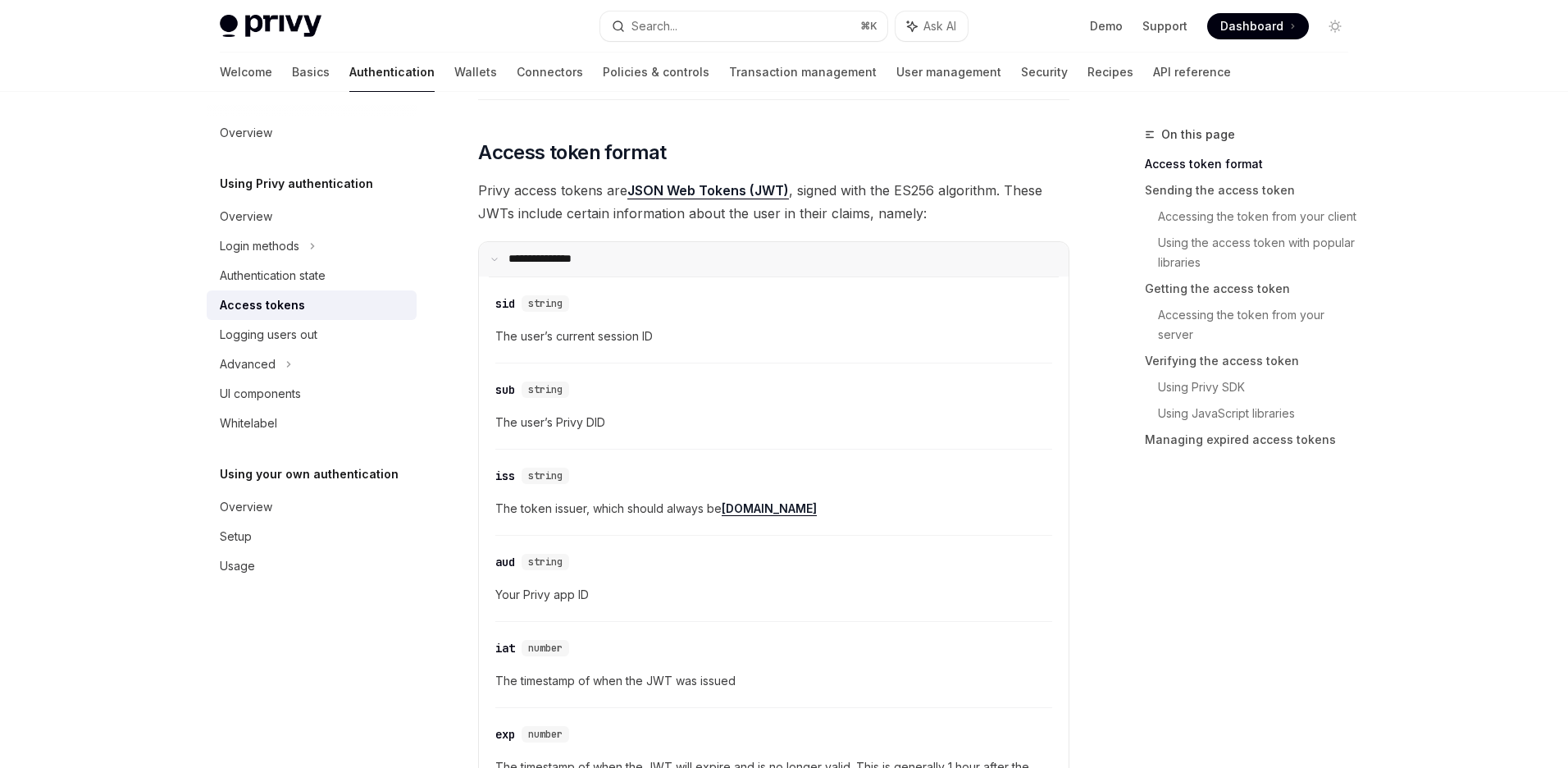
click at [647, 257] on summary "**********" at bounding box center [773, 259] width 589 height 34
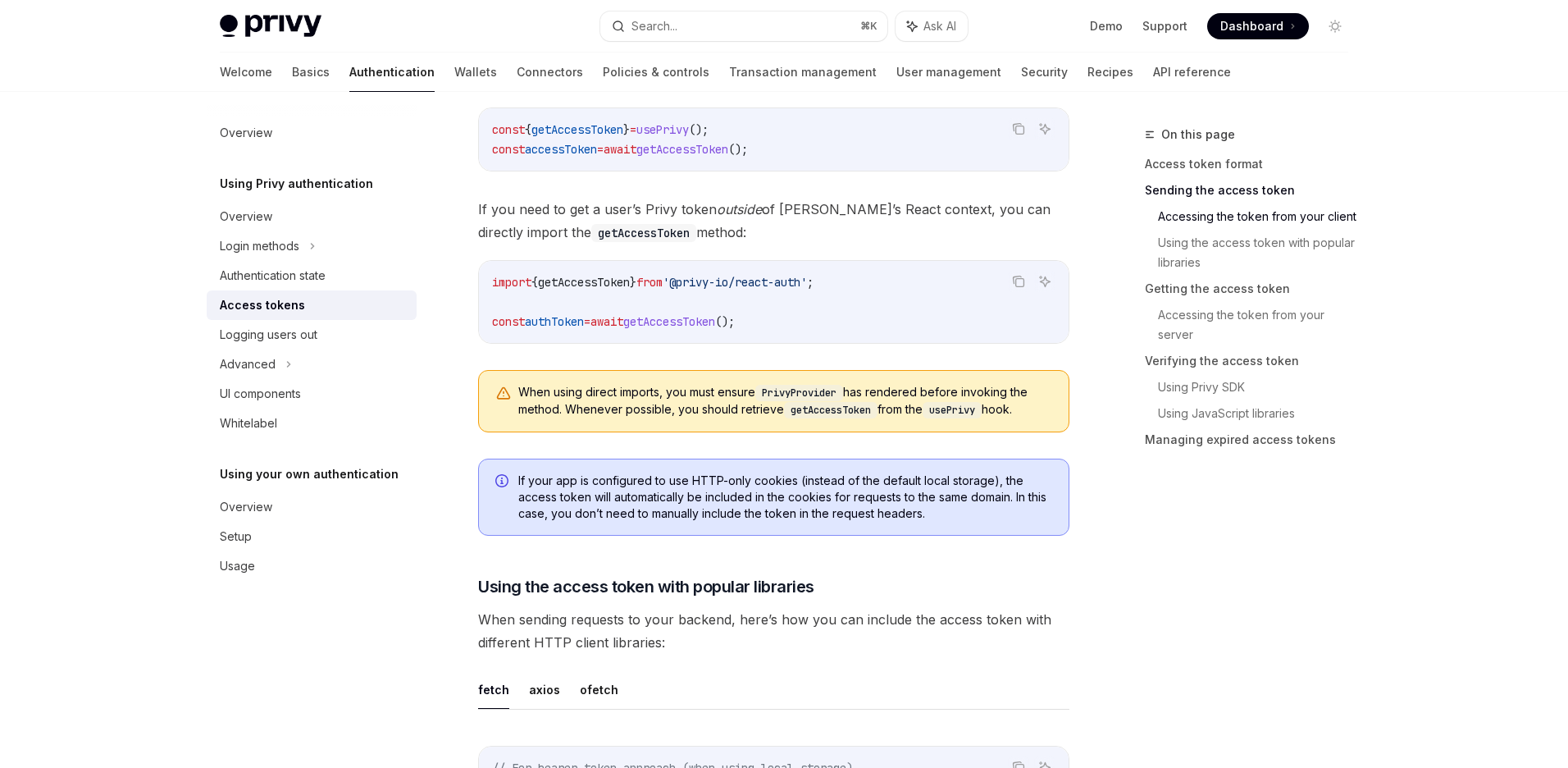
scroll to position [928, 0]
click at [793, 385] on code "PrivyProvider" at bounding box center [799, 390] width 87 height 16
click at [855, 419] on div "When using direct imports, you must ensure PrivyProvider has rendered before in…" at bounding box center [773, 399] width 591 height 63
click at [867, 415] on code "getAccessToken" at bounding box center [830, 408] width 93 height 16
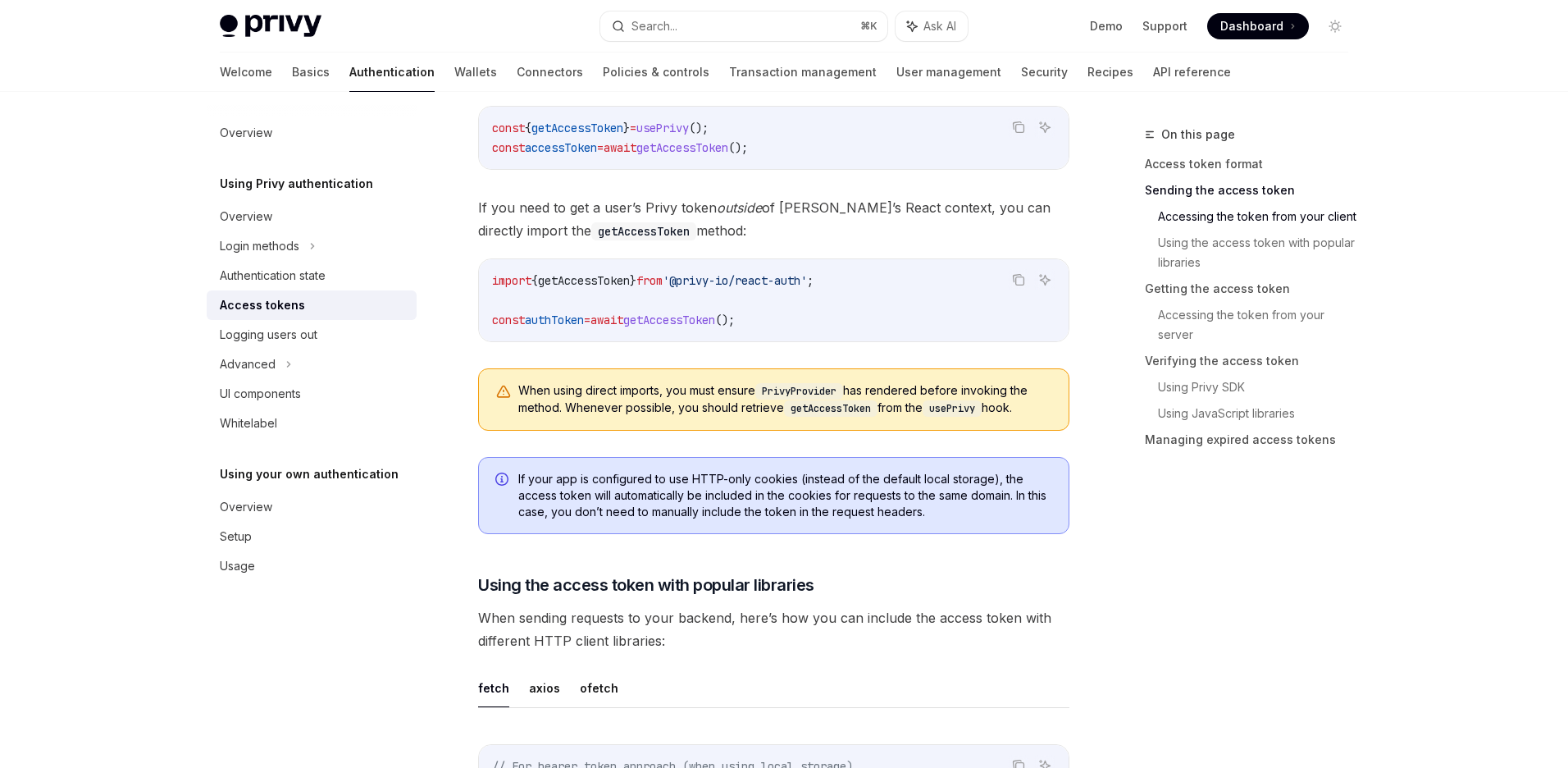
click at [867, 415] on code "getAccessToken" at bounding box center [830, 408] width 93 height 16
click at [799, 401] on code "getAccessToken" at bounding box center [830, 408] width 93 height 16
click at [716, 469] on div "If your app is configured to use HTTP-only cookies (instead of the default loca…" at bounding box center [773, 496] width 591 height 77
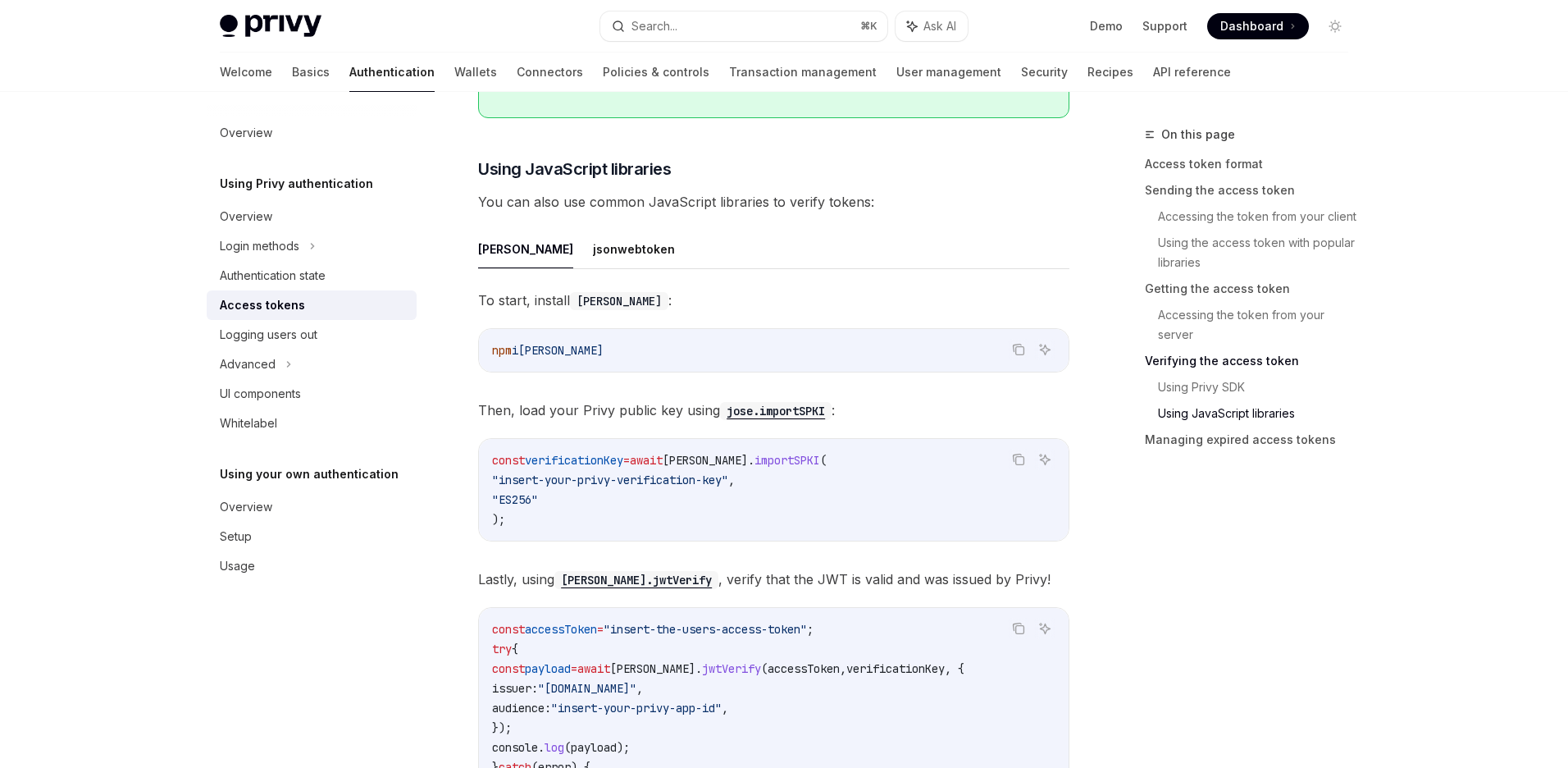
scroll to position [3841, 0]
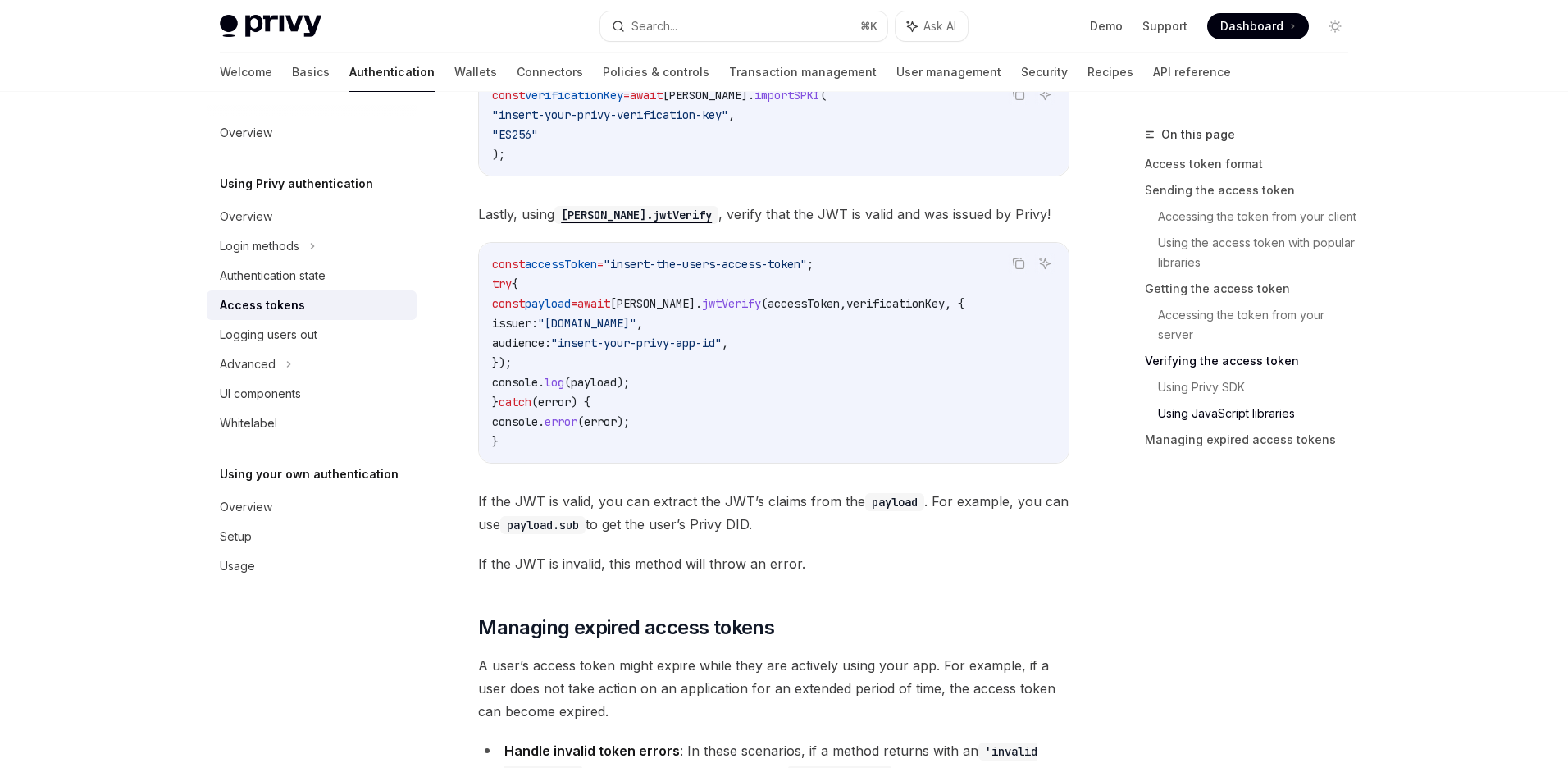
click at [1043, 69] on div "Welcome Basics Authentication Wallets Connectors Policies & controls Transactio…" at bounding box center [725, 72] width 1011 height 39
click at [1153, 69] on link "API reference" at bounding box center [1191, 72] width 78 height 39
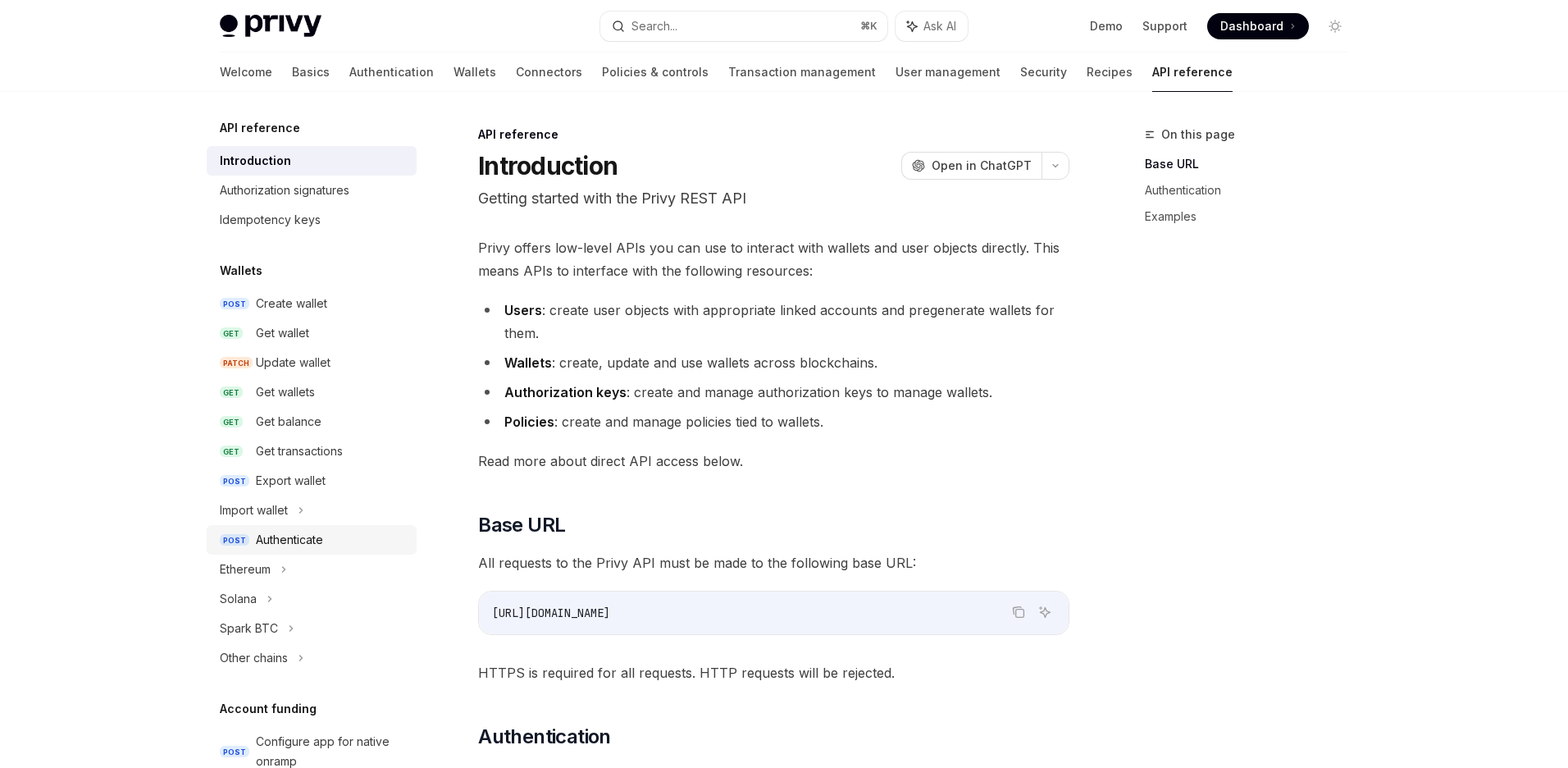
click at [284, 542] on div "Authenticate" at bounding box center [289, 540] width 67 height 20
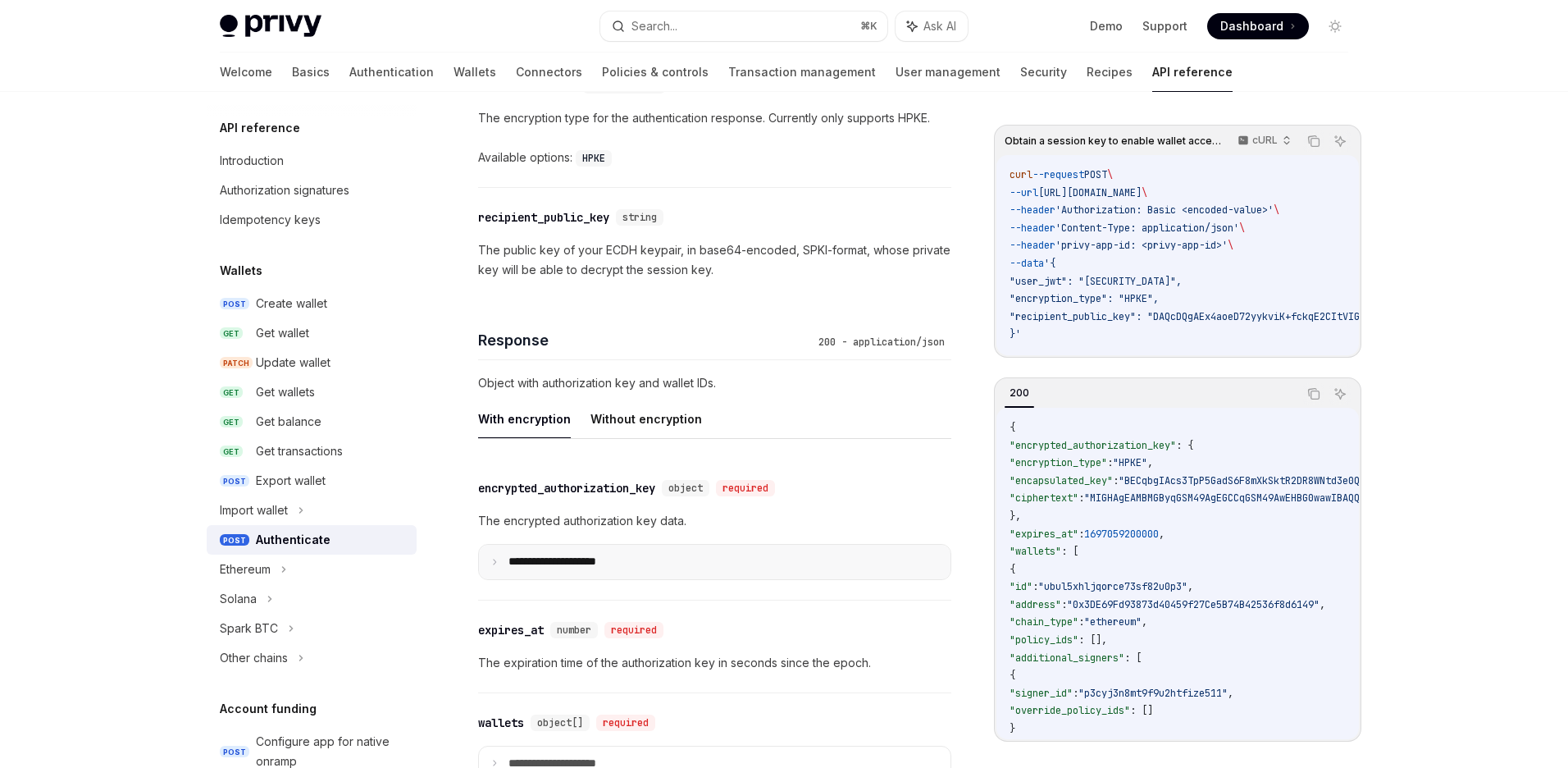
scroll to position [1324, 0]
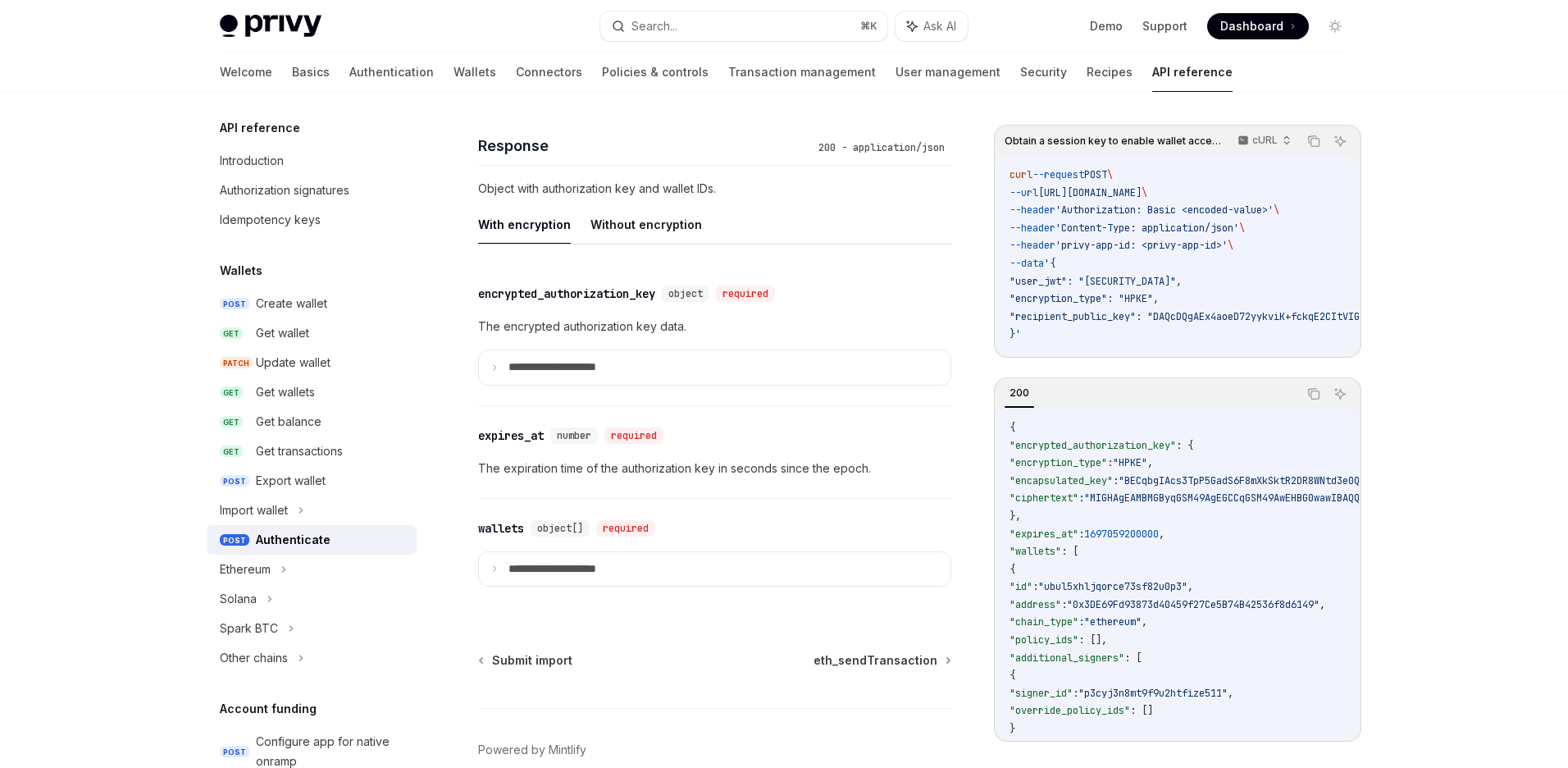
click at [624, 469] on p "The expiration time of the authorization key in seconds since the epoch." at bounding box center [715, 468] width 473 height 20
click at [732, 465] on p "The expiration time of the authorization key in seconds since the epoch." at bounding box center [715, 468] width 473 height 20
click at [565, 518] on div "​ wallets object[] required" at bounding box center [706, 528] width 457 height 20
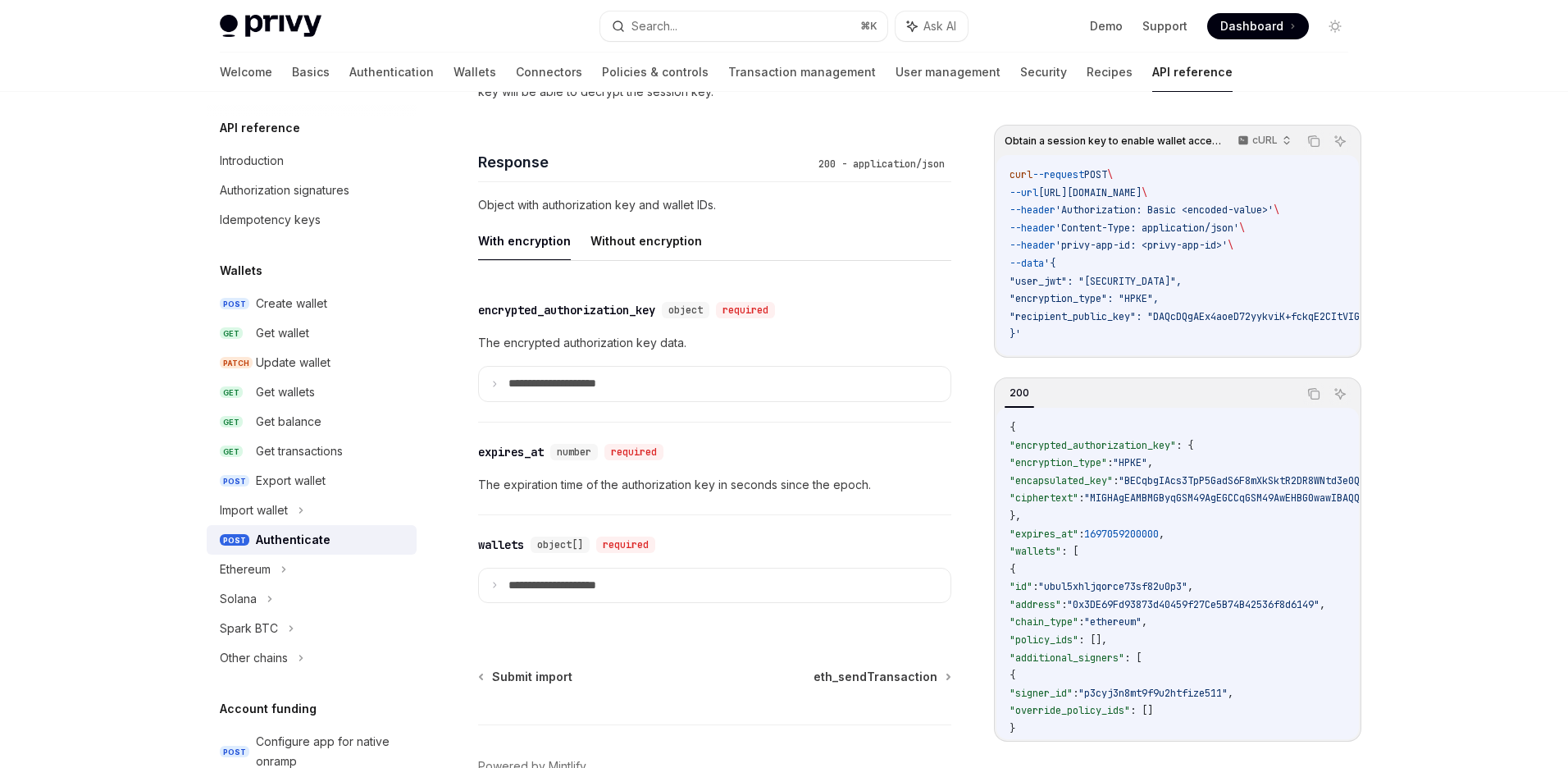
scroll to position [1201, 0]
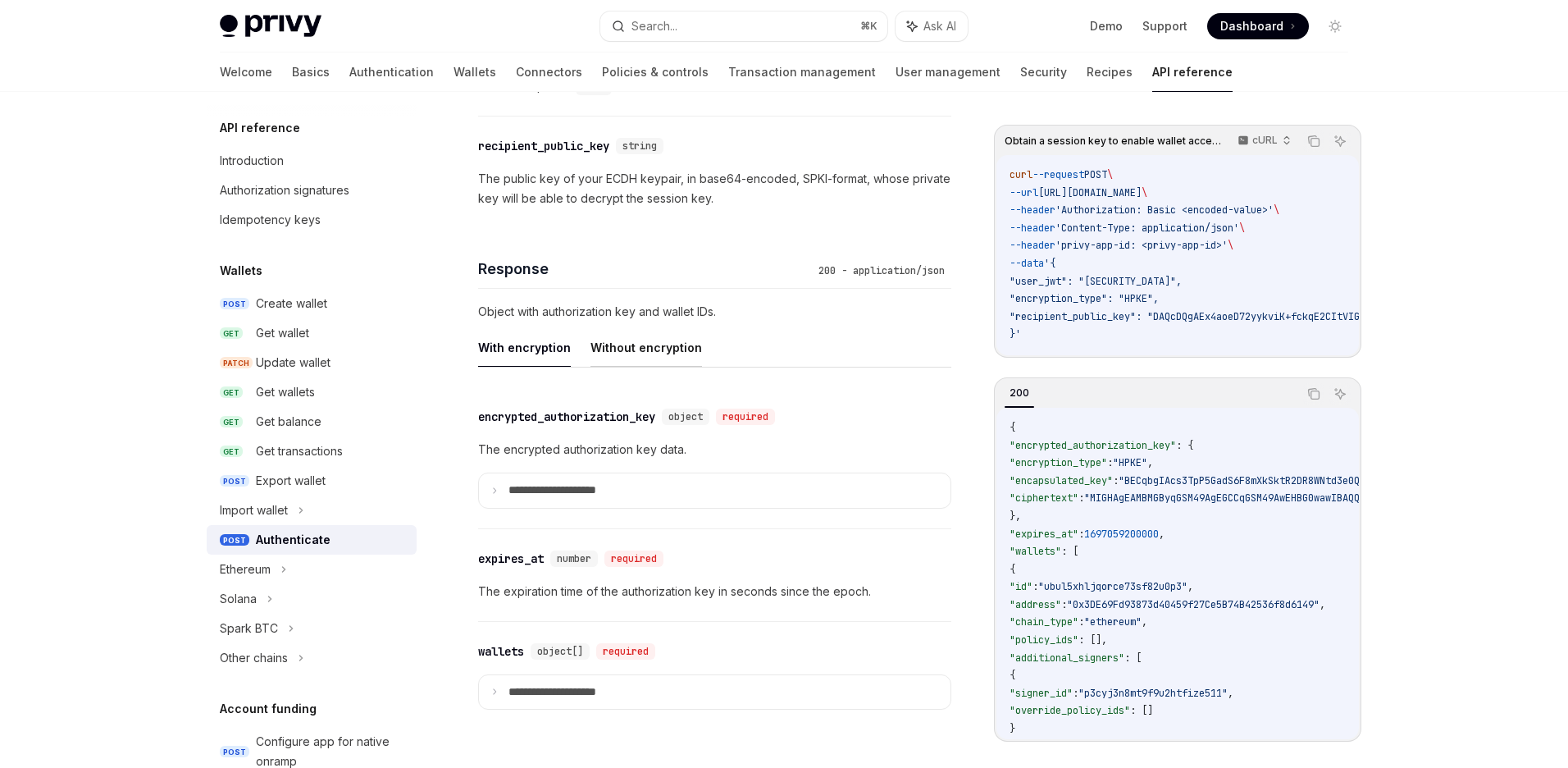
click at [635, 344] on button "Without encryption" at bounding box center [646, 347] width 112 height 39
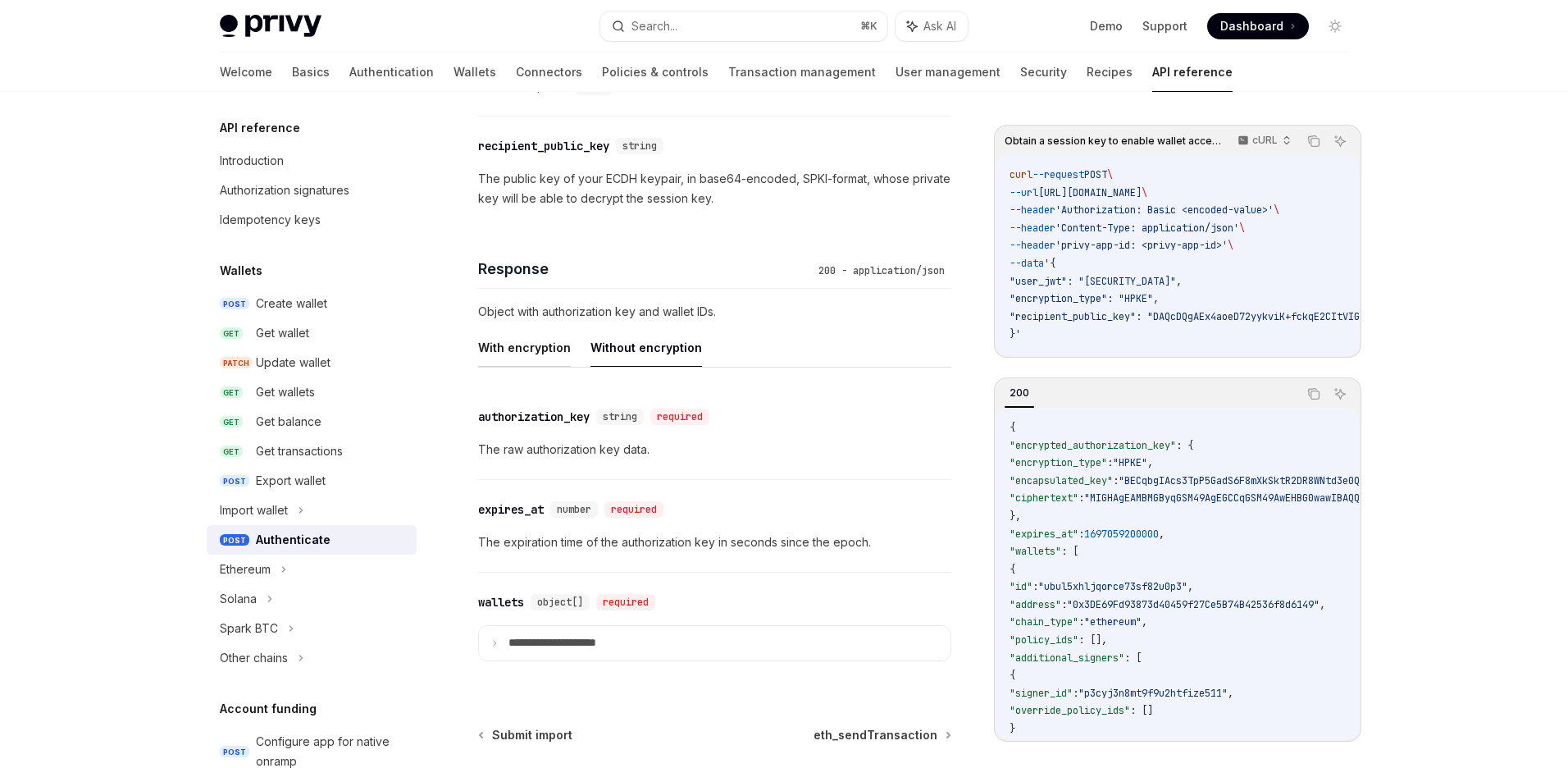
click at [505, 347] on button "With encryption" at bounding box center [524, 347] width 93 height 39
type textarea "*"
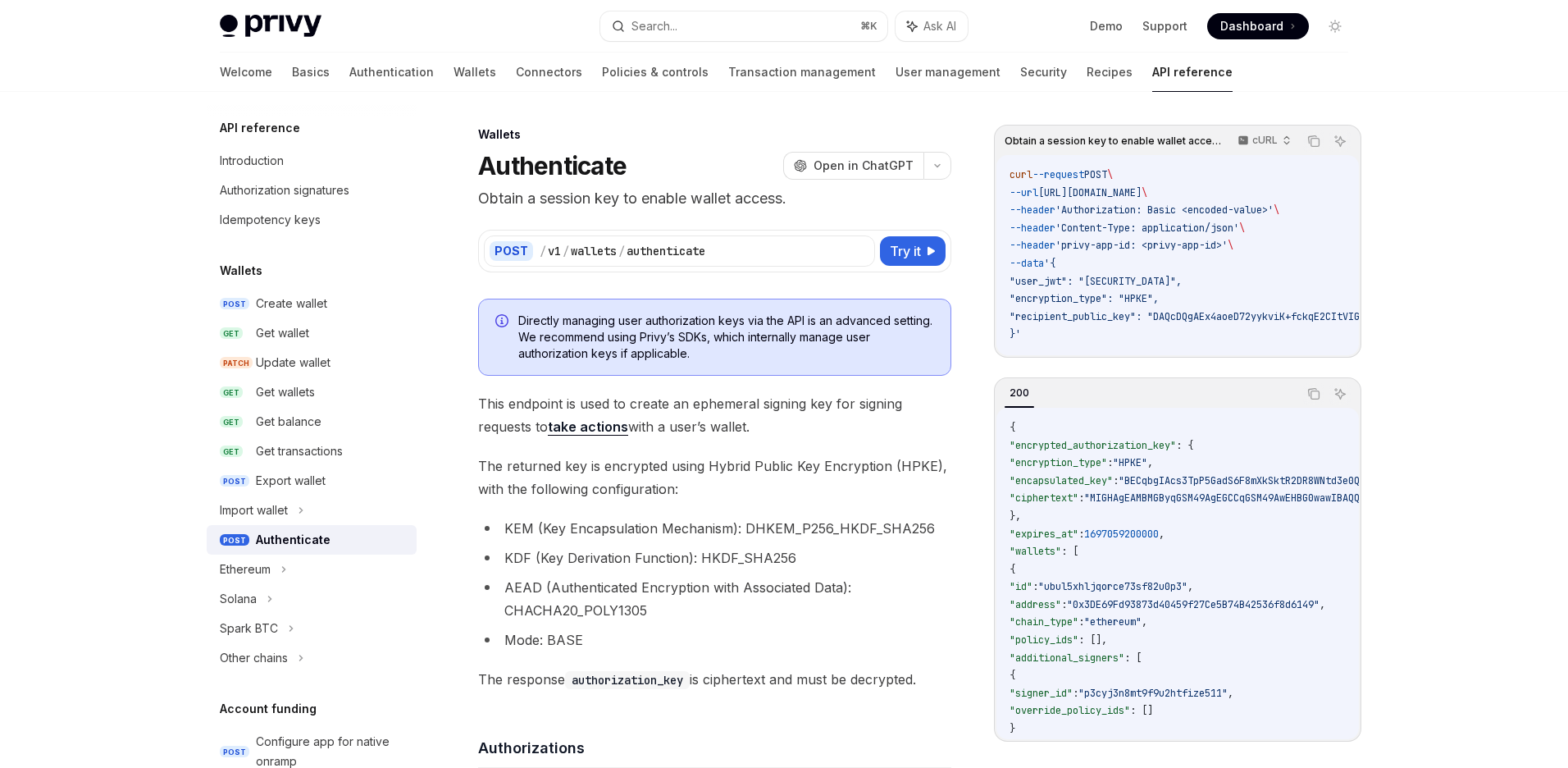
click at [575, 404] on span "This endpoint is used to create an ephemeral signing key for signing requests t…" at bounding box center [715, 415] width 473 height 46
